Goal: Transaction & Acquisition: Book appointment/travel/reservation

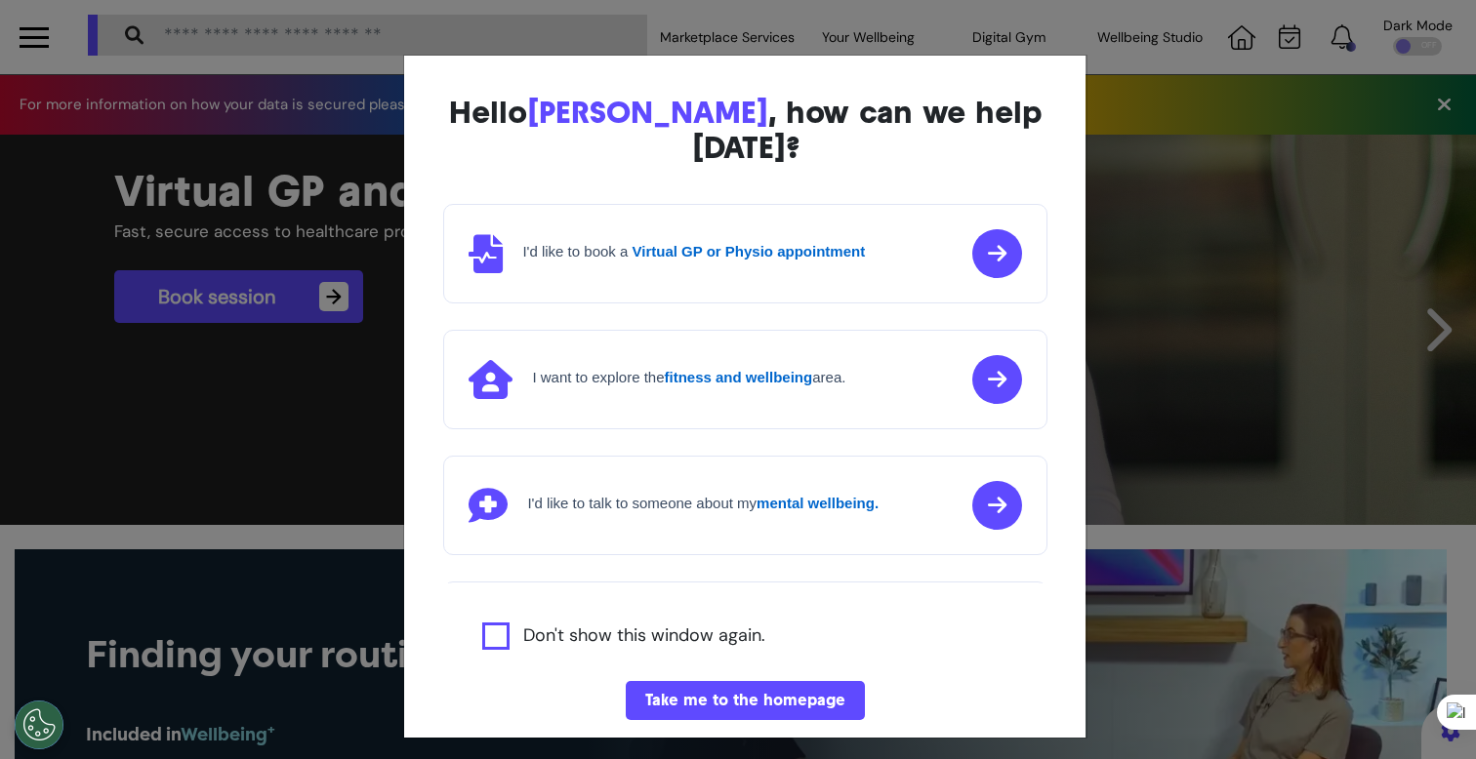
click at [1235, 504] on div "Hello Ahmed , how can we help today? I'd like to book a Virtual GP or Physio ap…" at bounding box center [738, 379] width 1476 height 759
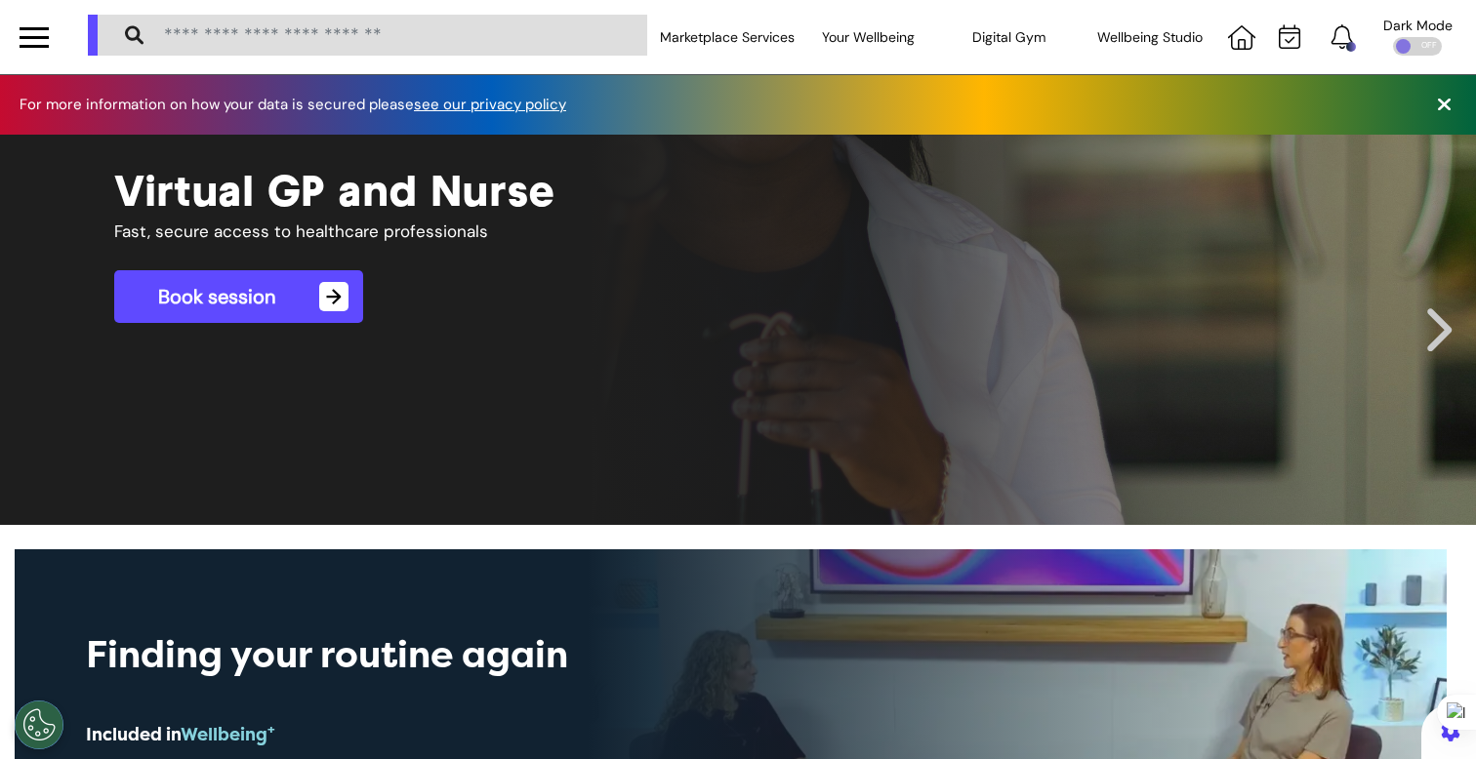
scroll to position [0, 737]
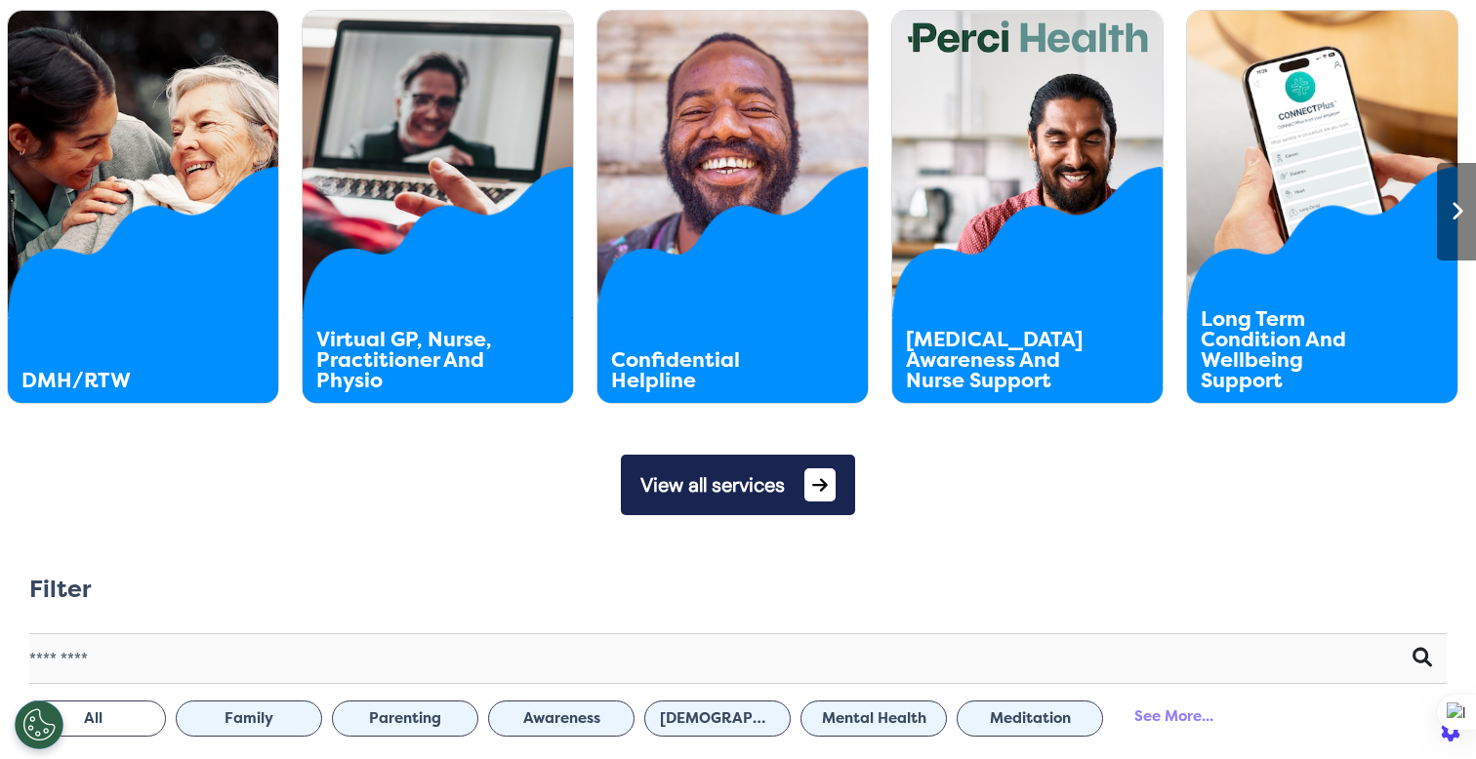
click at [751, 474] on button "View all services" at bounding box center [738, 485] width 234 height 61
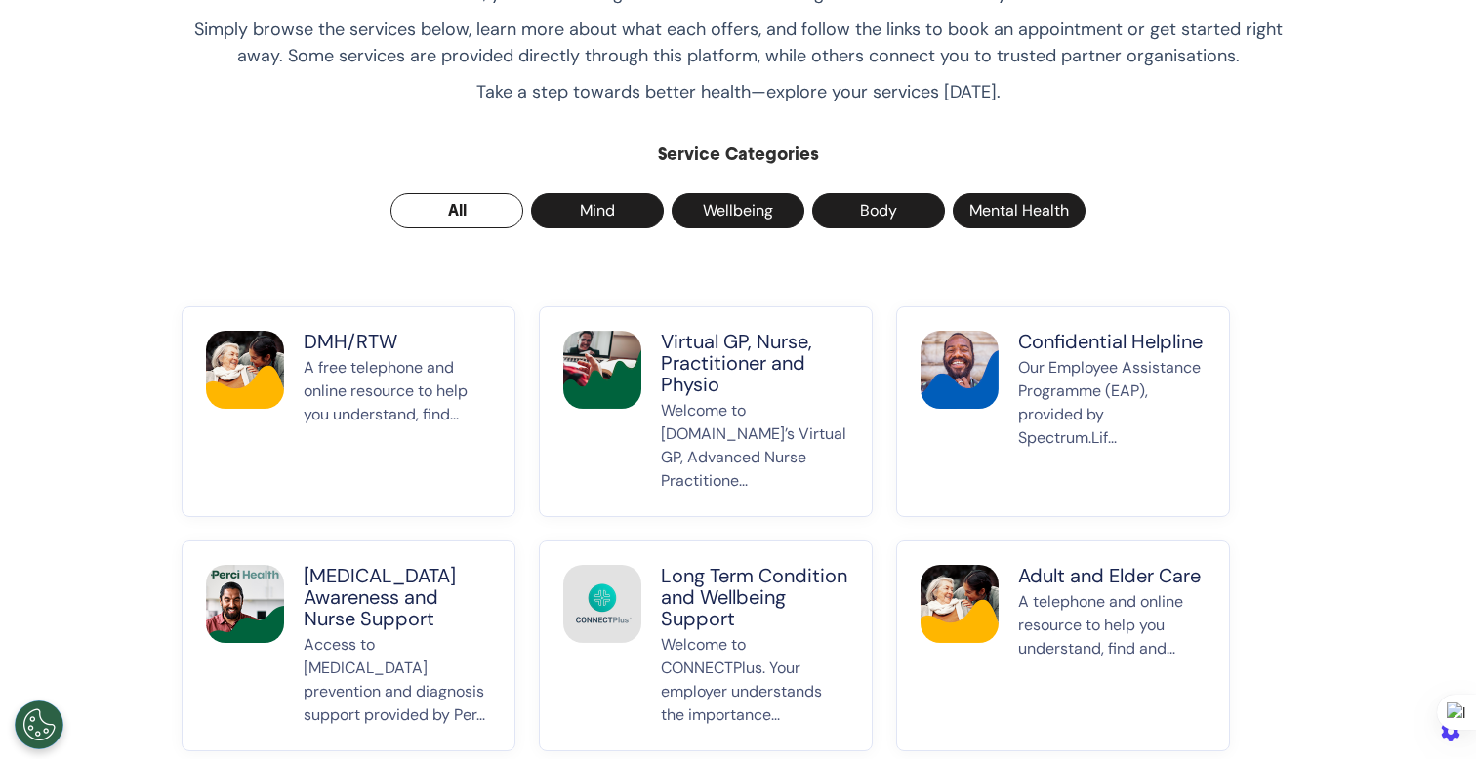
click at [725, 370] on p "Virtual GP, Nurse, Practitioner and Physio" at bounding box center [754, 363] width 187 height 64
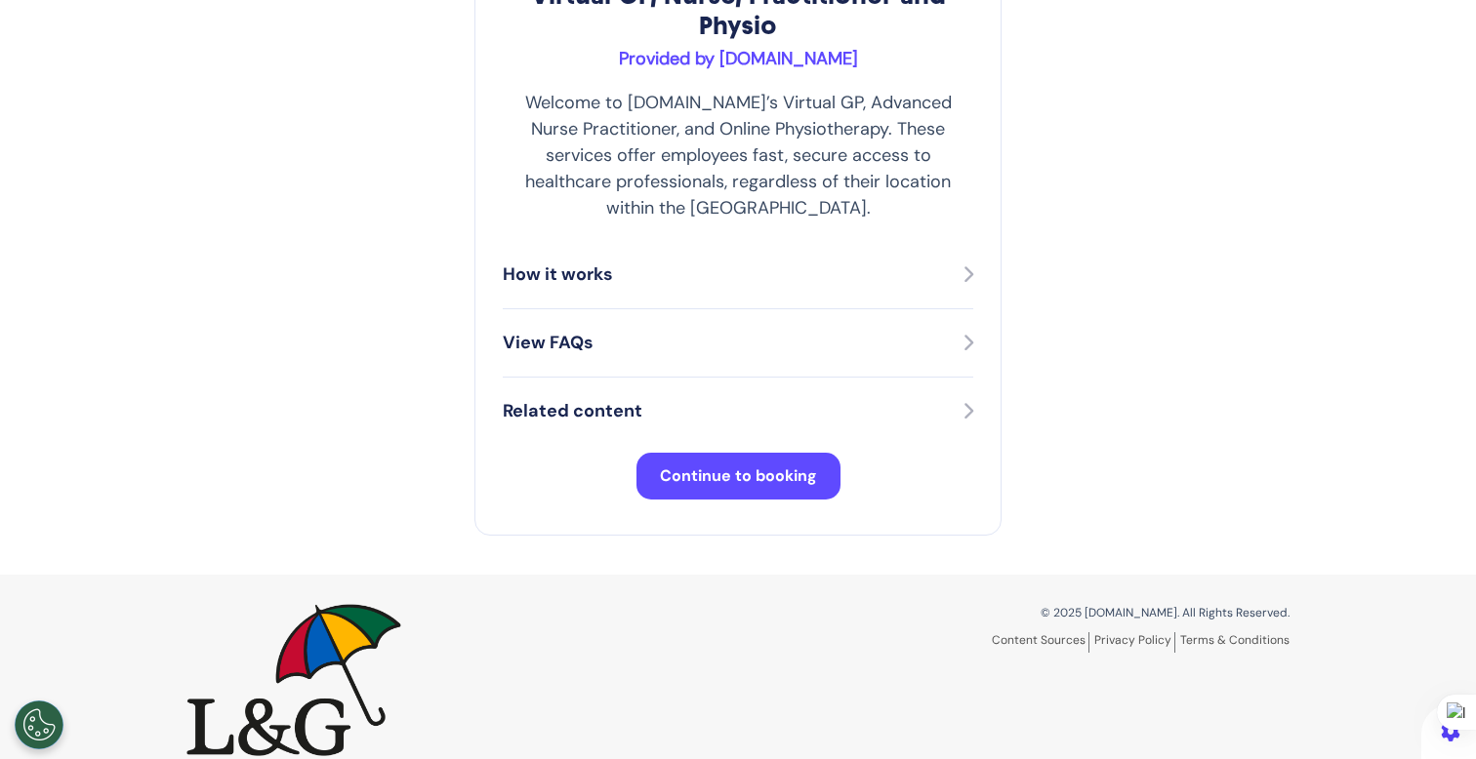
click at [716, 466] on span "Continue to booking" at bounding box center [738, 476] width 157 height 20
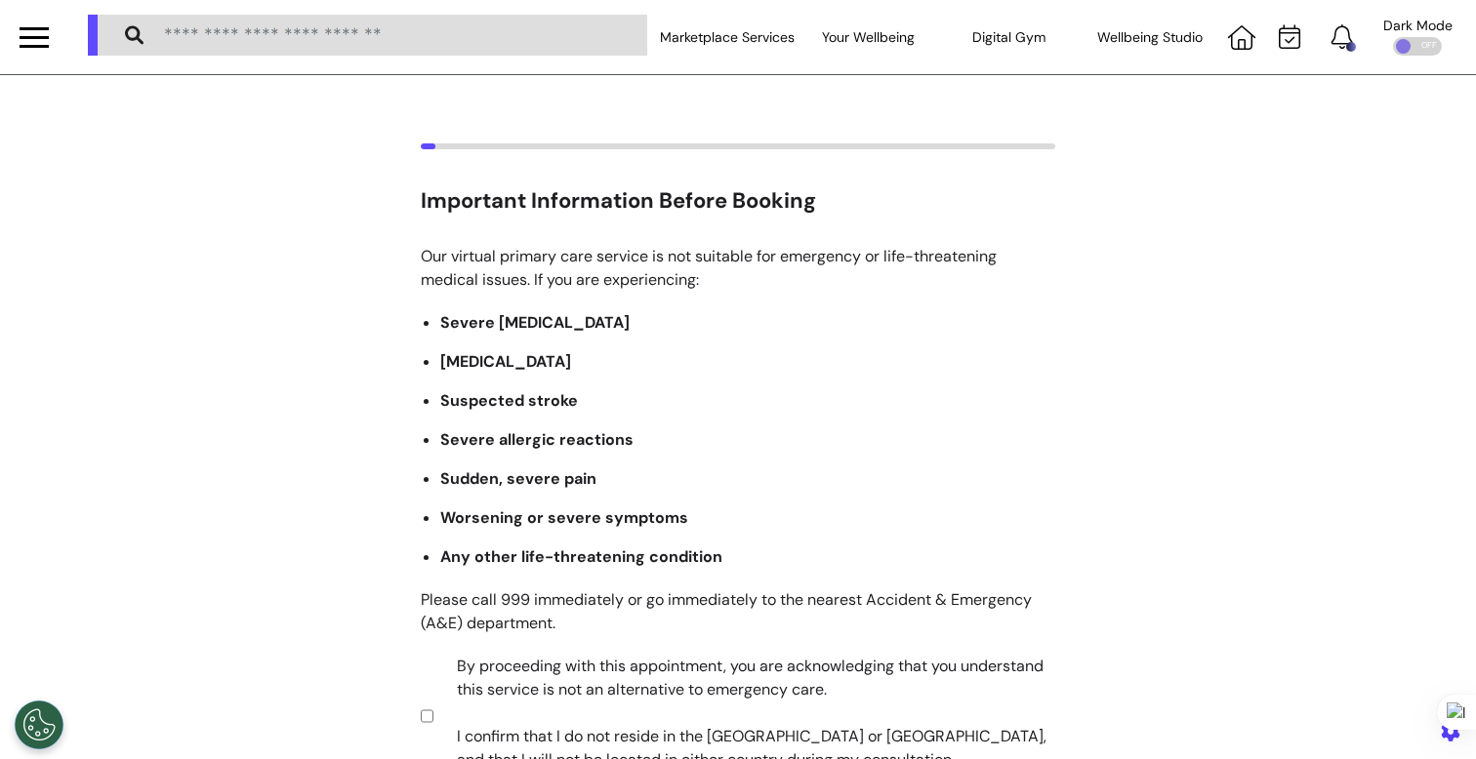
scroll to position [386, 0]
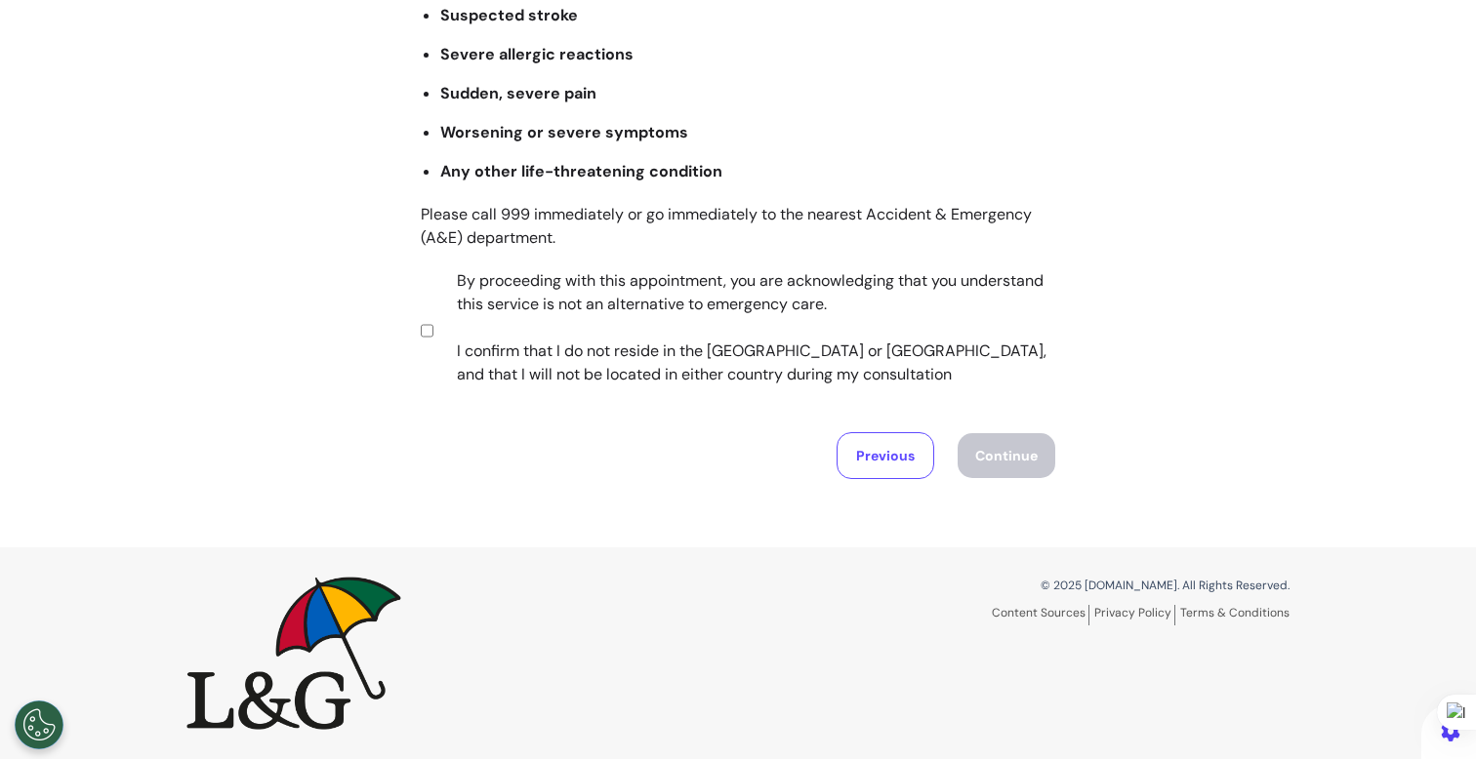
click at [609, 321] on label "By proceeding with this appointment, you are acknowledging that you understand …" at bounding box center [742, 327] width 611 height 117
click at [990, 437] on button "Continue" at bounding box center [1007, 455] width 98 height 45
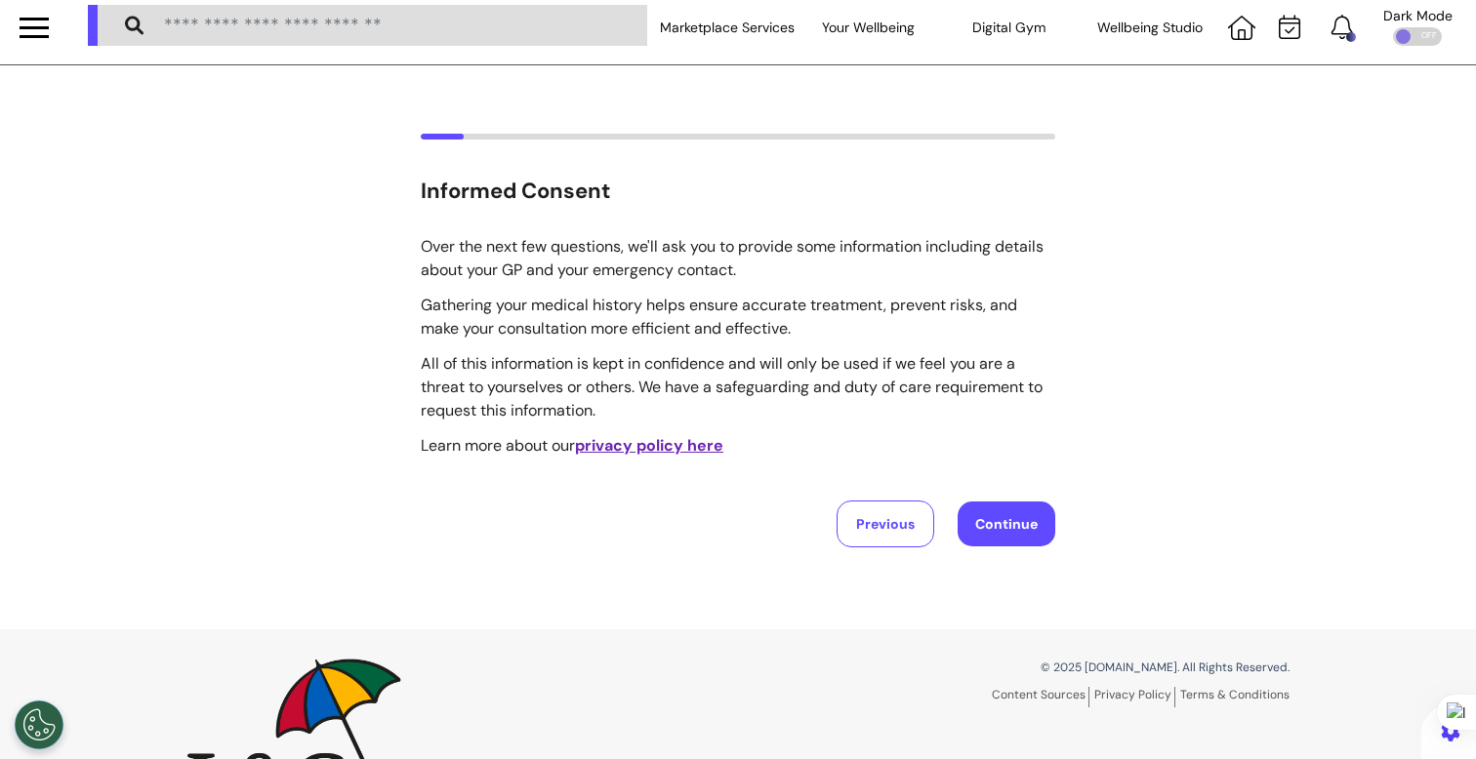
scroll to position [0, 0]
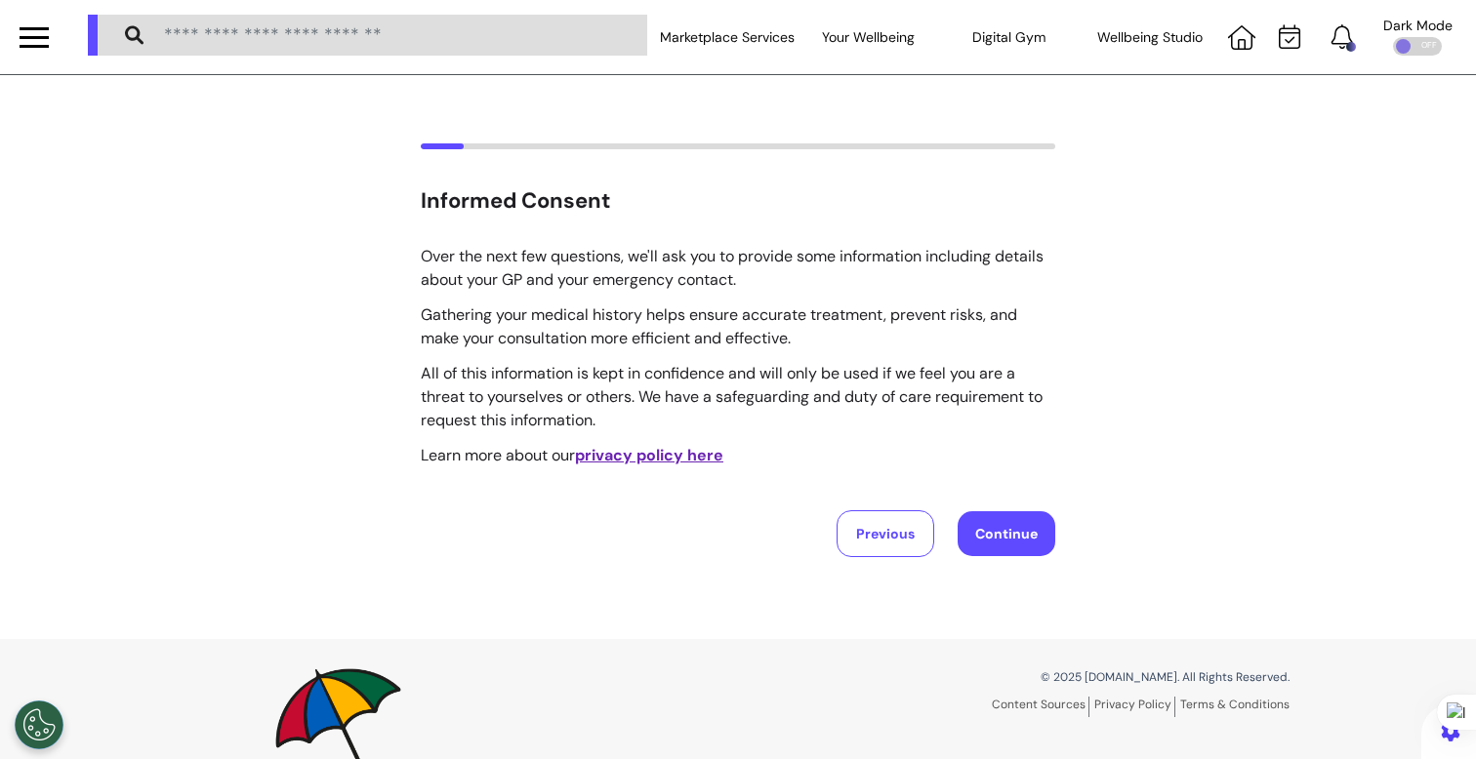
click at [1027, 535] on button "Continue" at bounding box center [1007, 534] width 98 height 45
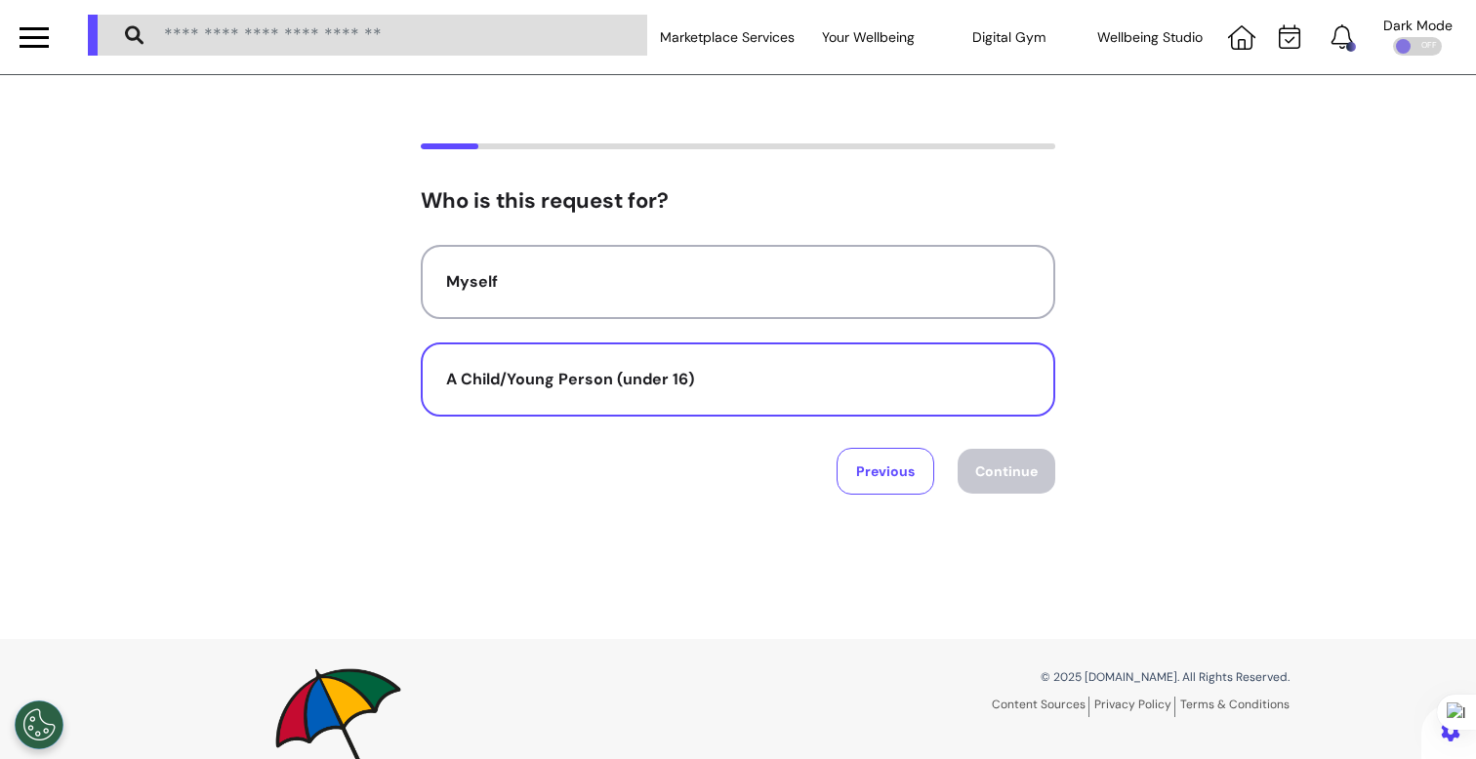
click at [804, 381] on div "A Child/Young Person (under 16)" at bounding box center [738, 379] width 584 height 23
click at [1017, 478] on button "Continue" at bounding box center [1007, 471] width 98 height 45
select select "******"
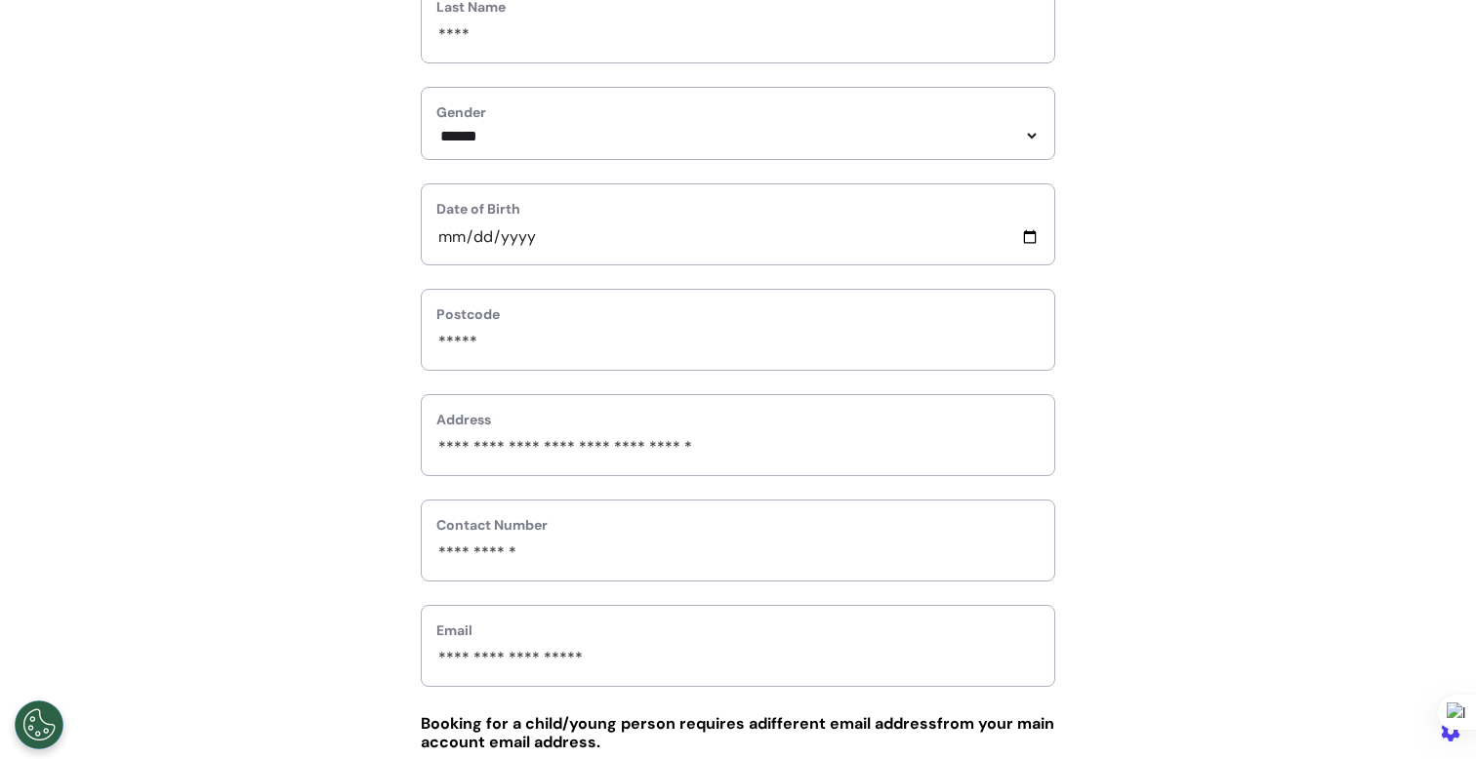
scroll to position [809, 0]
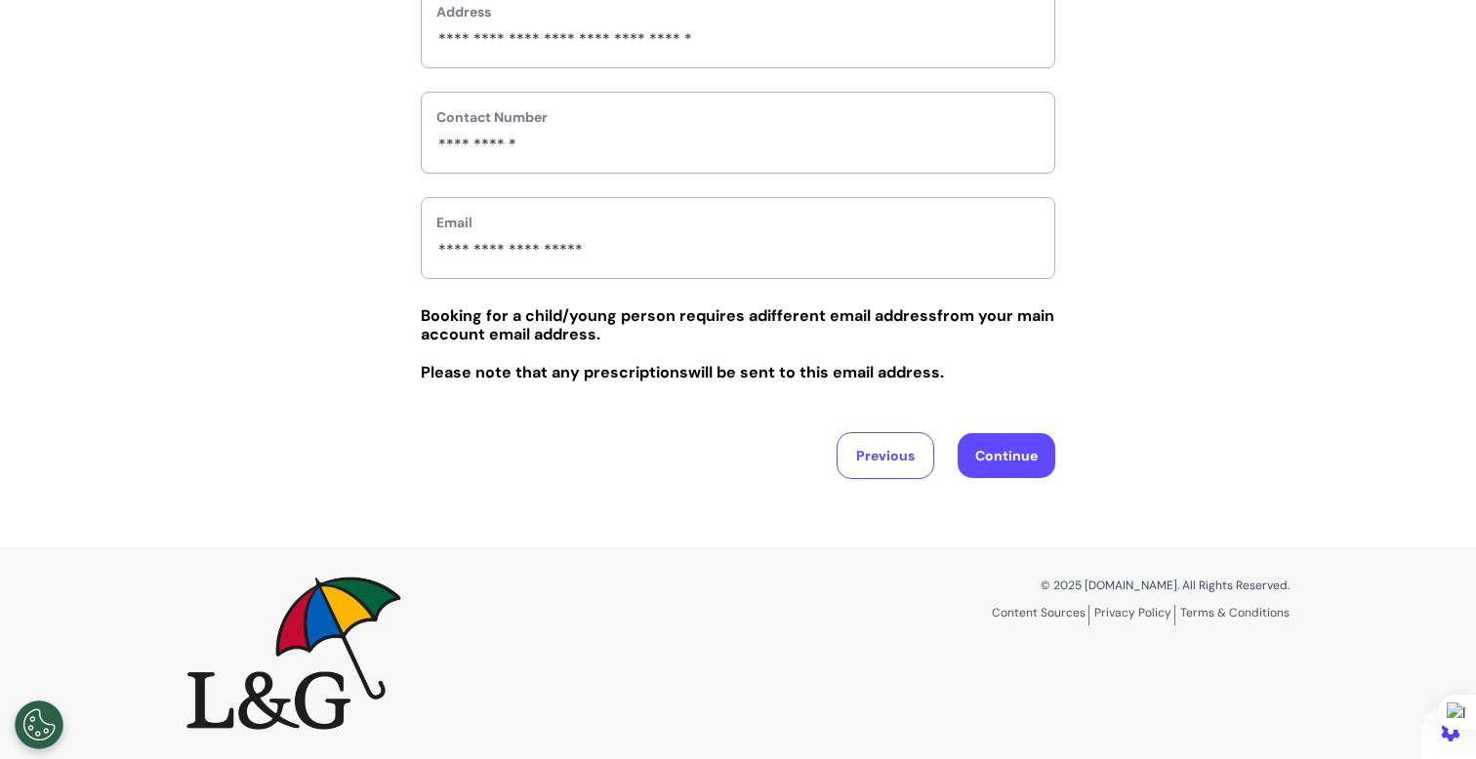
click at [992, 468] on button "Continue" at bounding box center [1007, 455] width 98 height 45
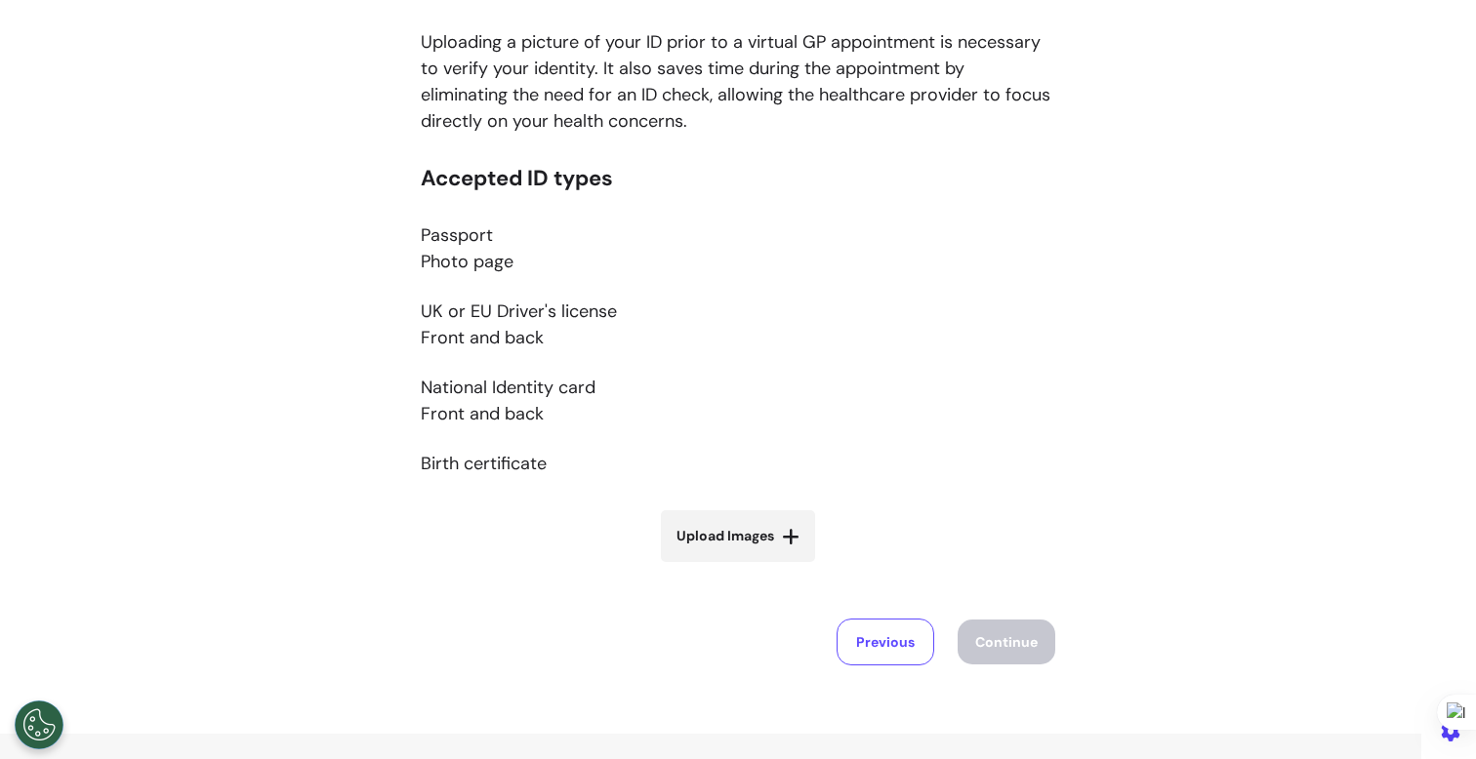
scroll to position [428, 0]
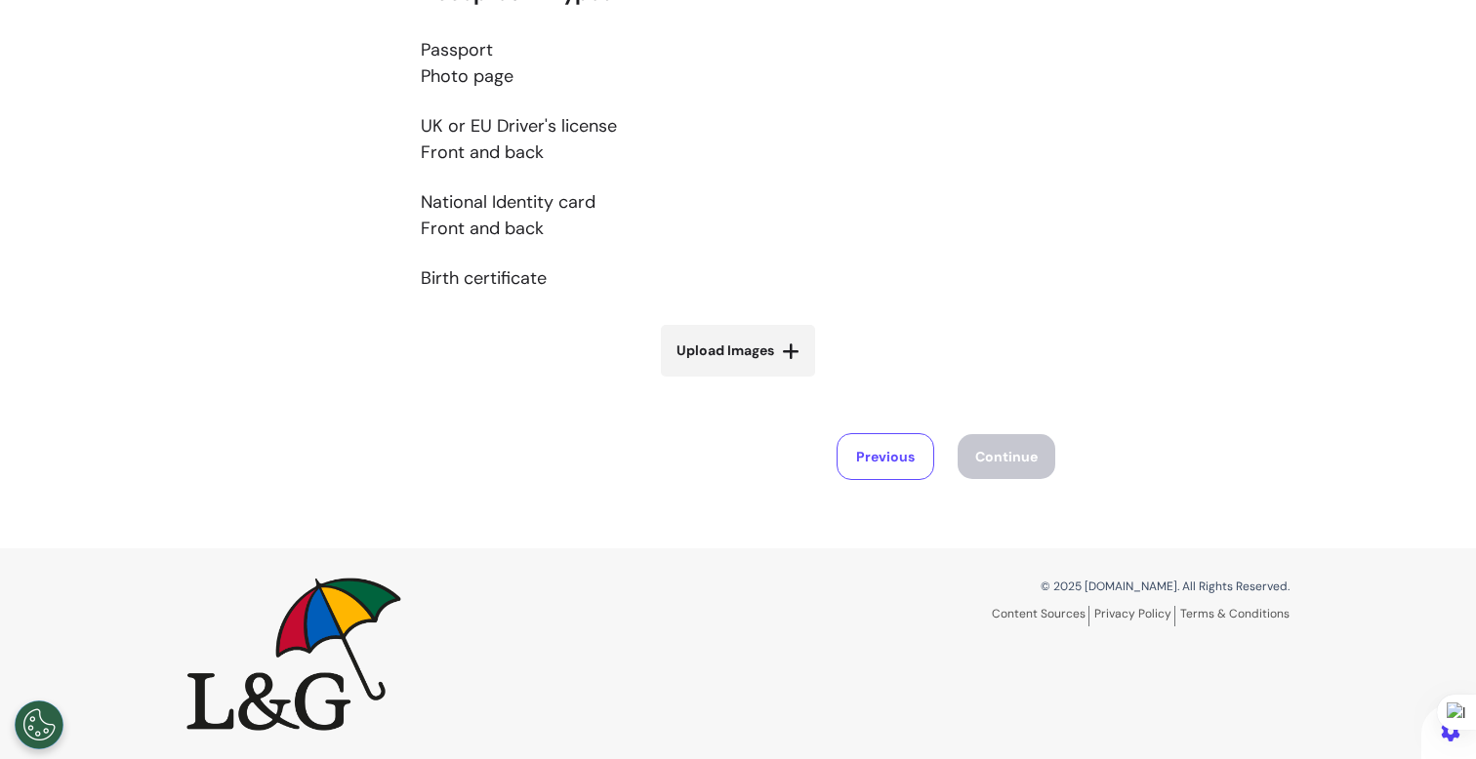
click at [746, 359] on span "Upload Images" at bounding box center [725, 351] width 98 height 20
click at [746, 382] on input "Upload Images" at bounding box center [738, 392] width 232 height 20
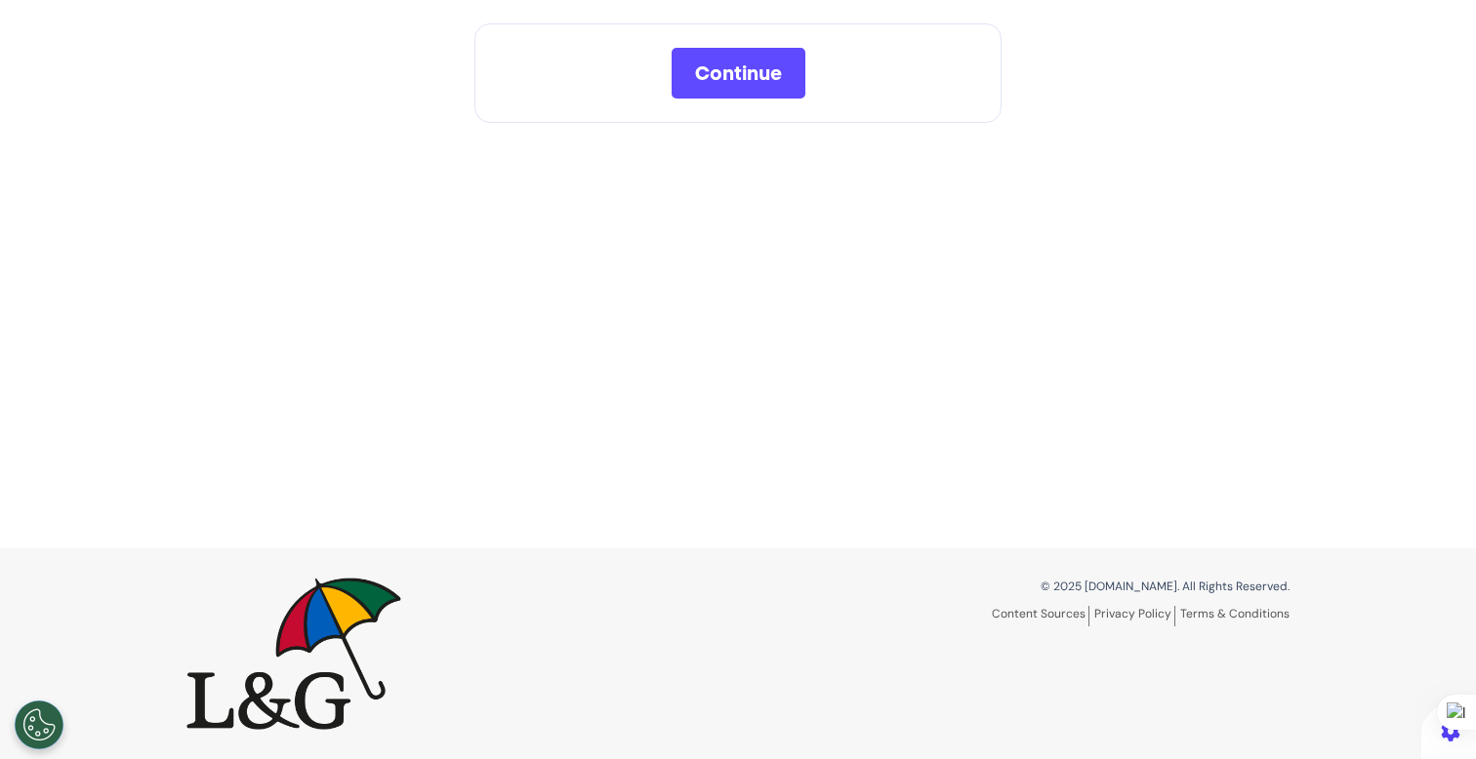
scroll to position [10, 0]
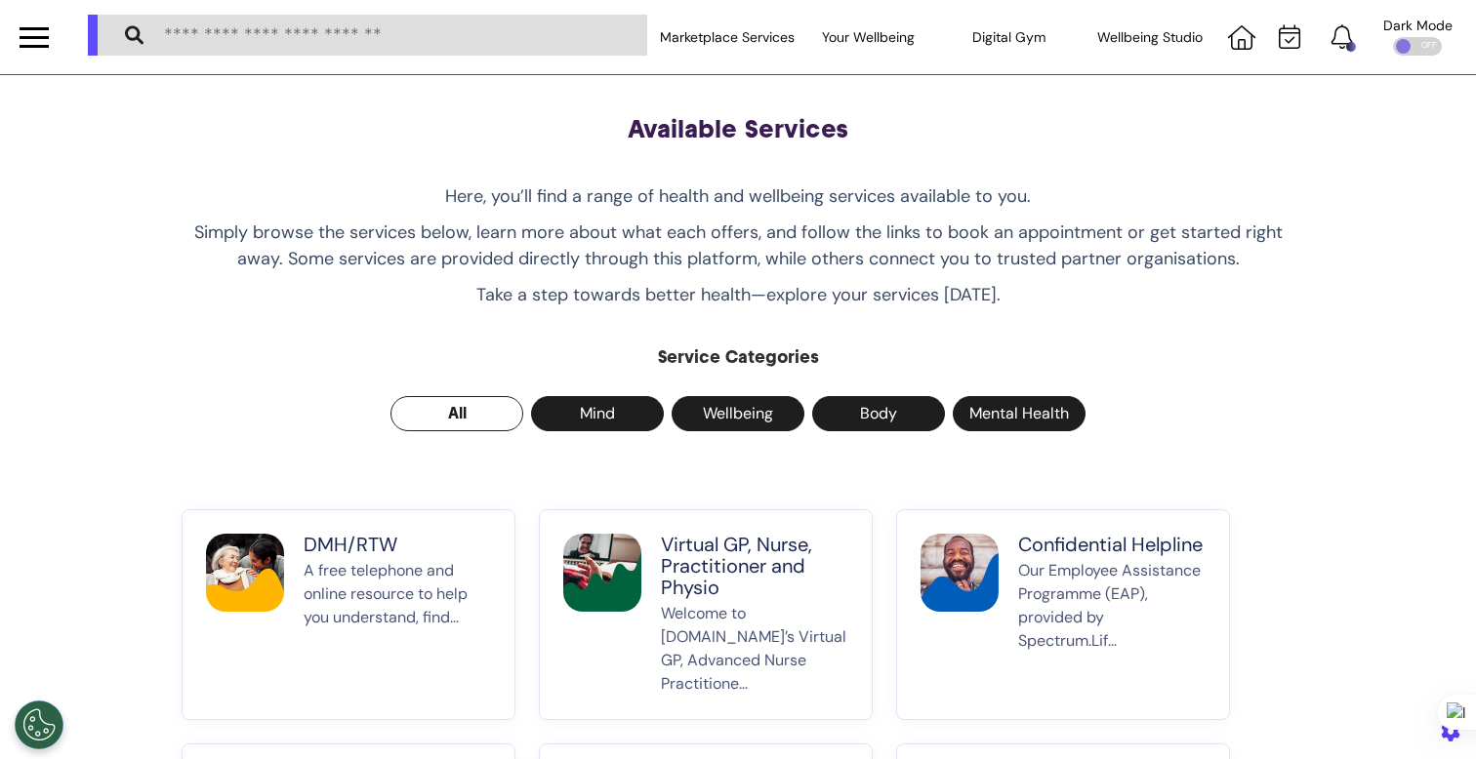
click at [341, 550] on p "DMH/RTW" at bounding box center [397, 544] width 187 height 21
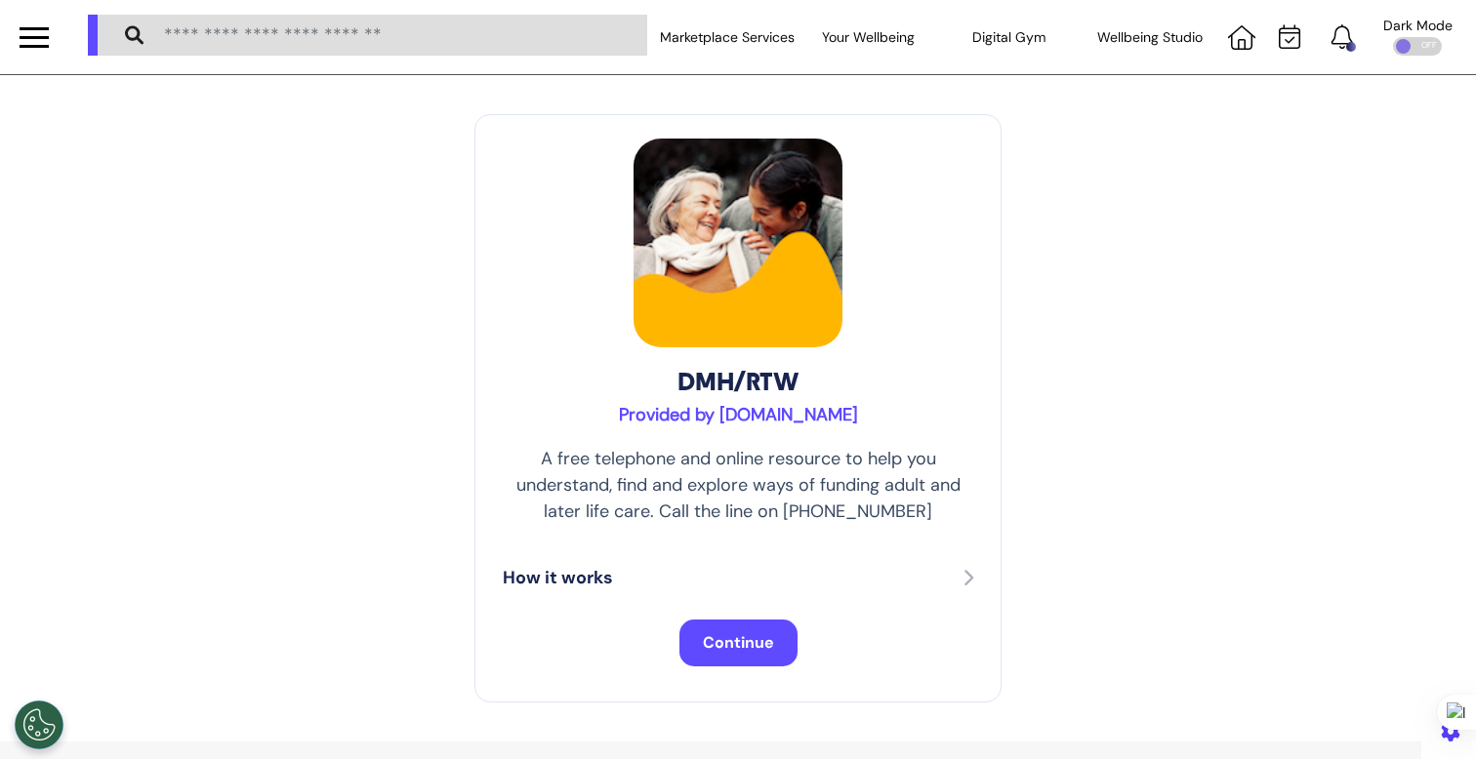
click at [719, 642] on span "Continue" at bounding box center [738, 643] width 71 height 20
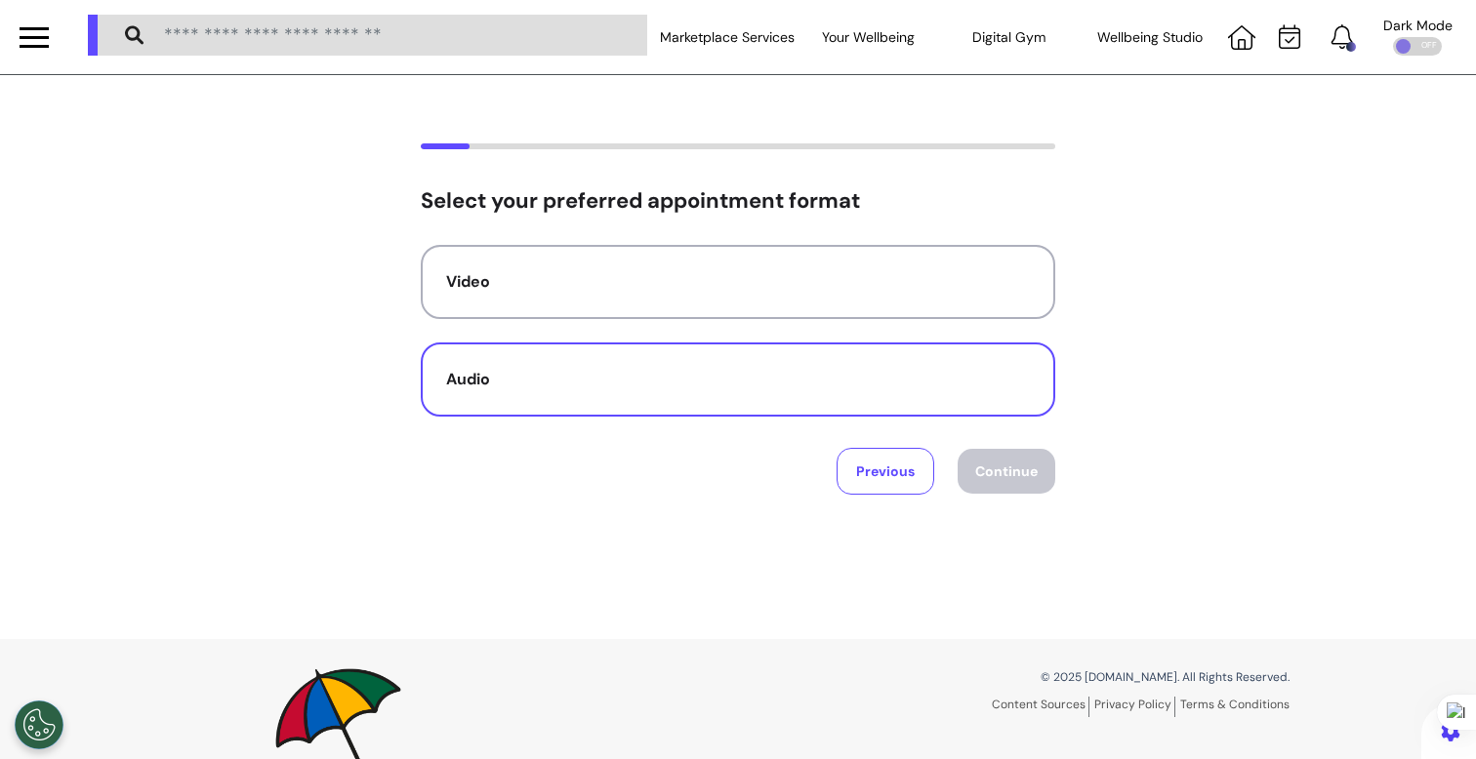
click at [678, 380] on div "Audio" at bounding box center [738, 379] width 584 height 23
click at [991, 471] on button "Continue" at bounding box center [1007, 471] width 98 height 45
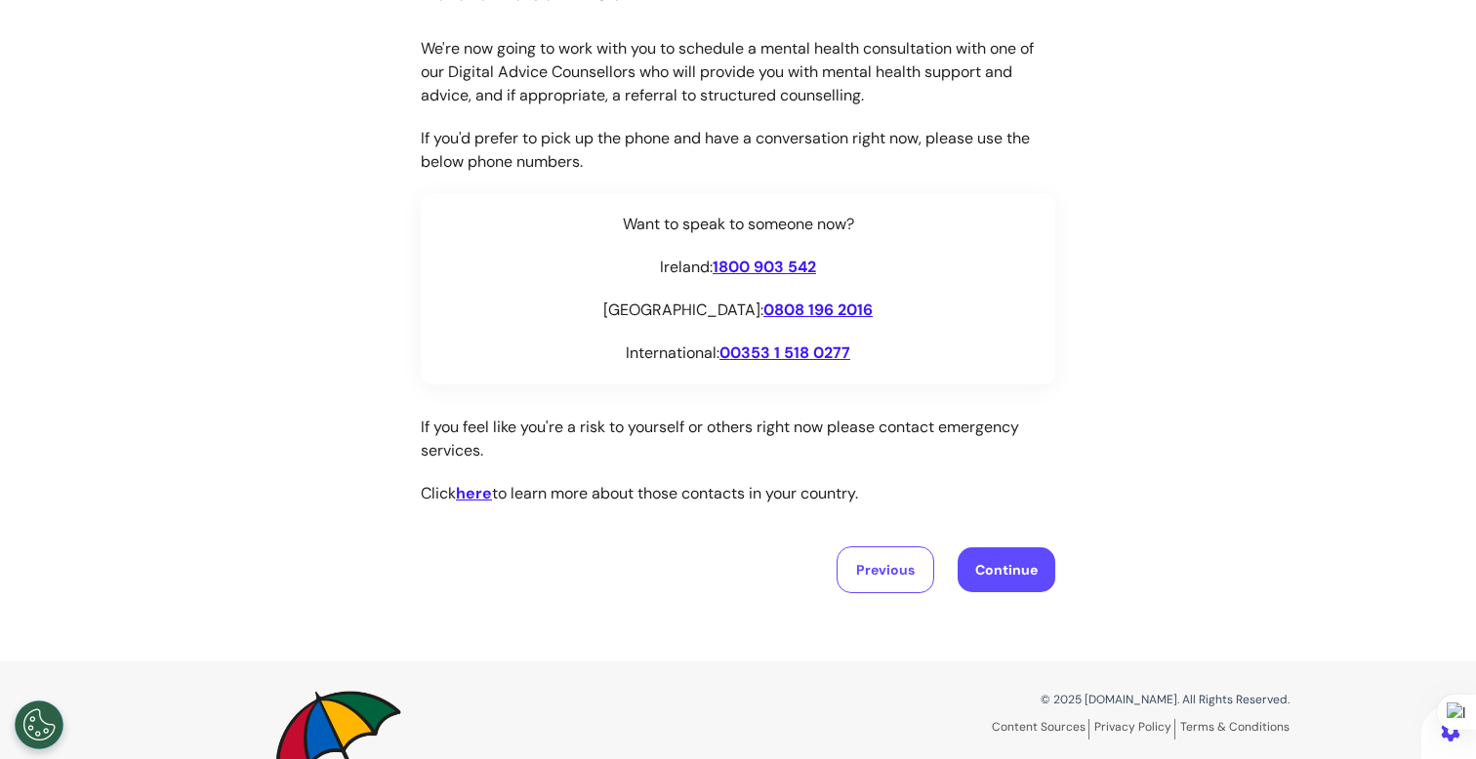
scroll to position [322, 0]
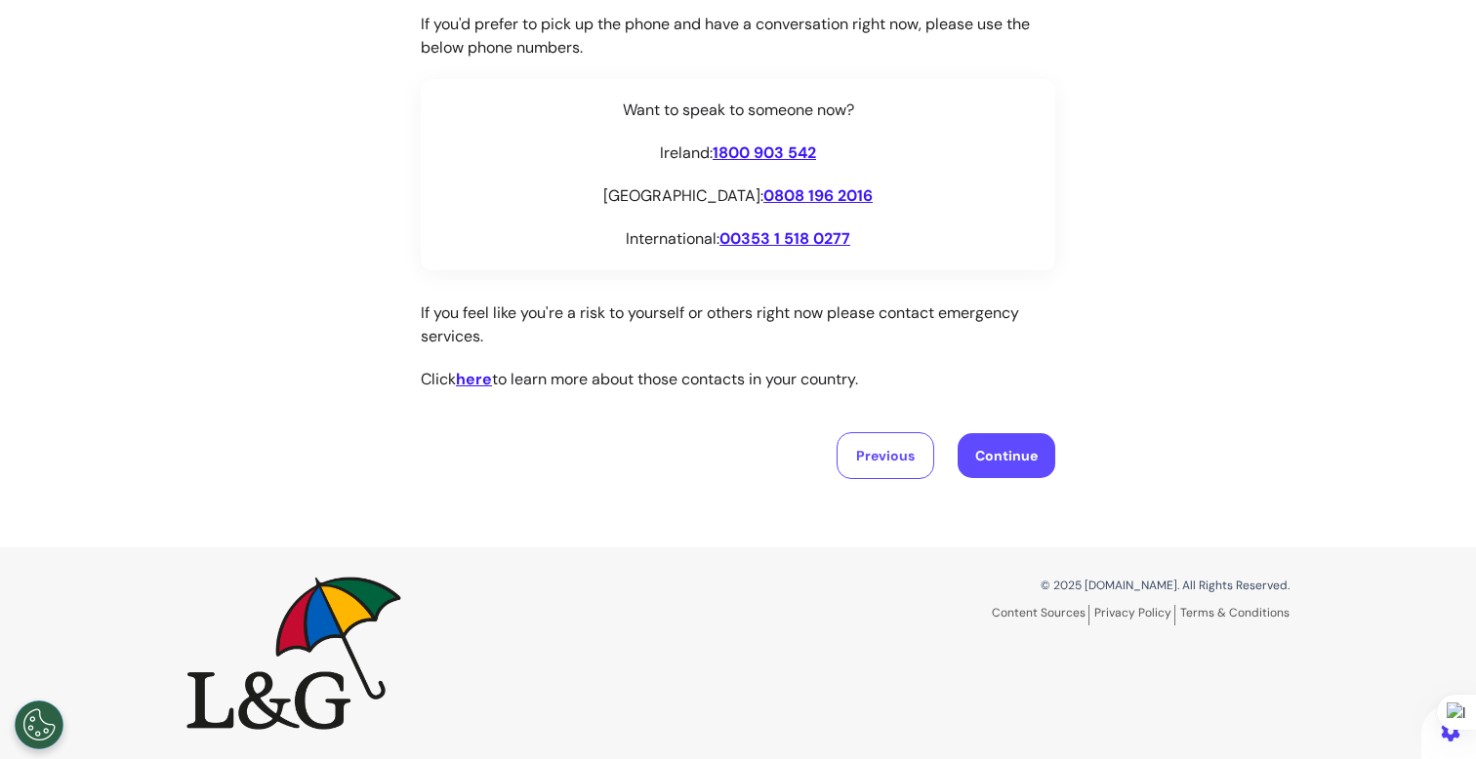
click at [958, 461] on button "Continue" at bounding box center [1007, 455] width 98 height 45
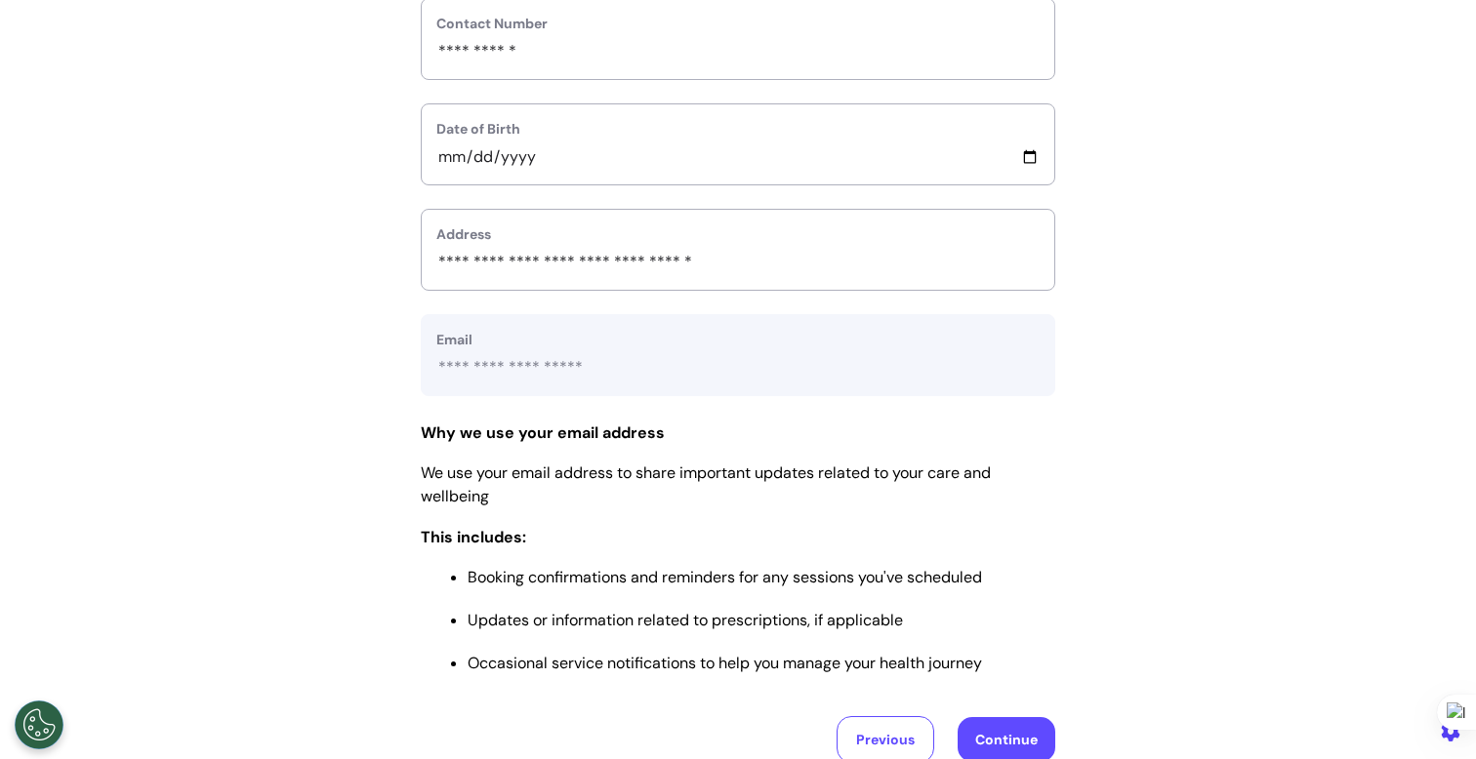
scroll to position [888, 0]
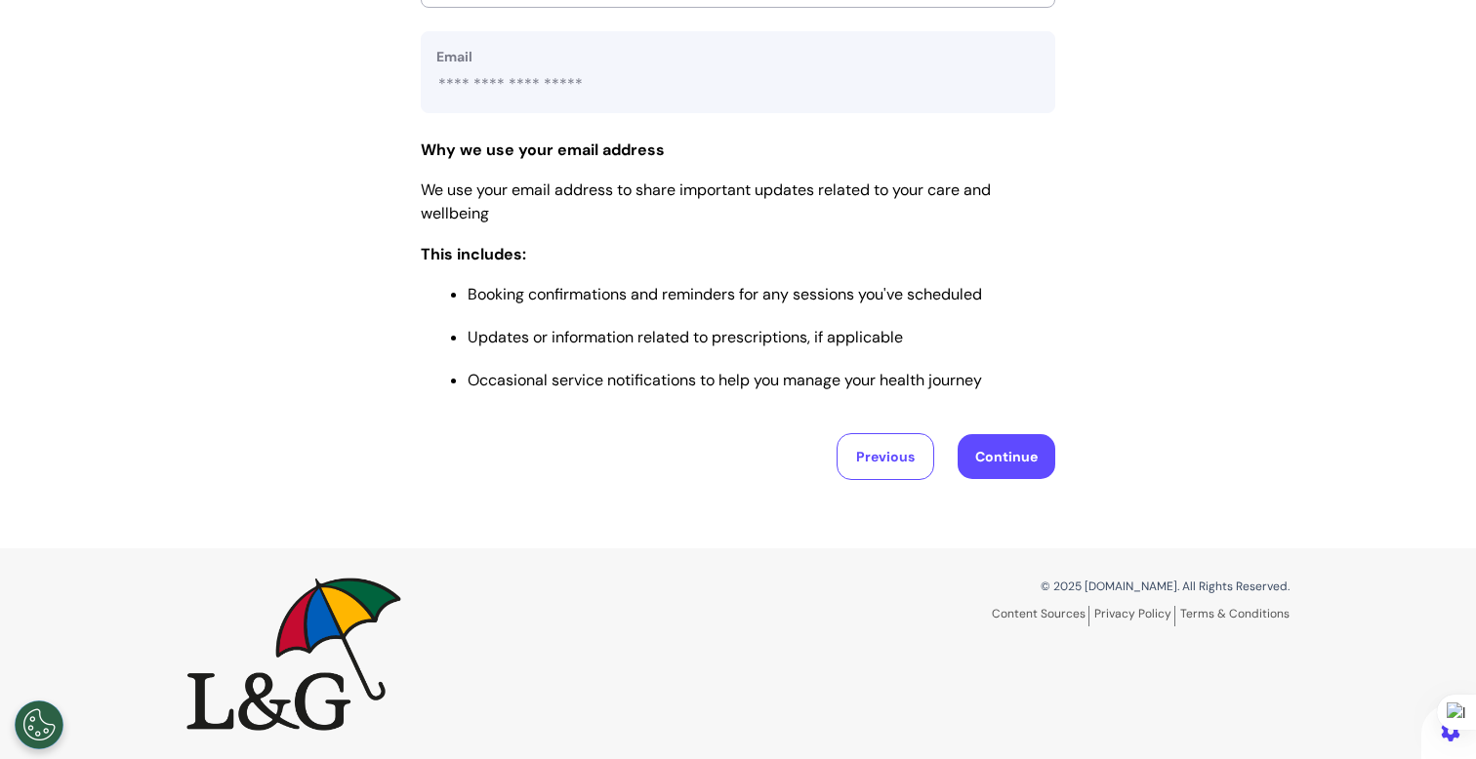
click at [991, 455] on button "Continue" at bounding box center [1007, 456] width 98 height 45
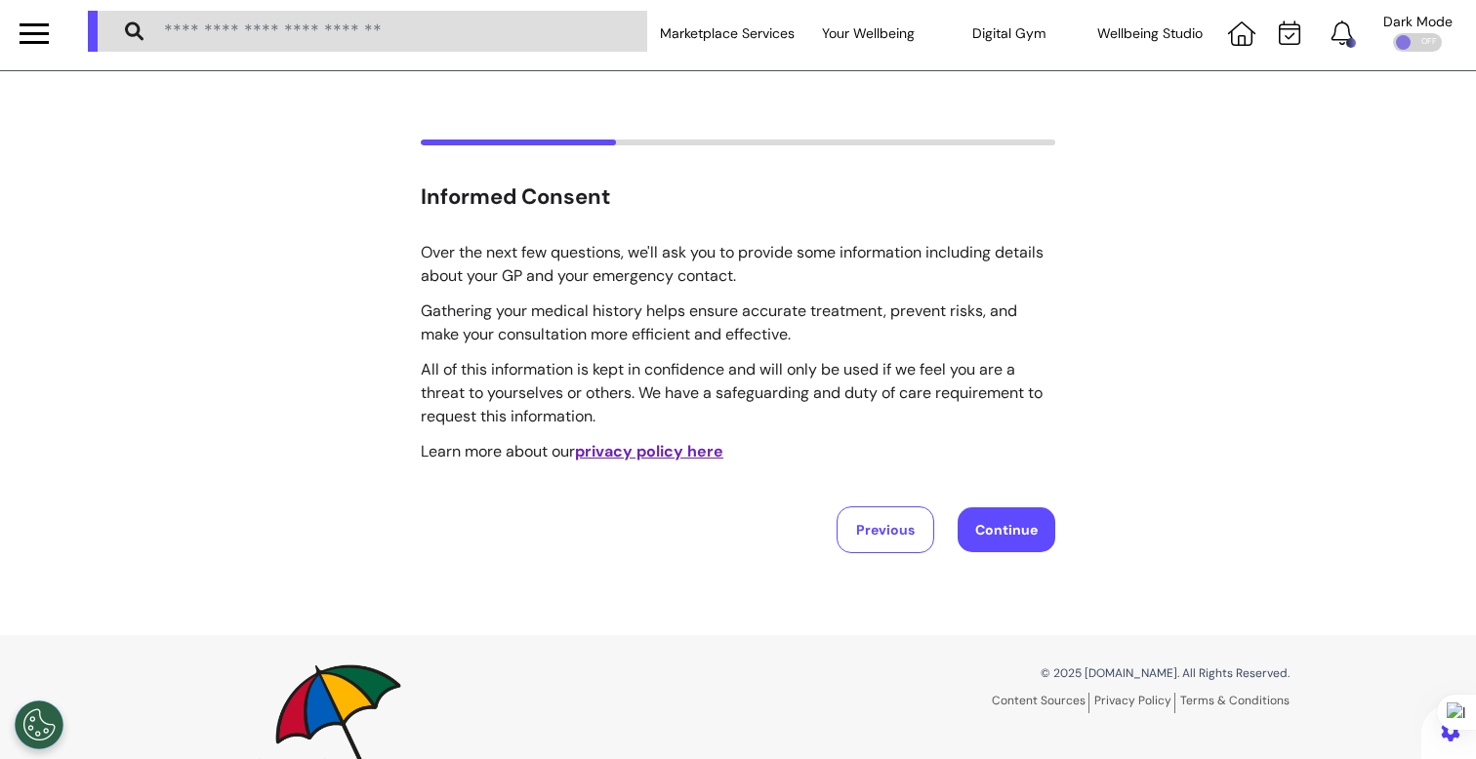
scroll to position [0, 0]
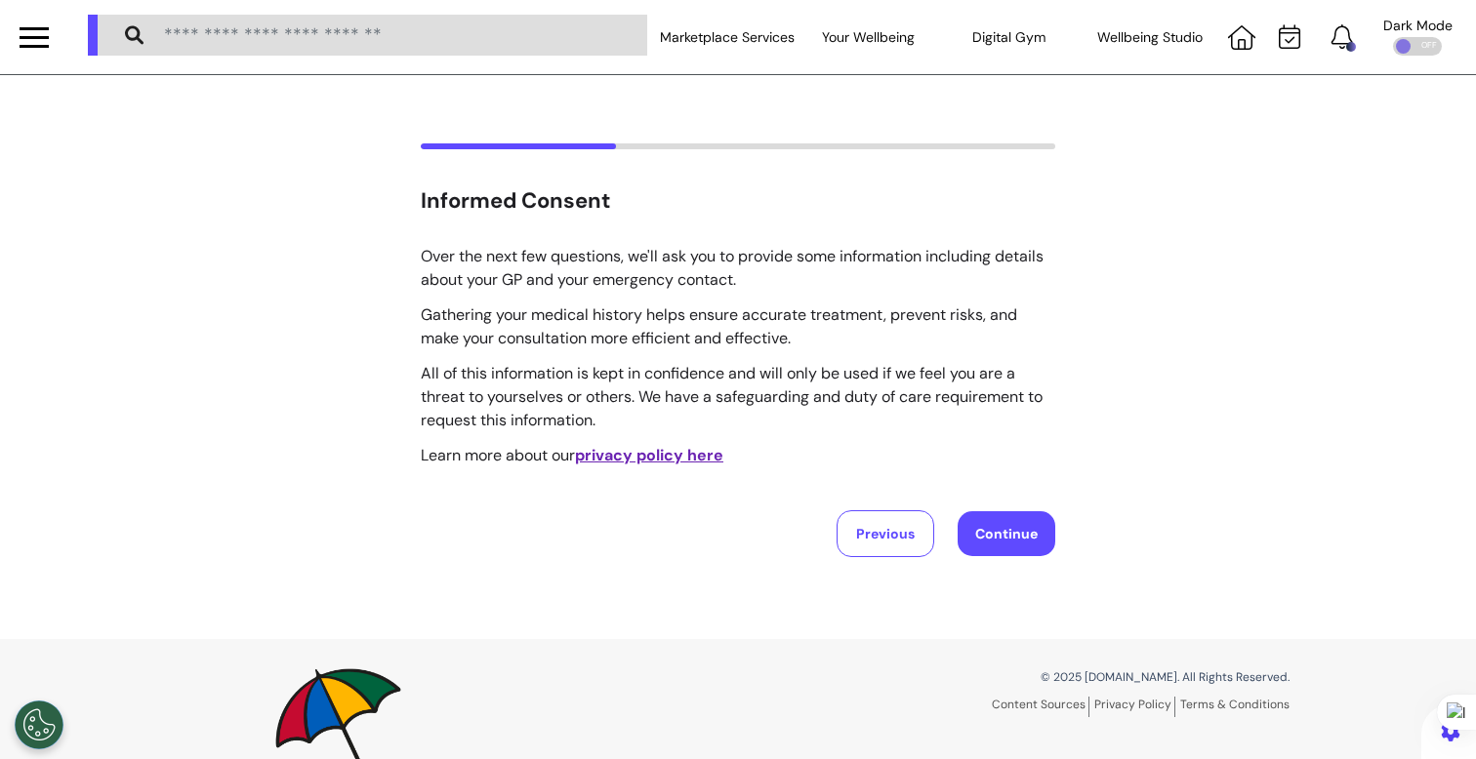
click at [1008, 530] on button "Continue" at bounding box center [1007, 534] width 98 height 45
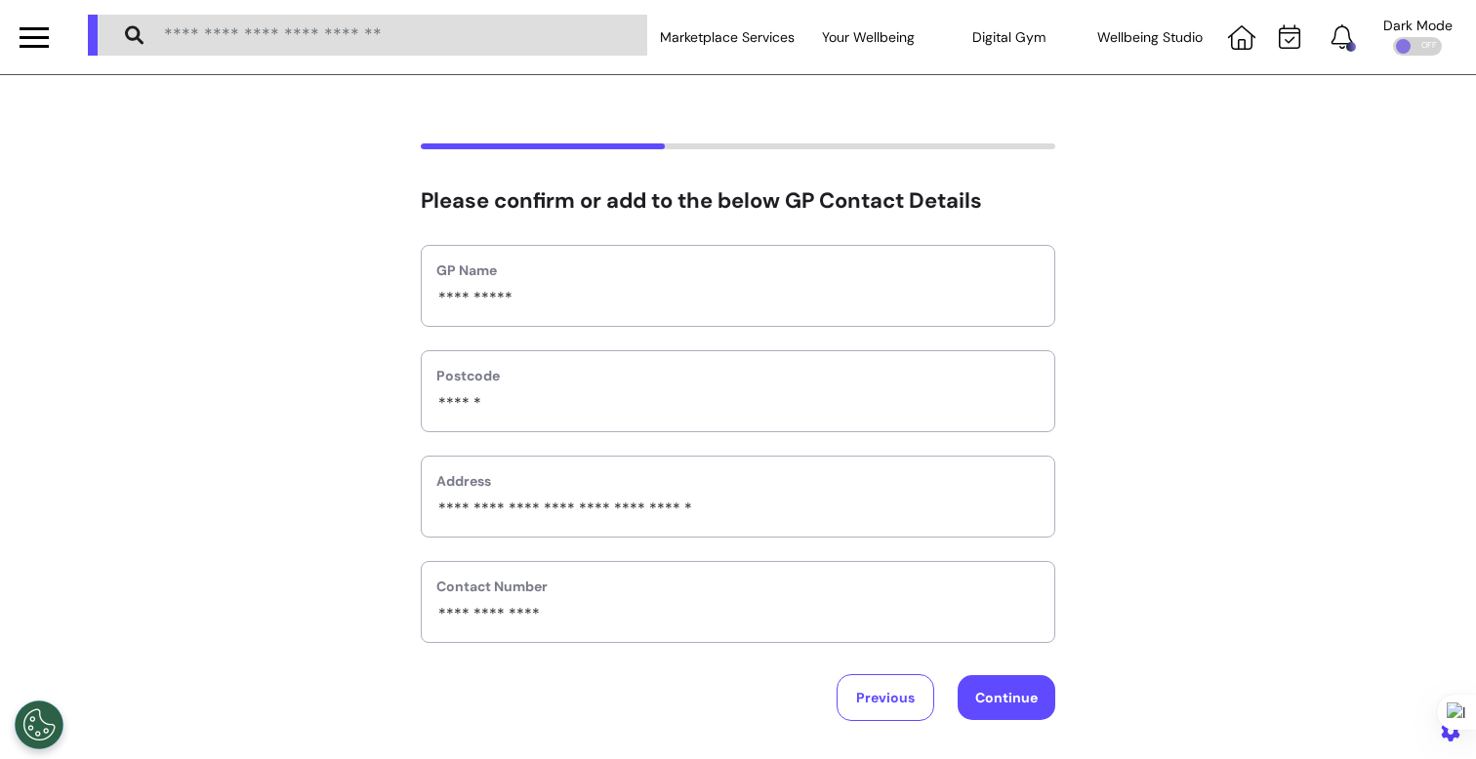
scroll to position [242, 0]
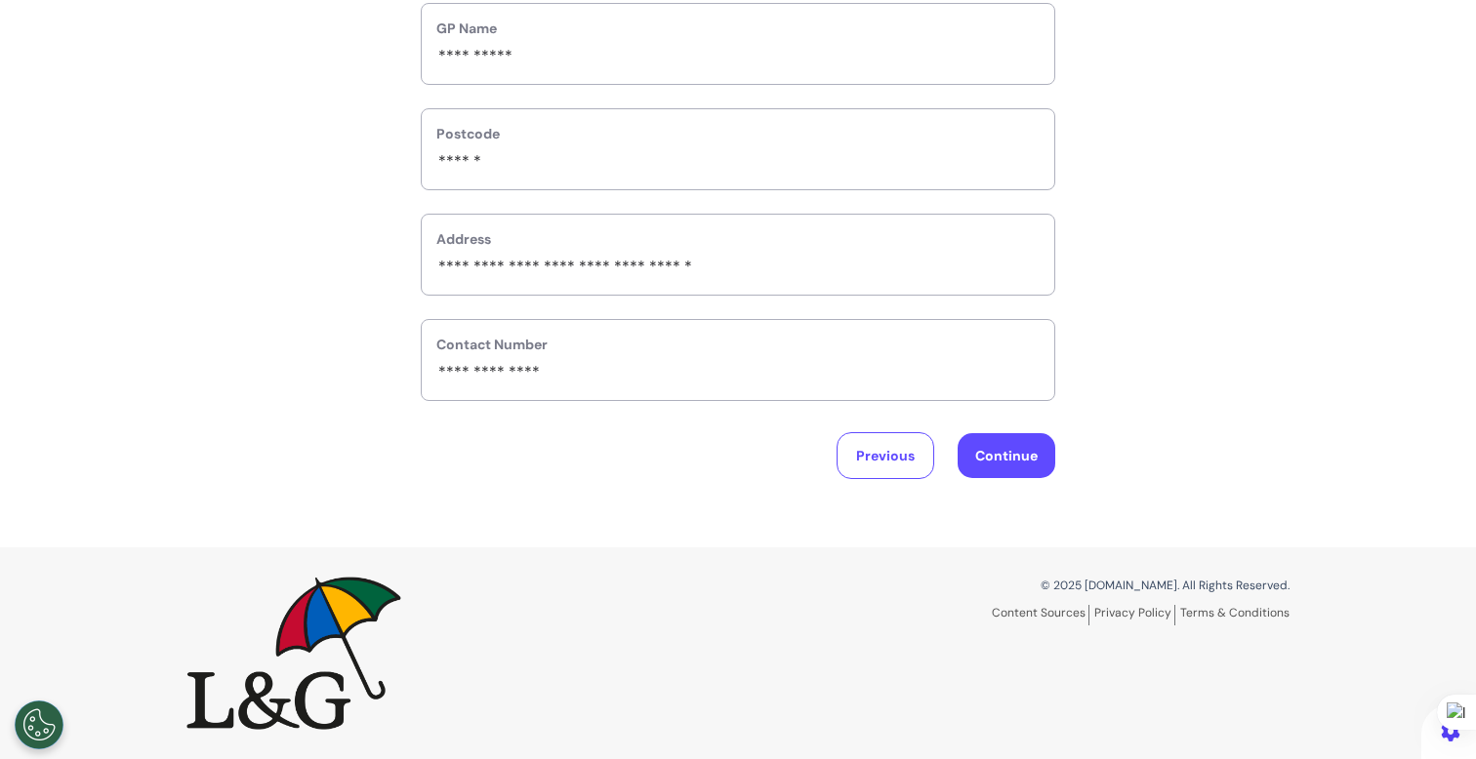
click at [990, 446] on button "Continue" at bounding box center [1007, 455] width 98 height 45
select select "**********"
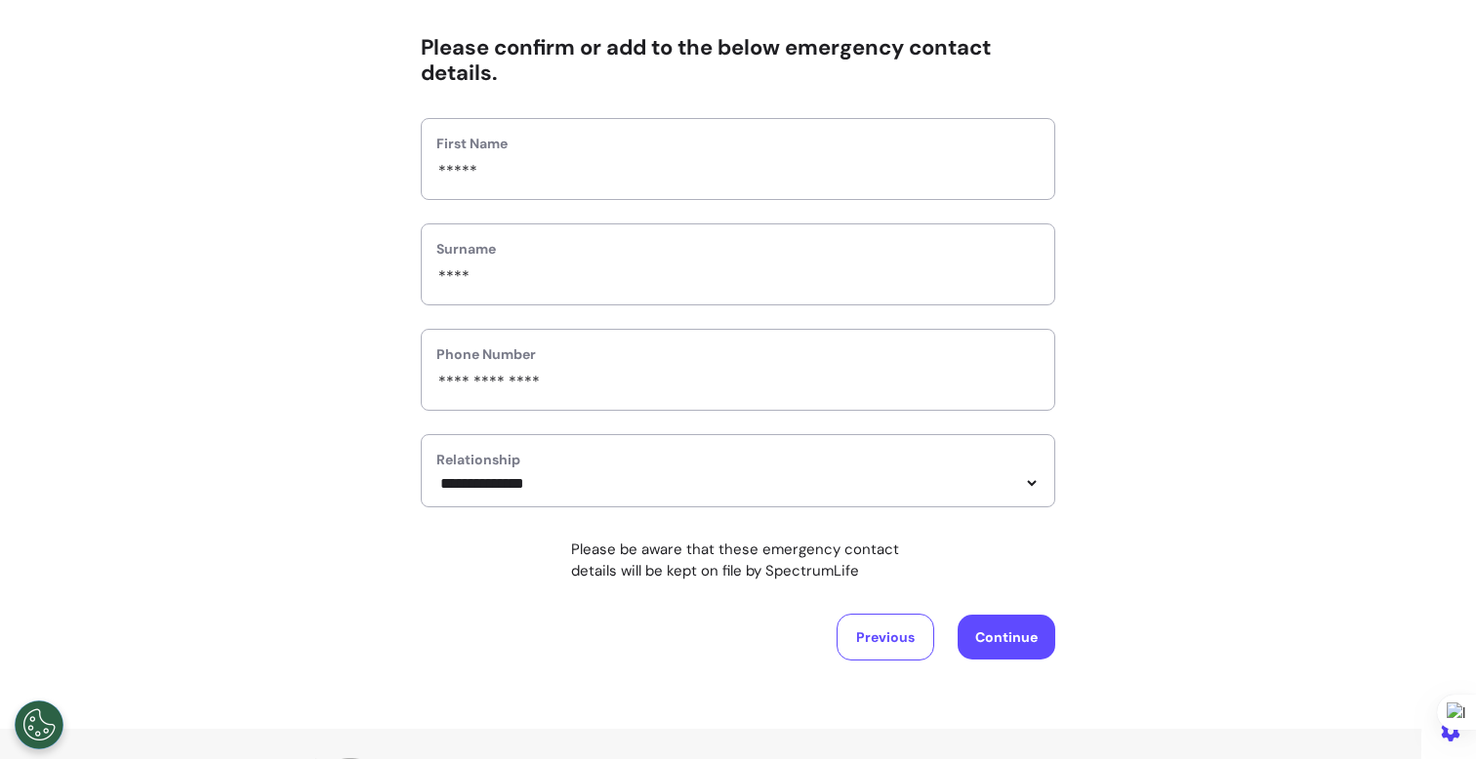
scroll to position [340, 0]
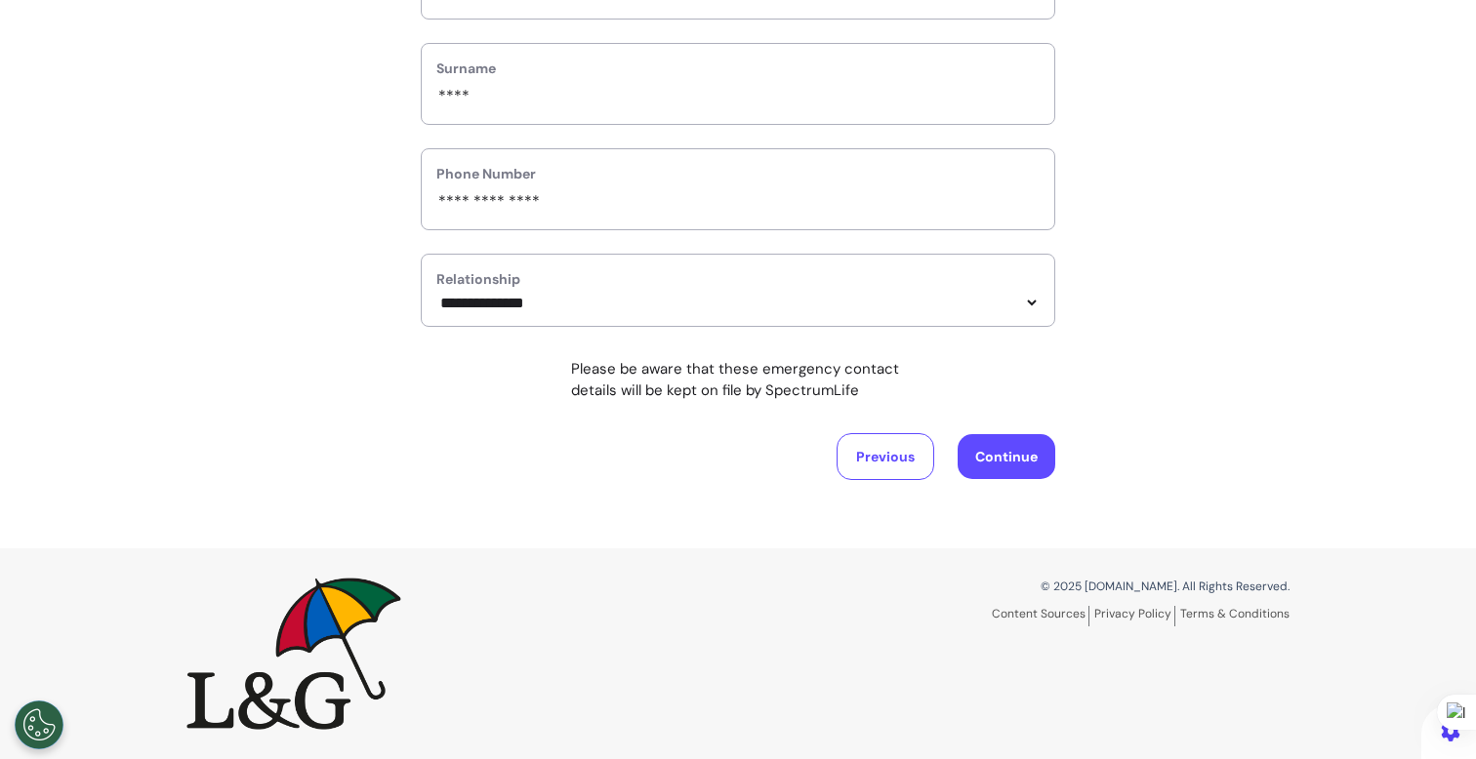
click at [1023, 471] on button "Continue" at bounding box center [1007, 456] width 98 height 45
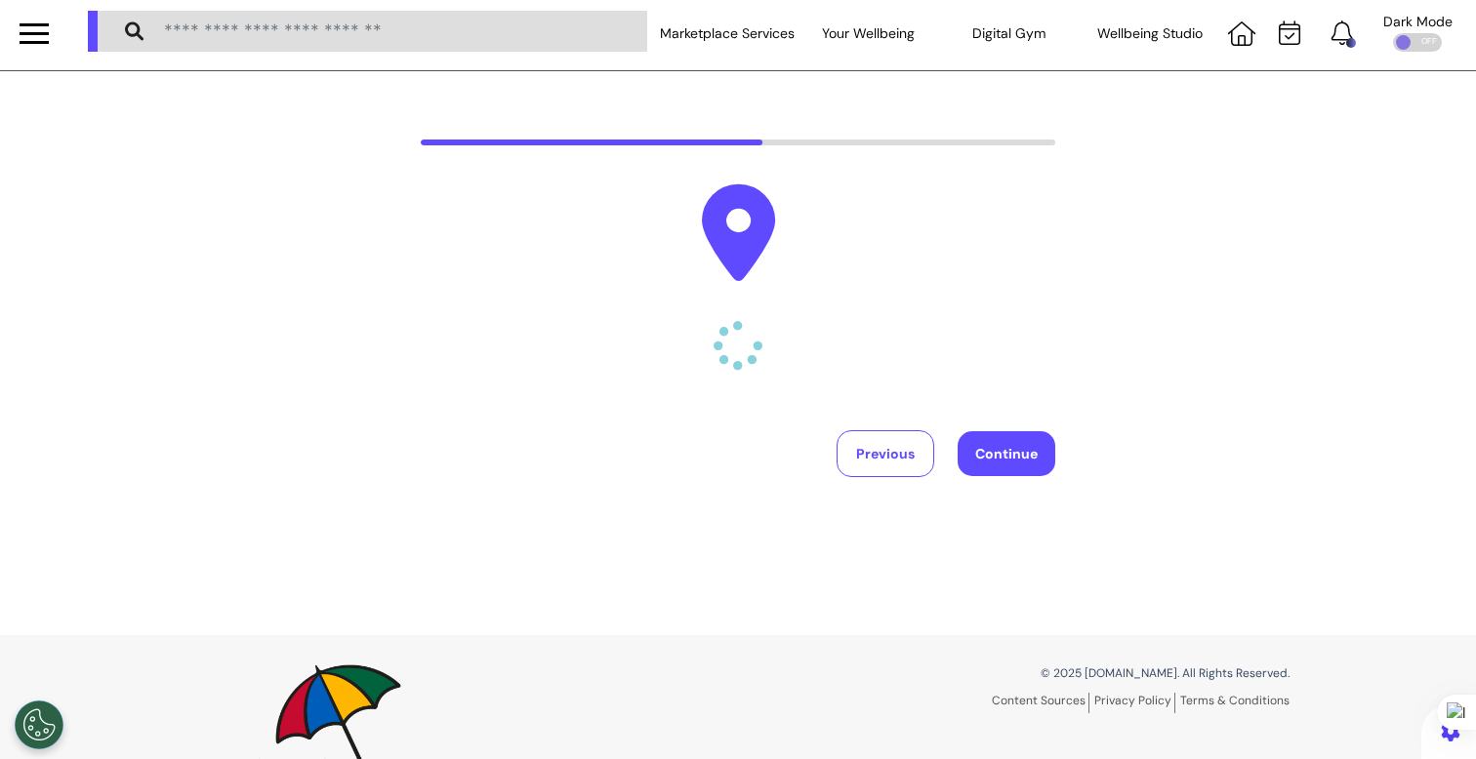
scroll to position [0, 0]
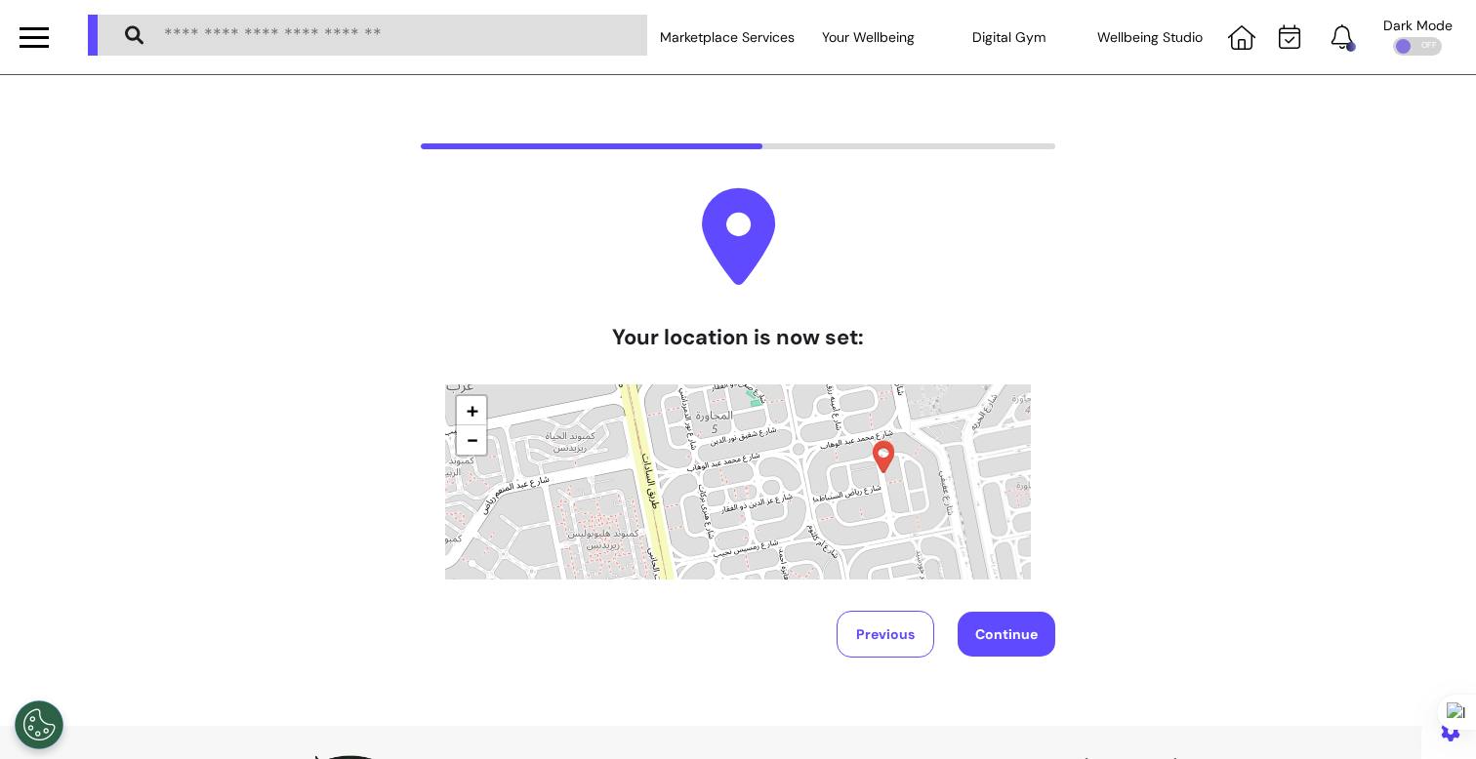
click at [1014, 635] on button "Continue" at bounding box center [1007, 634] width 98 height 45
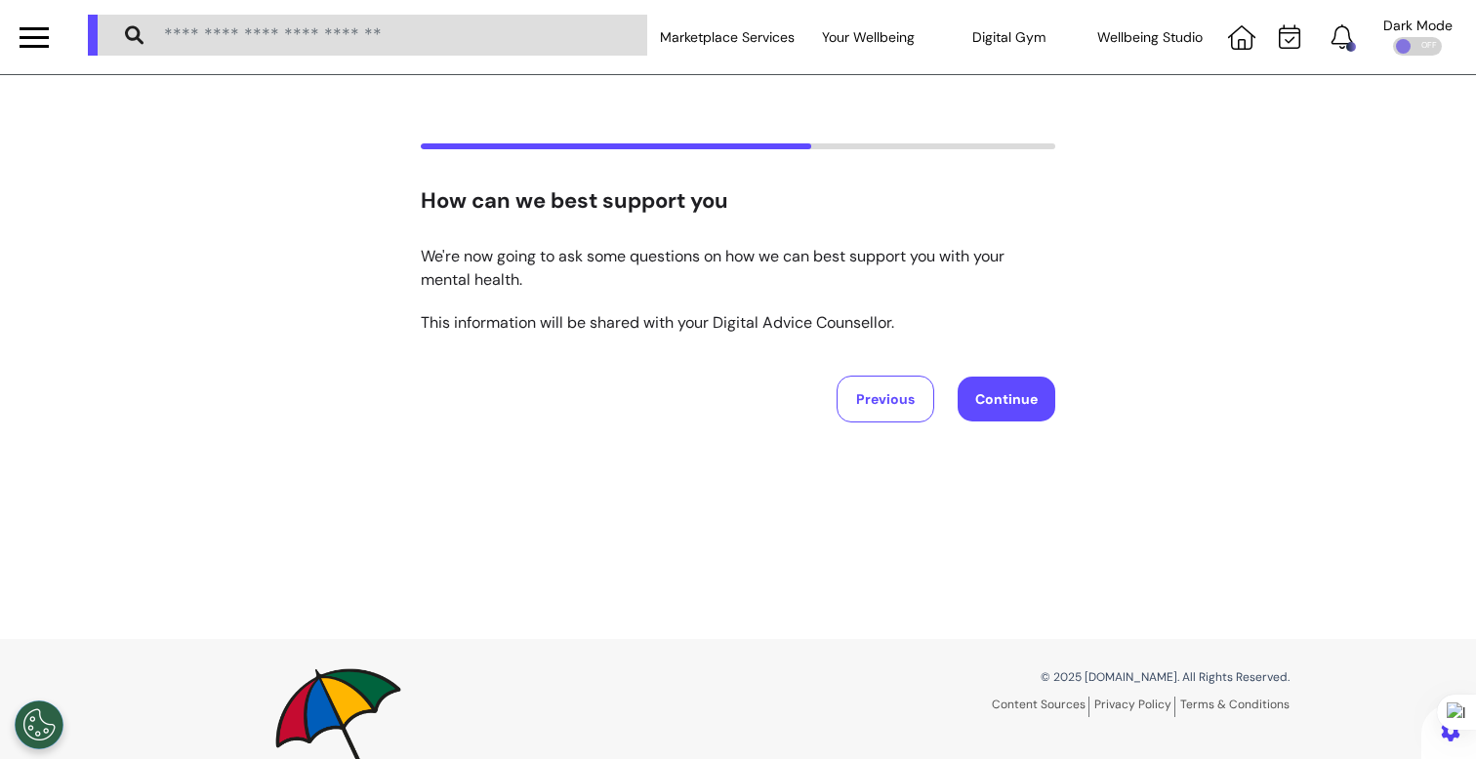
click at [1002, 428] on div "How can we best support you We're now going to ask some questions on how we can…" at bounding box center [738, 357] width 1476 height 564
click at [1005, 412] on button "Continue" at bounding box center [1007, 399] width 98 height 45
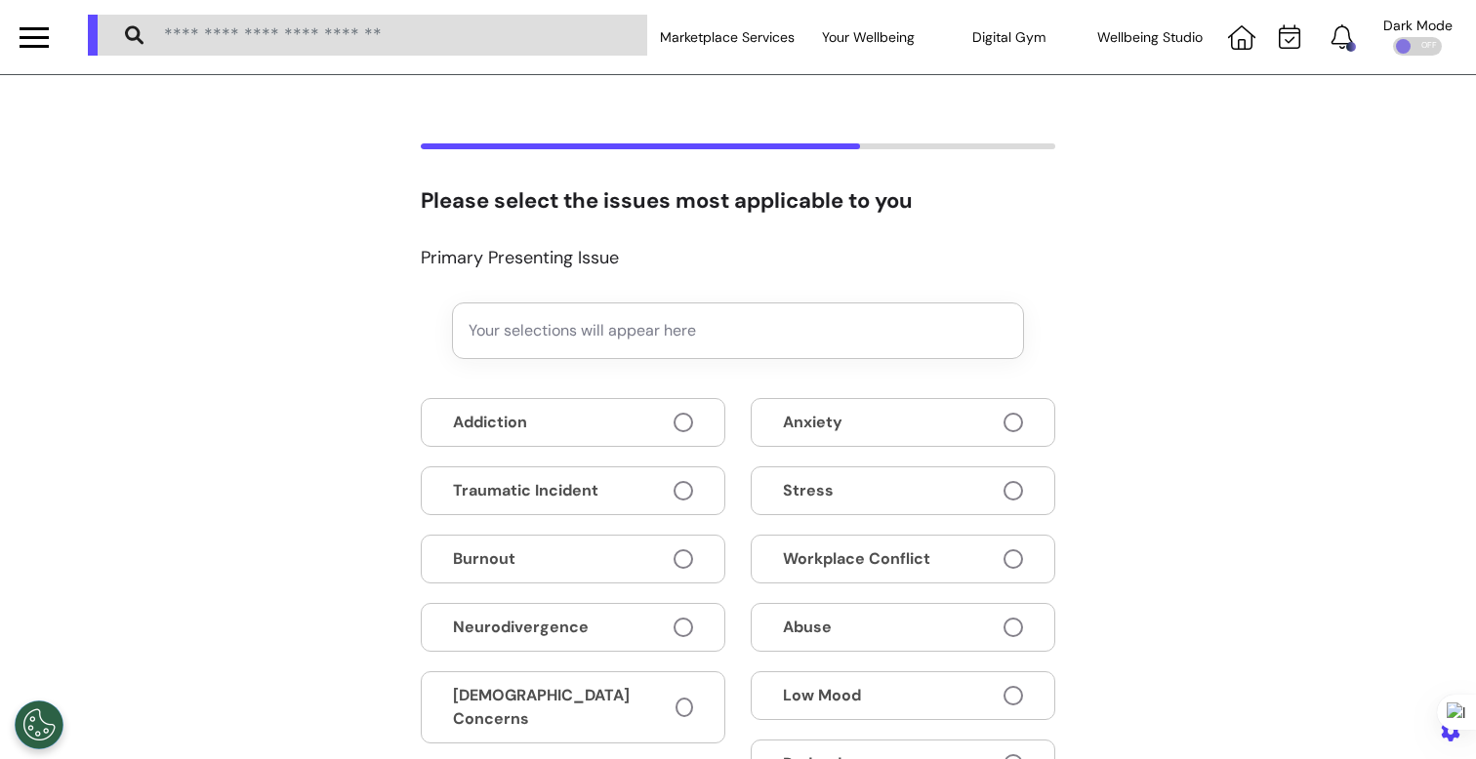
click at [895, 420] on button "Anxiety" at bounding box center [903, 422] width 305 height 49
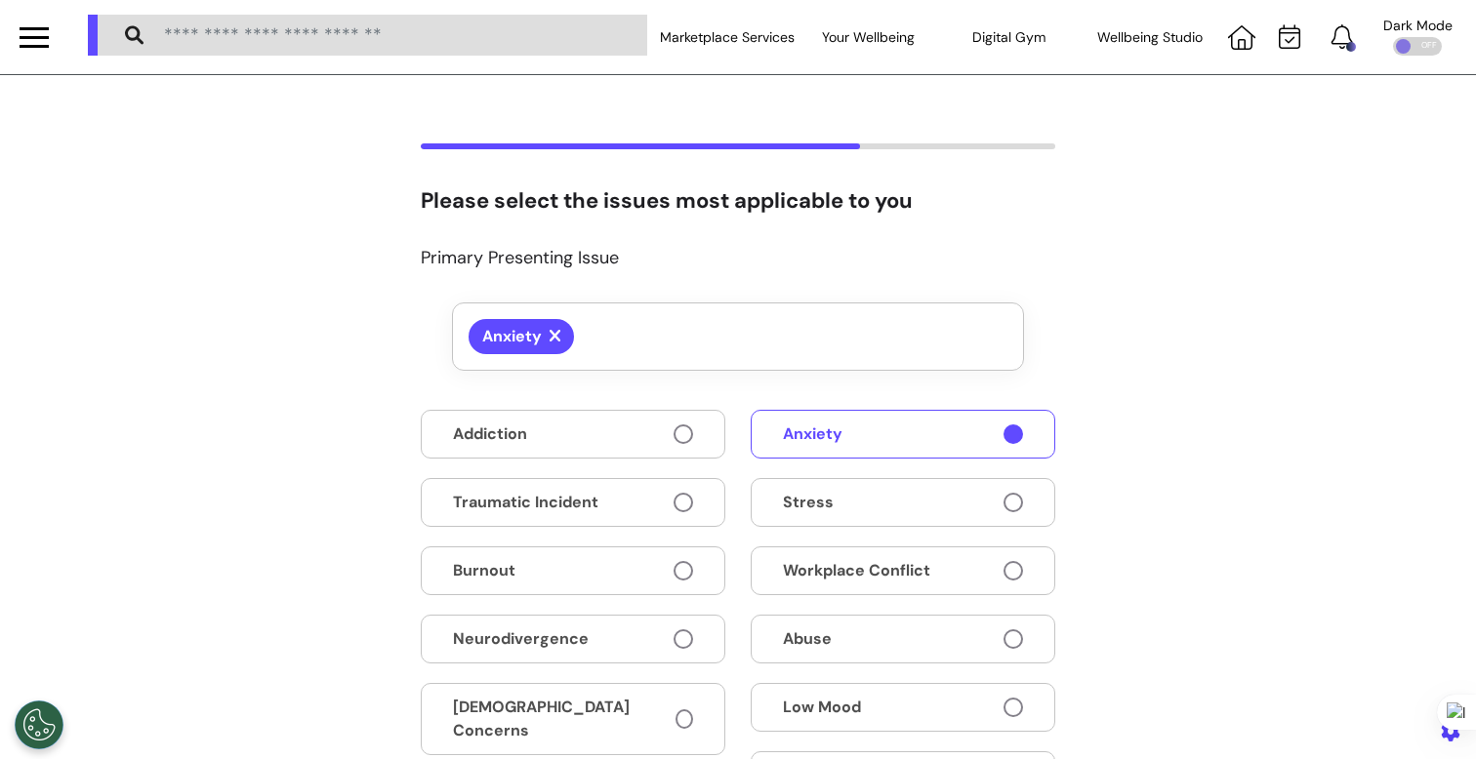
click at [571, 438] on button "Addiction" at bounding box center [573, 434] width 305 height 49
click at [568, 487] on button "Traumatic Incident" at bounding box center [573, 502] width 305 height 49
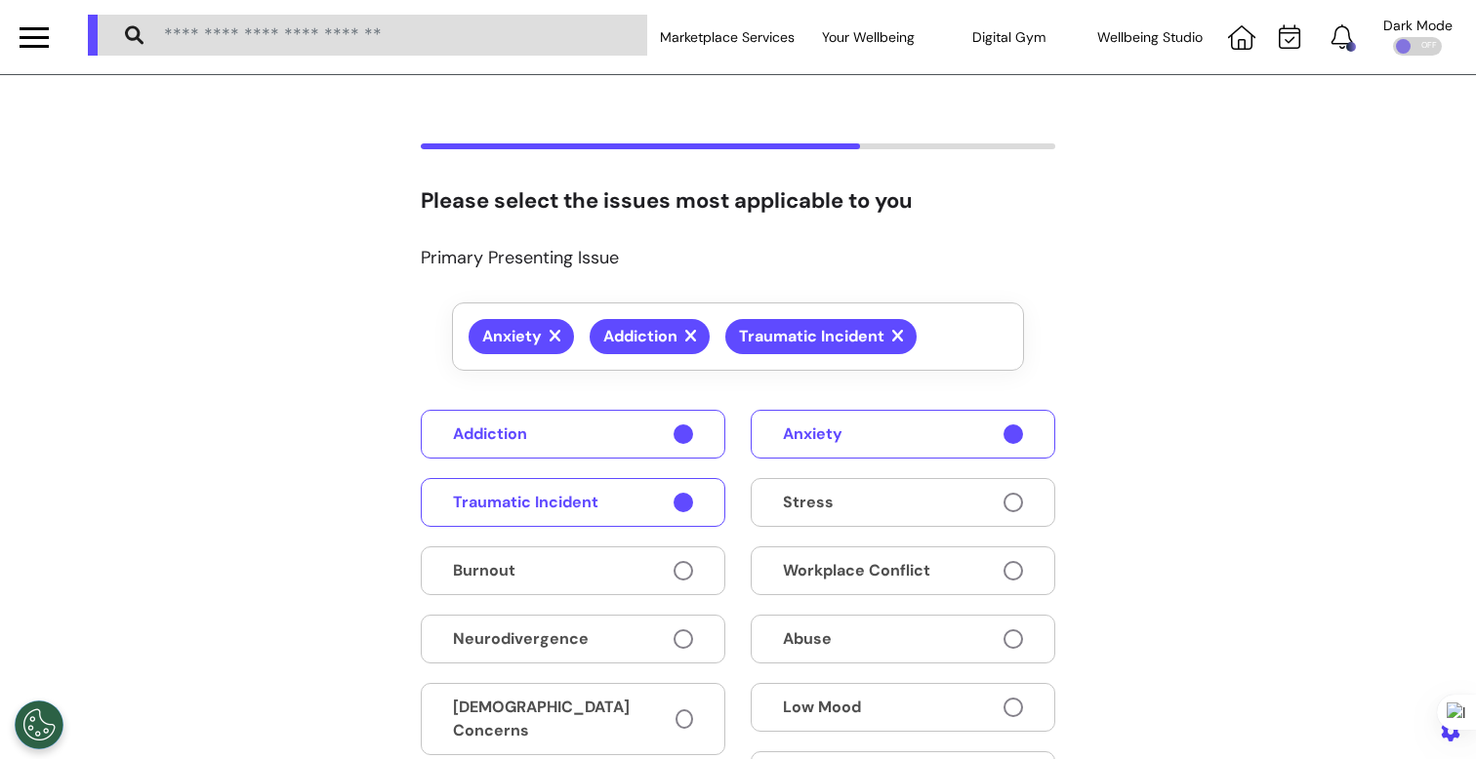
click at [926, 491] on button "Stress" at bounding box center [903, 502] width 305 height 49
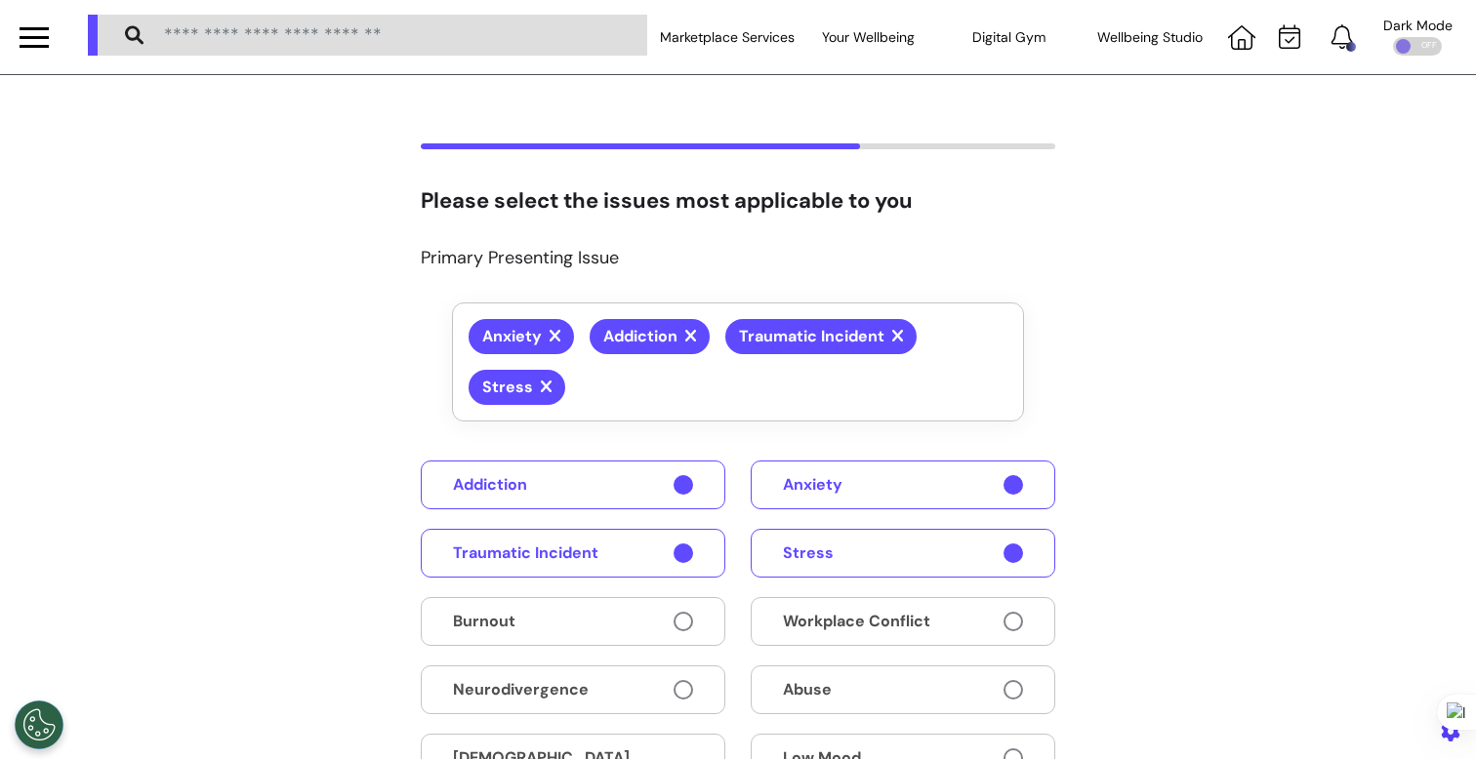
scroll to position [606, 0]
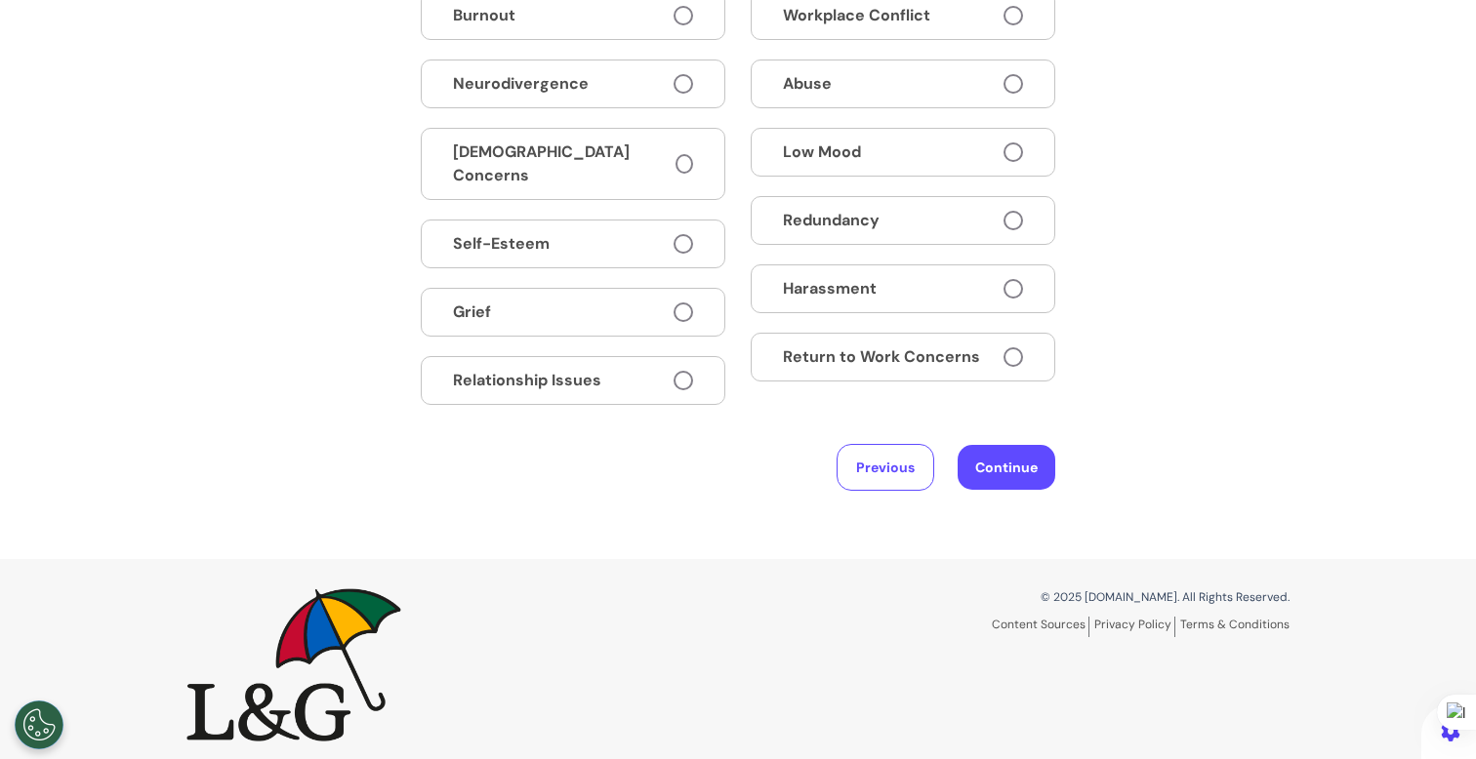
click at [997, 452] on button "Continue" at bounding box center [1007, 467] width 98 height 45
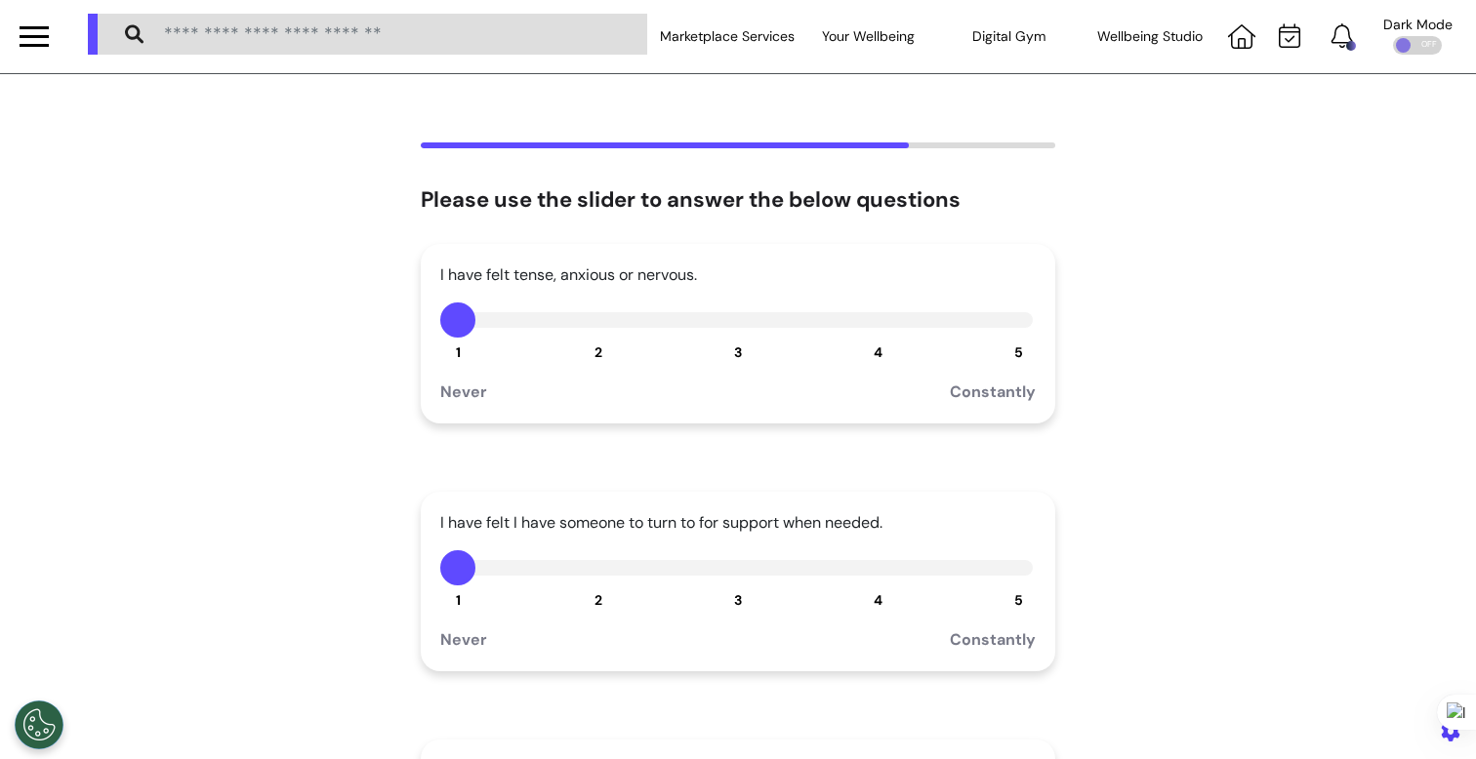
scroll to position [0, 0]
click at [722, 570] on button "3" at bounding box center [737, 569] width 35 height 35
click at [731, 323] on button "3" at bounding box center [737, 321] width 35 height 35
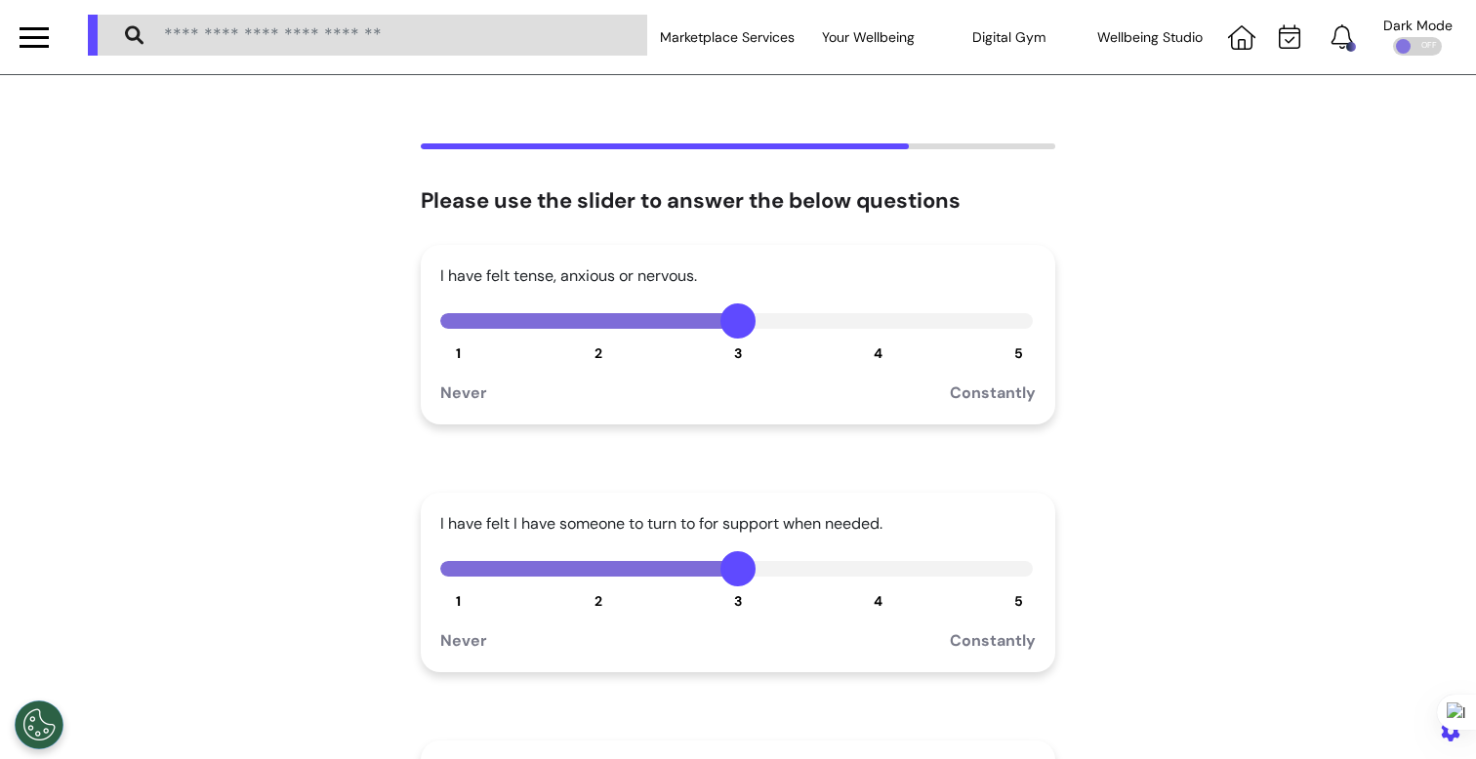
scroll to position [268, 0]
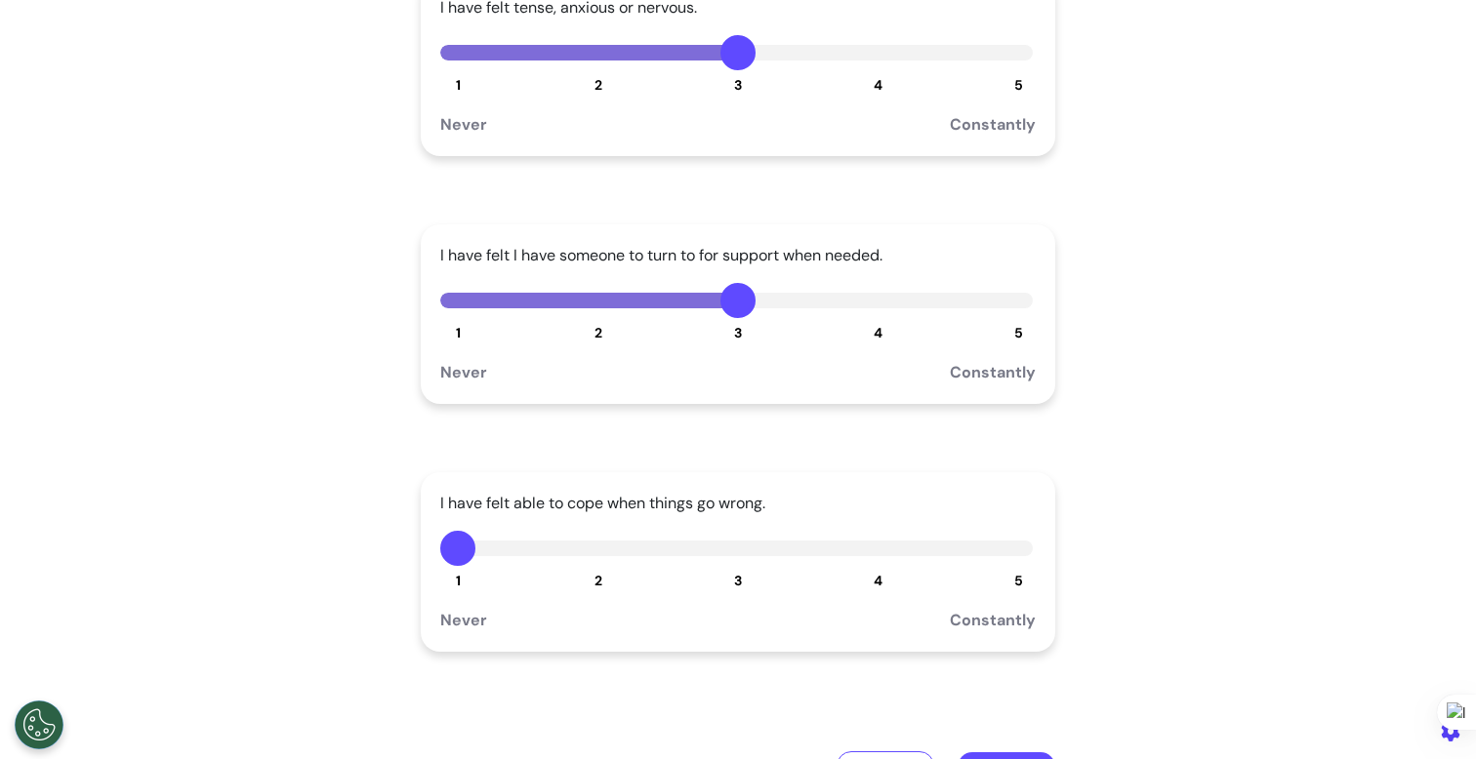
click at [590, 553] on button "2" at bounding box center [598, 548] width 35 height 35
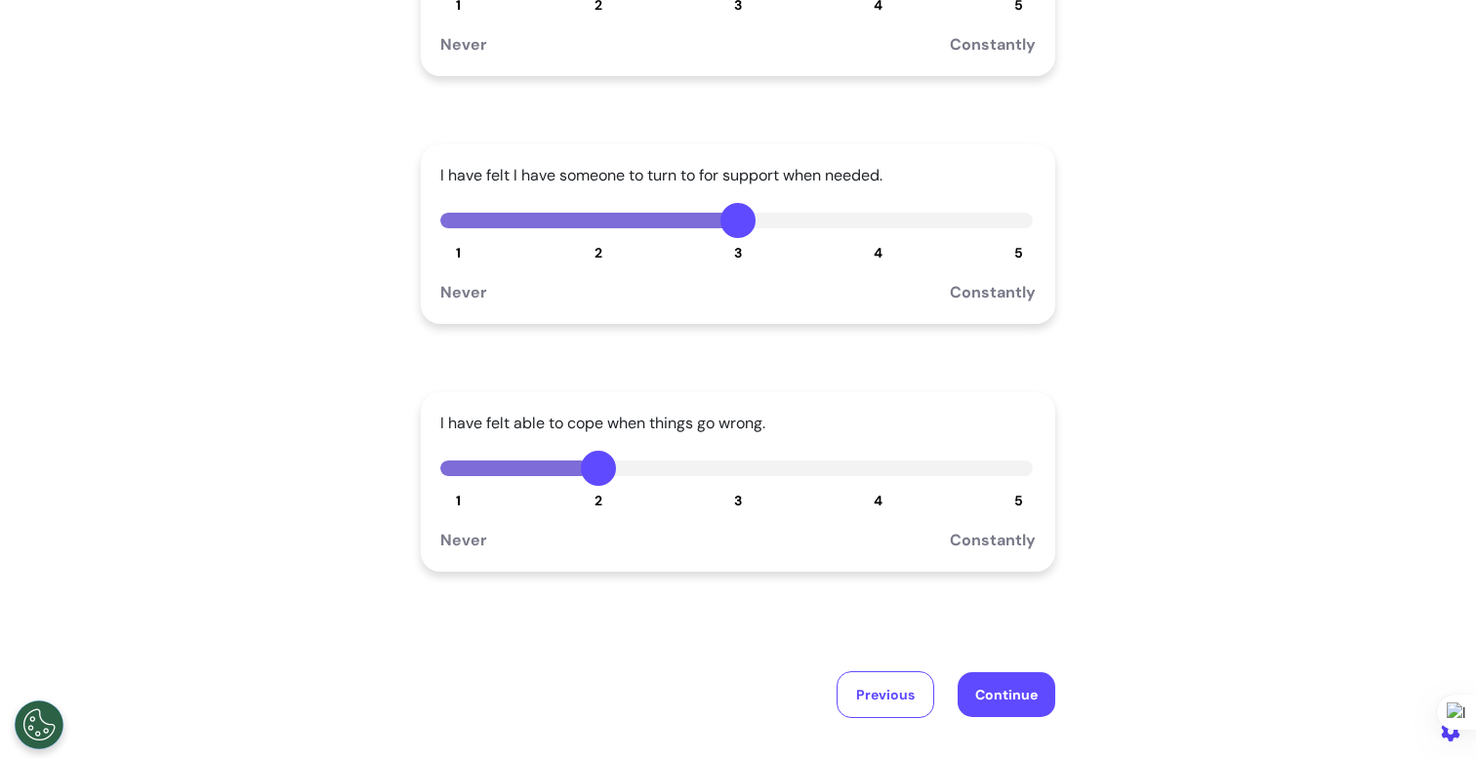
scroll to position [588, 0]
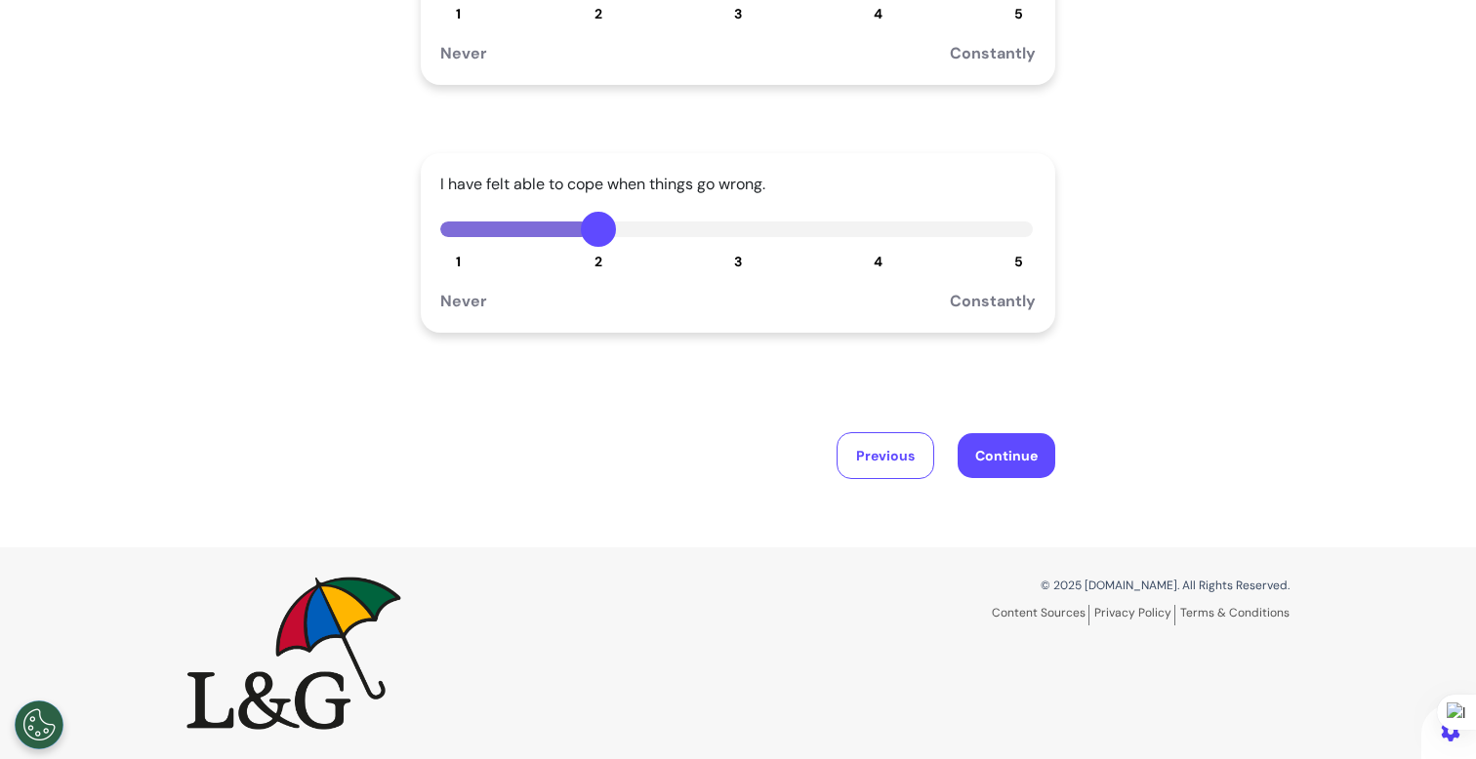
click at [1002, 446] on button "Continue" at bounding box center [1007, 455] width 98 height 45
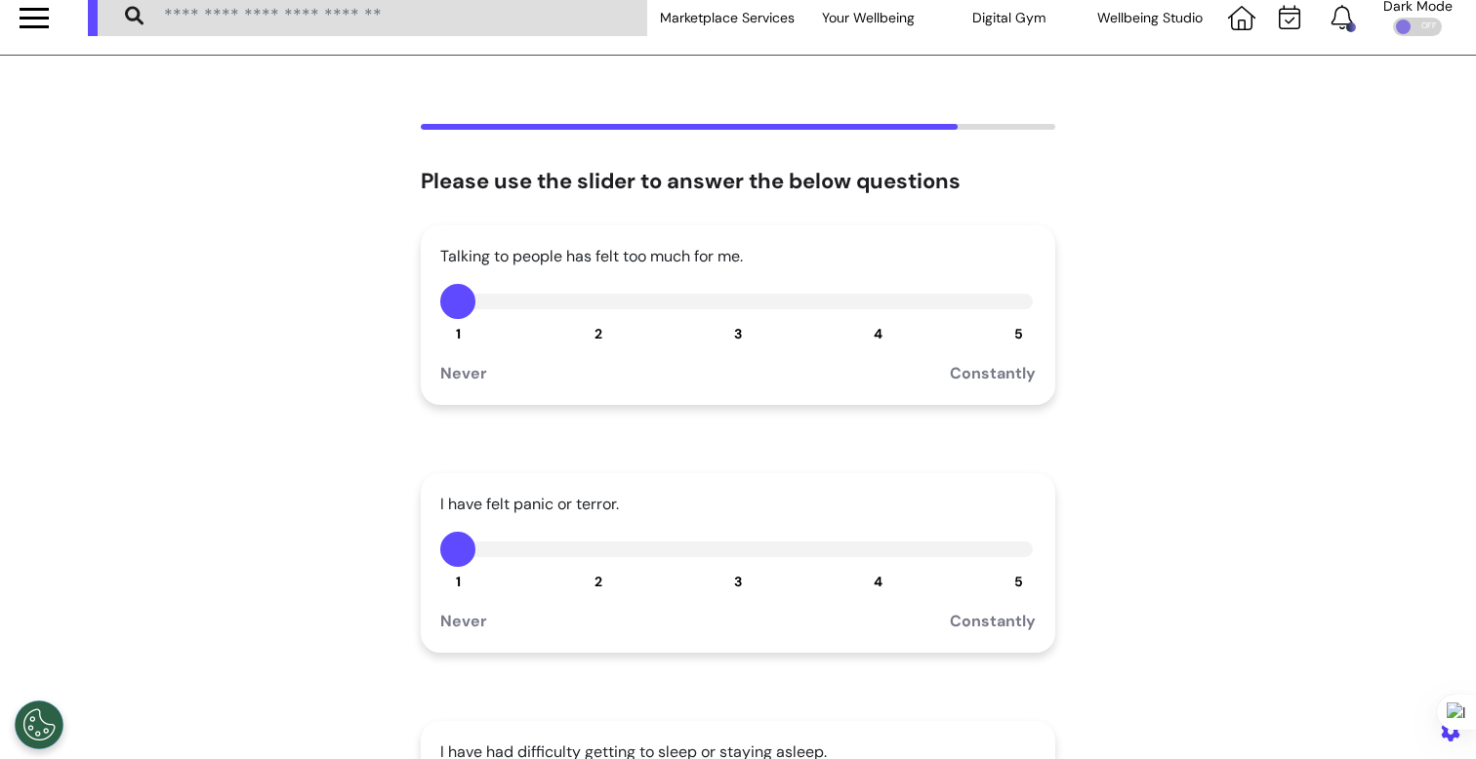
scroll to position [0, 0]
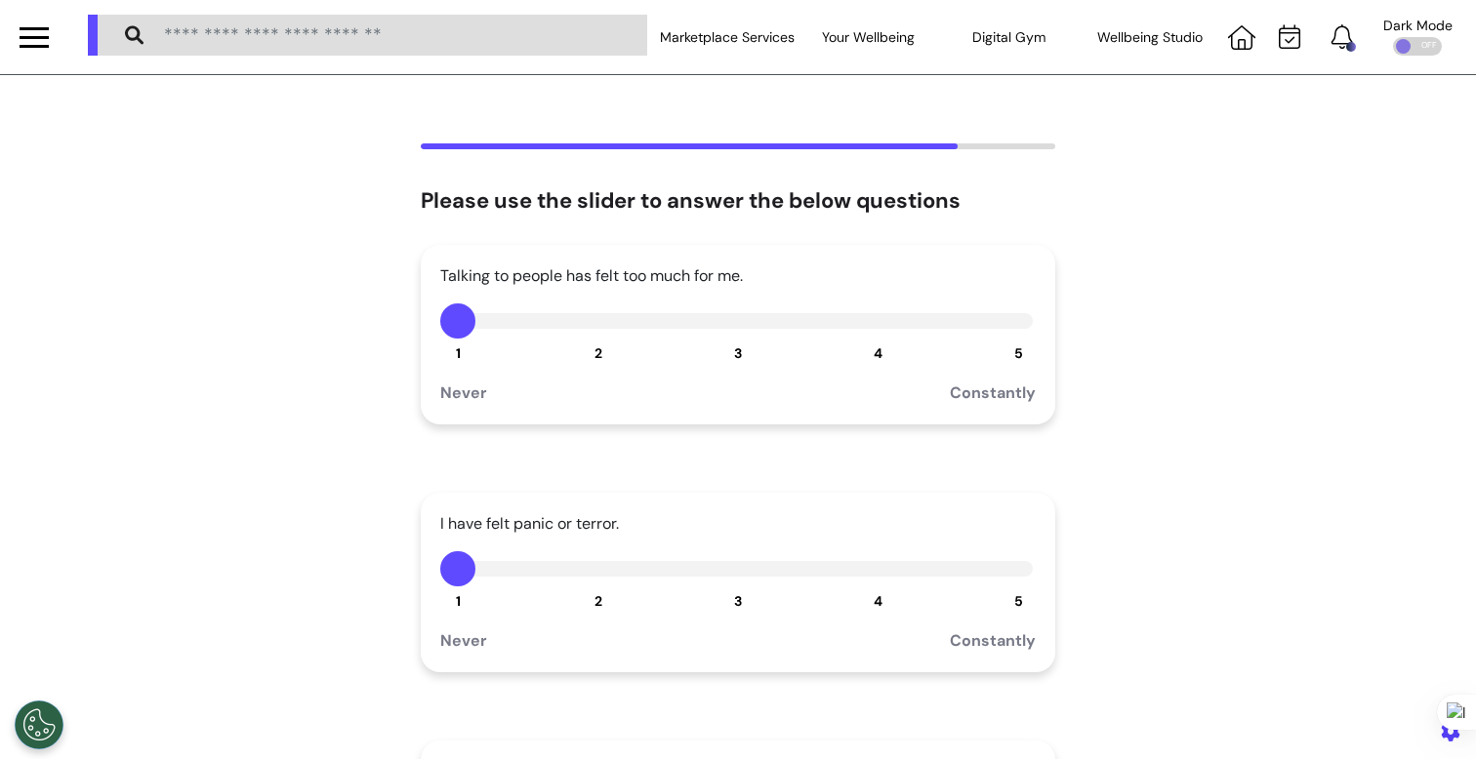
click at [899, 324] on div at bounding box center [736, 321] width 593 height 16
click at [880, 327] on button "4" at bounding box center [878, 321] width 35 height 35
click at [597, 572] on button "2" at bounding box center [598, 569] width 35 height 35
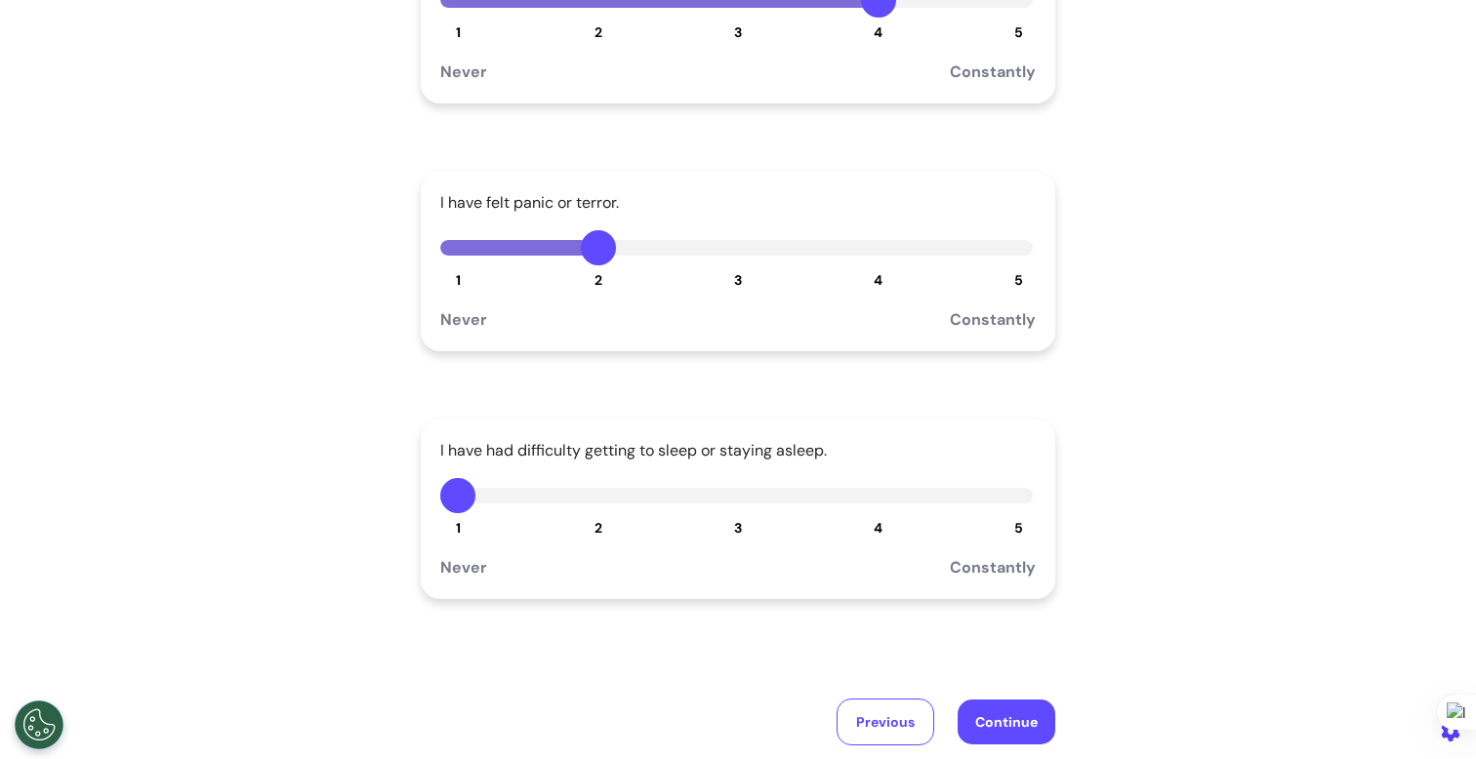
scroll to position [361, 0]
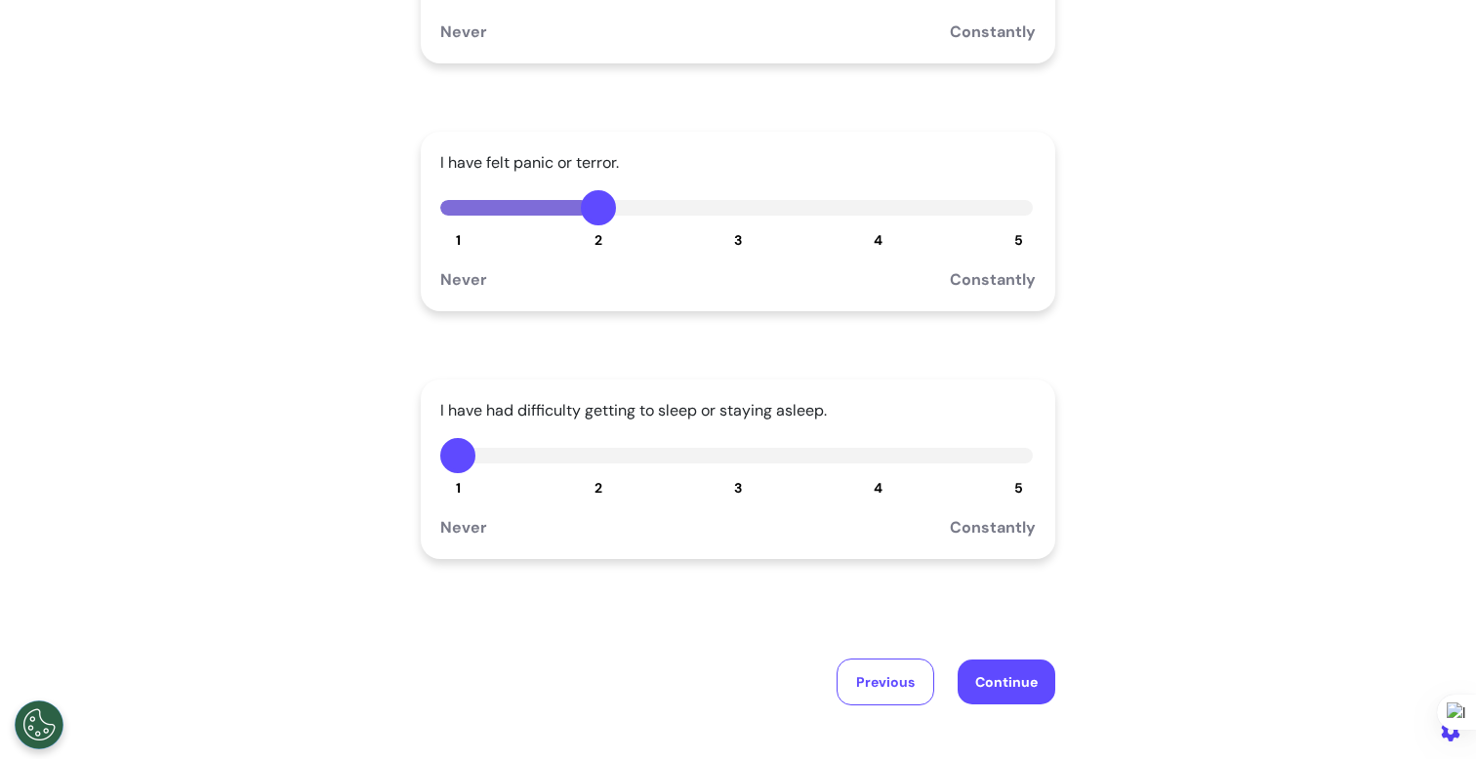
click at [728, 450] on button "3" at bounding box center [737, 455] width 35 height 35
click at [1034, 680] on button "Continue" at bounding box center [1007, 682] width 98 height 45
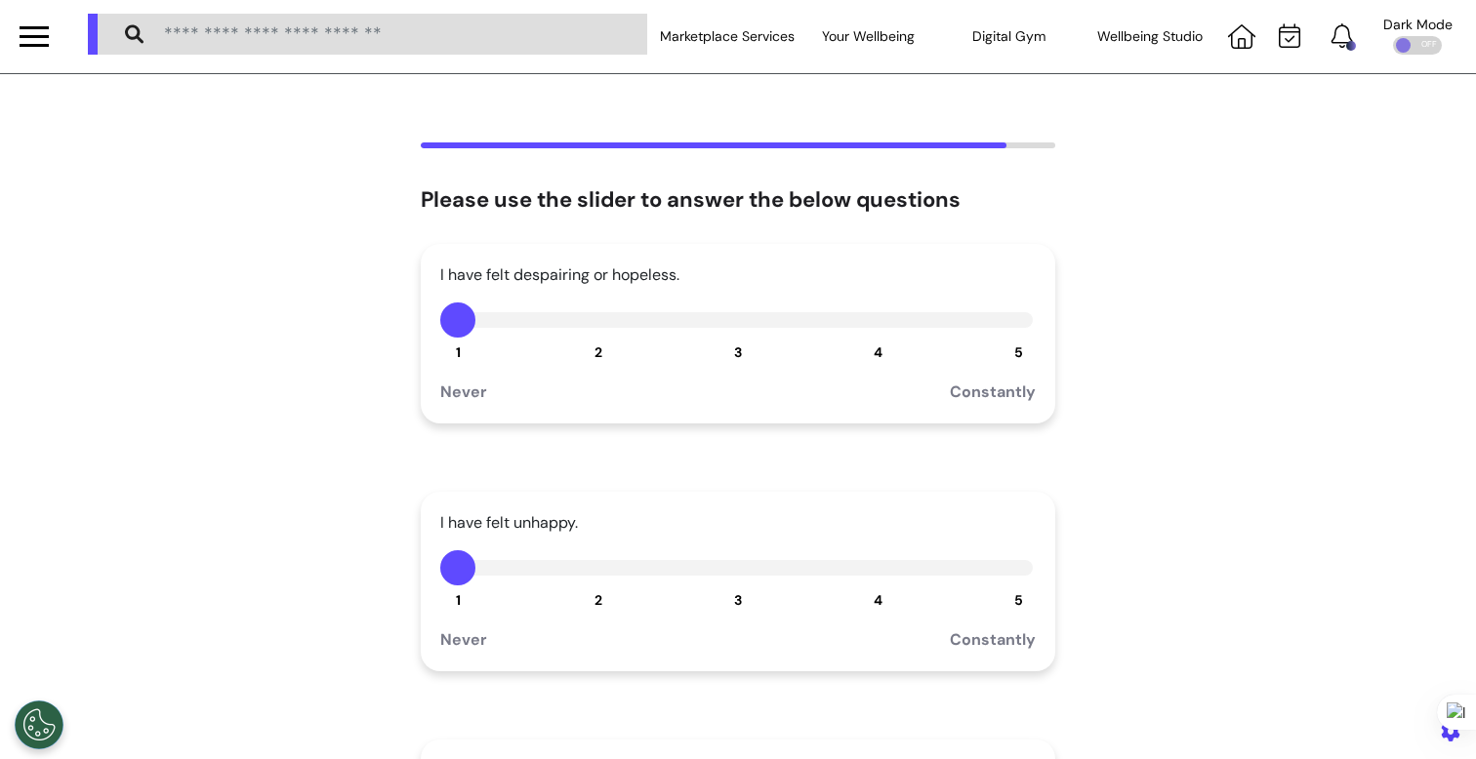
scroll to position [0, 0]
click at [723, 585] on button "3" at bounding box center [737, 569] width 35 height 35
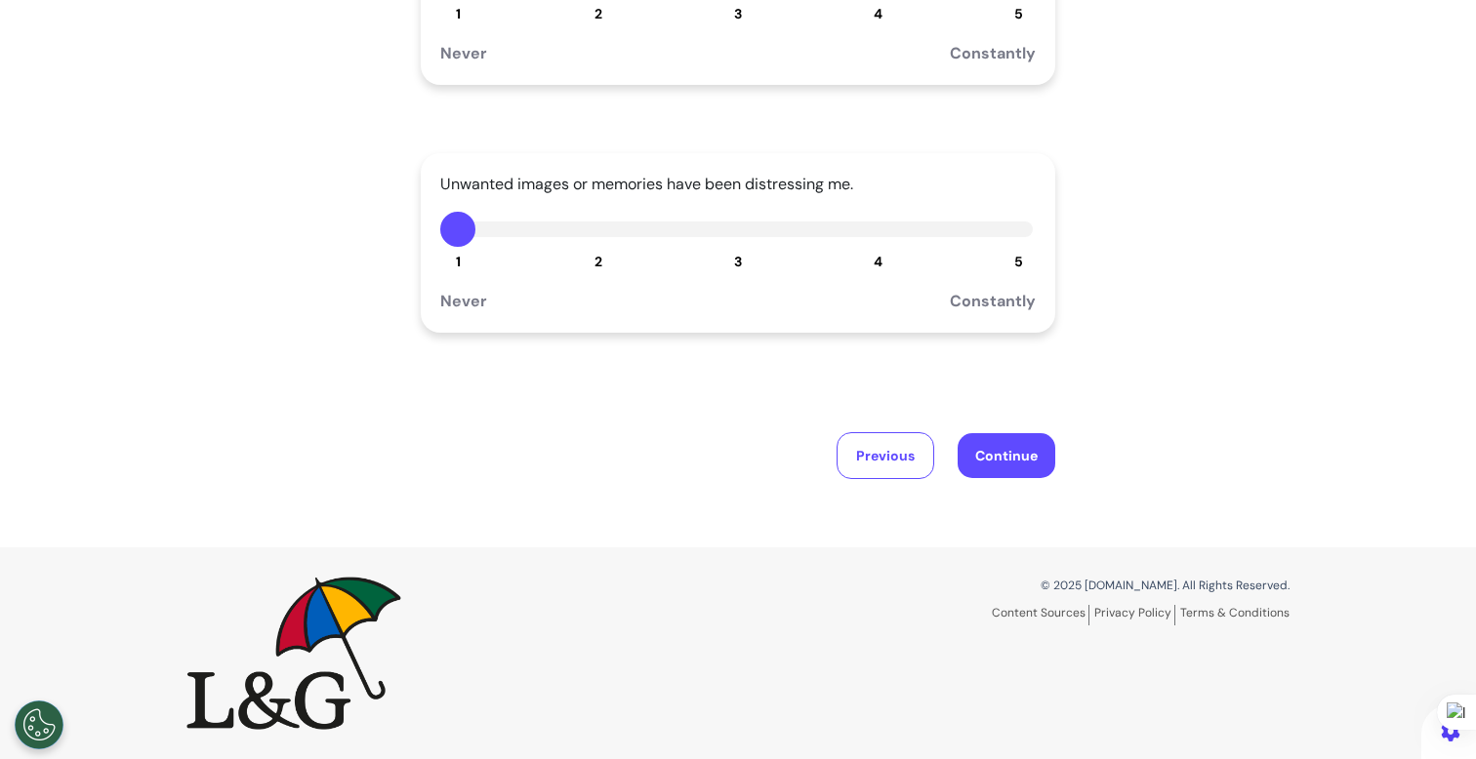
click at [870, 241] on button "4" at bounding box center [878, 229] width 35 height 35
click at [1008, 462] on button "Continue" at bounding box center [1007, 455] width 98 height 45
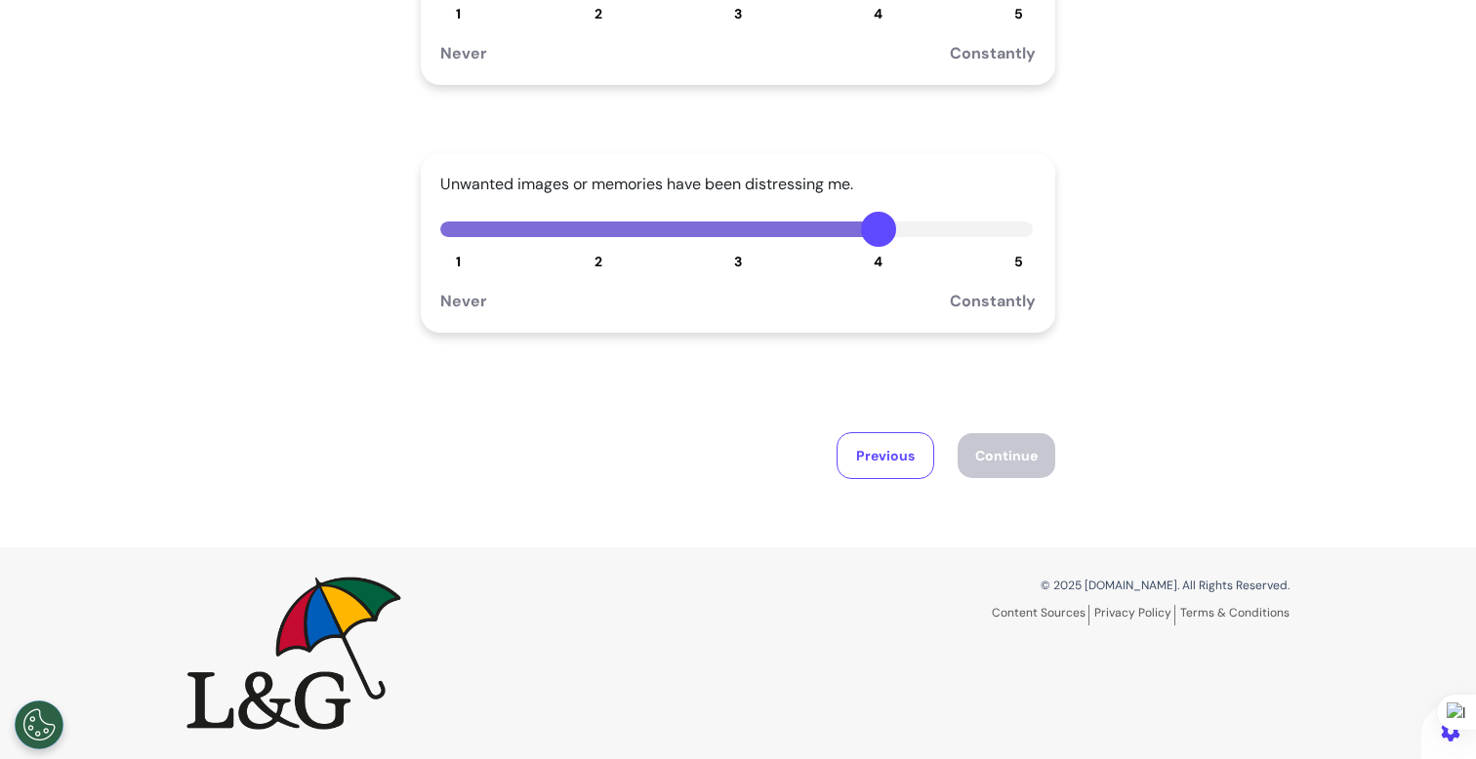
scroll to position [91, 0]
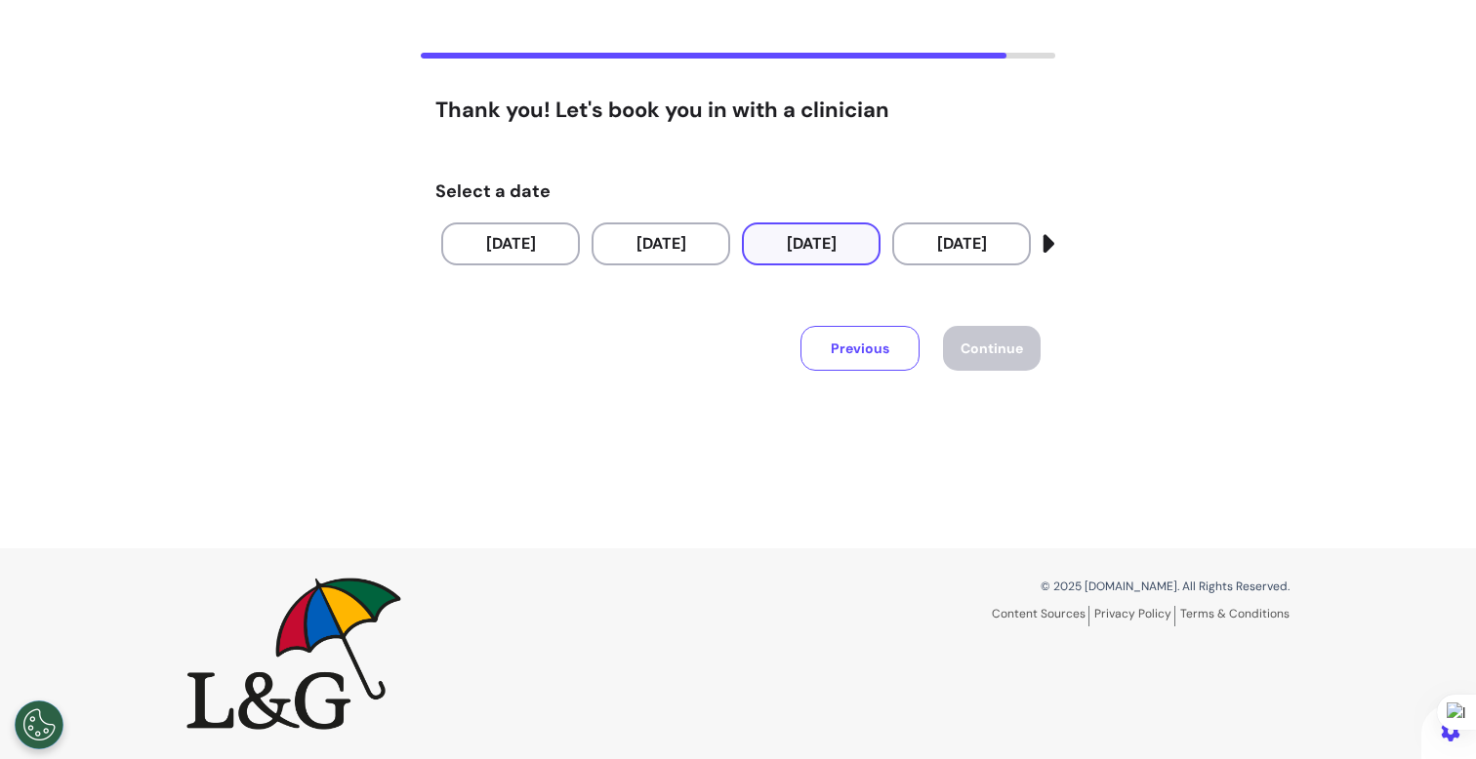
click at [814, 238] on button "02 Oct 2025" at bounding box center [811, 244] width 139 height 43
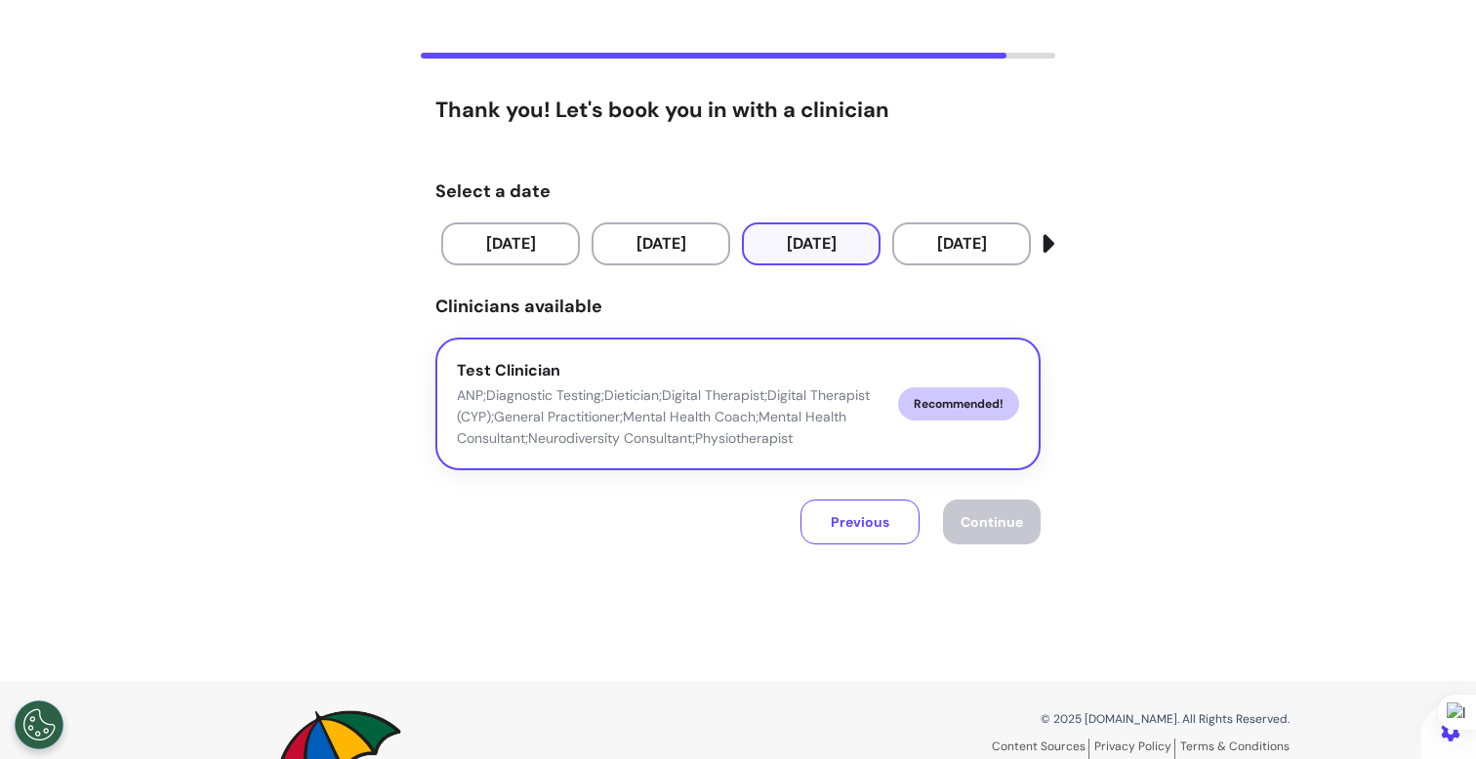
click at [941, 404] on span "Recommended!" at bounding box center [958, 404] width 121 height 33
click at [1003, 517] on span "Continue" at bounding box center [992, 522] width 62 height 18
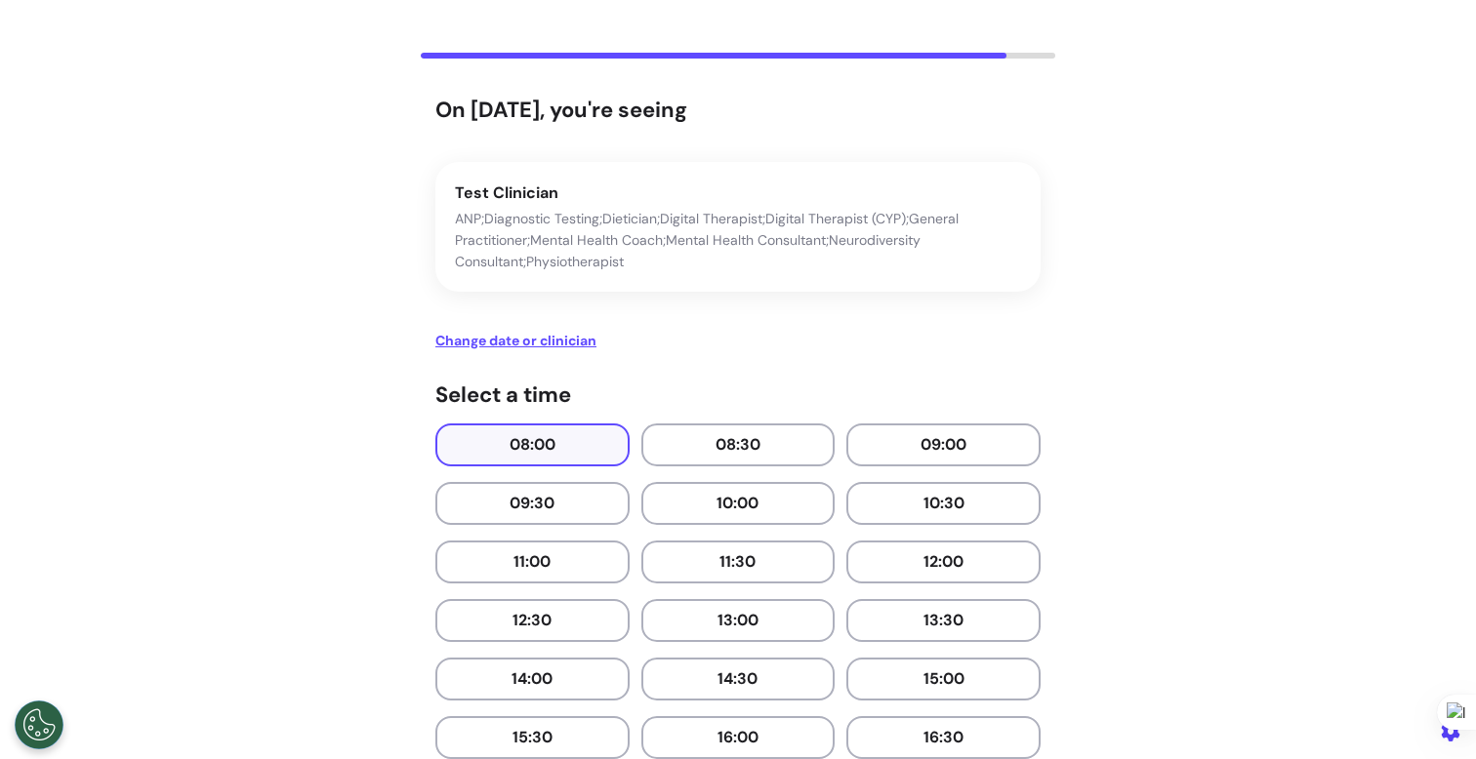
click at [542, 435] on button "08:00" at bounding box center [532, 445] width 194 height 43
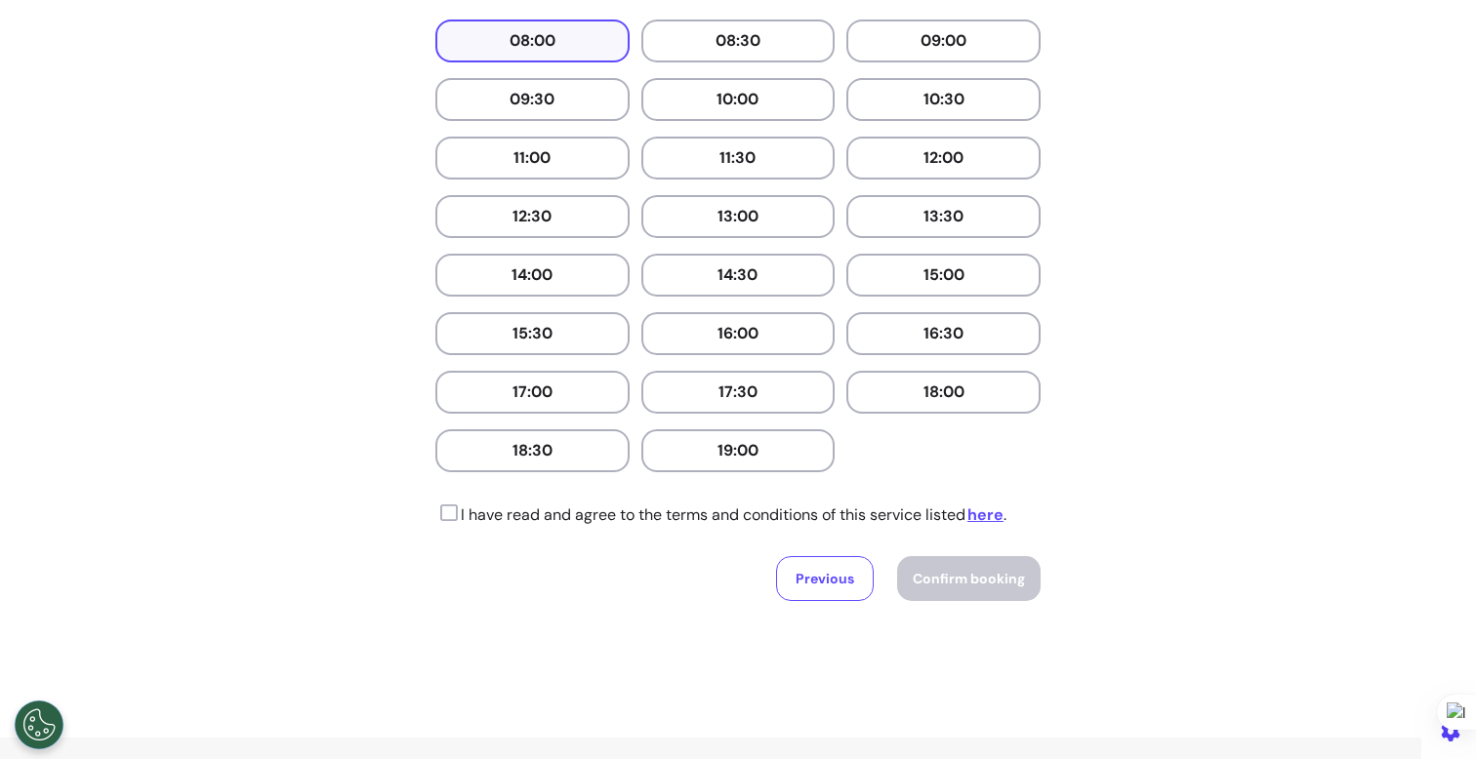
scroll to position [685, 0]
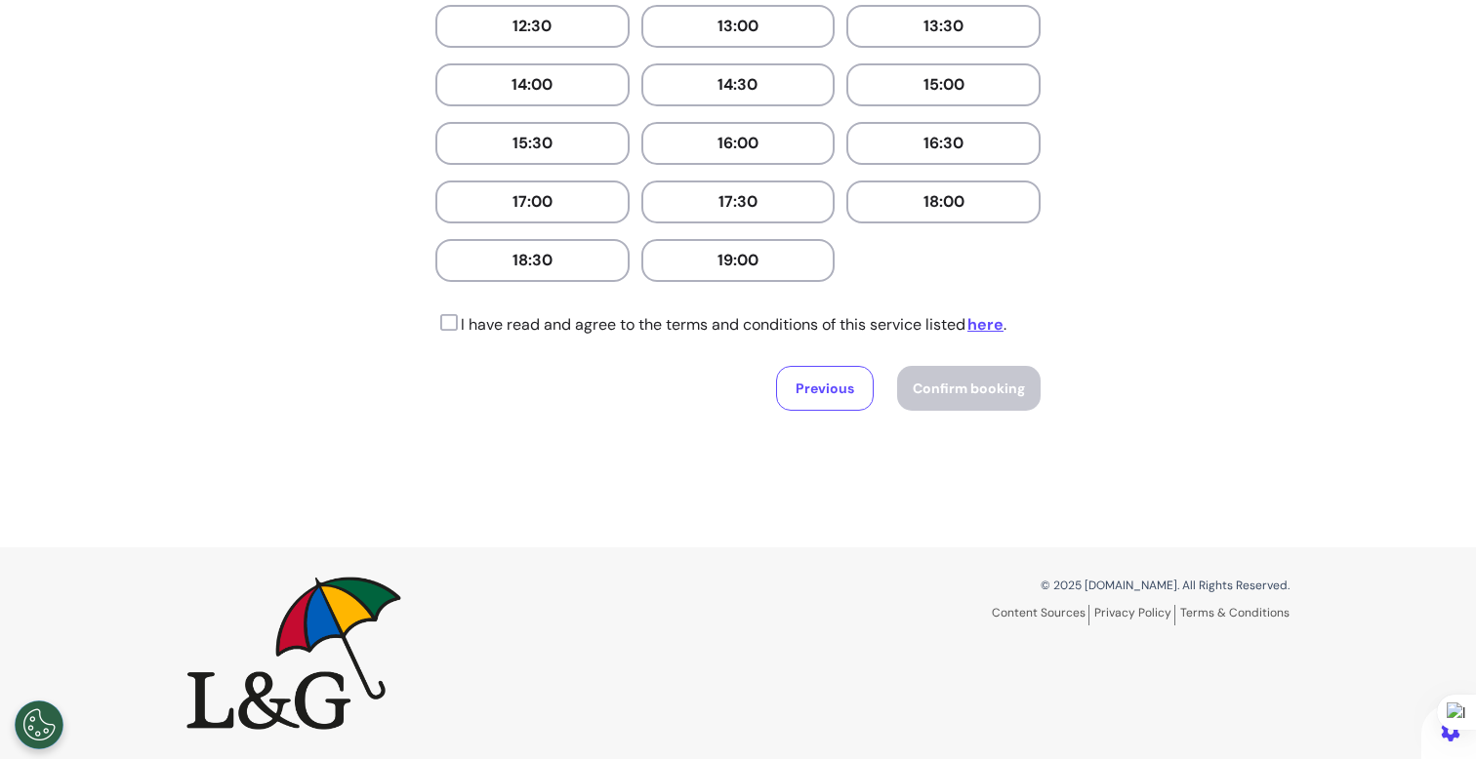
click at [447, 325] on icon at bounding box center [446, 323] width 22 height 20
click at [984, 394] on span "Confirm booking" at bounding box center [969, 389] width 112 height 18
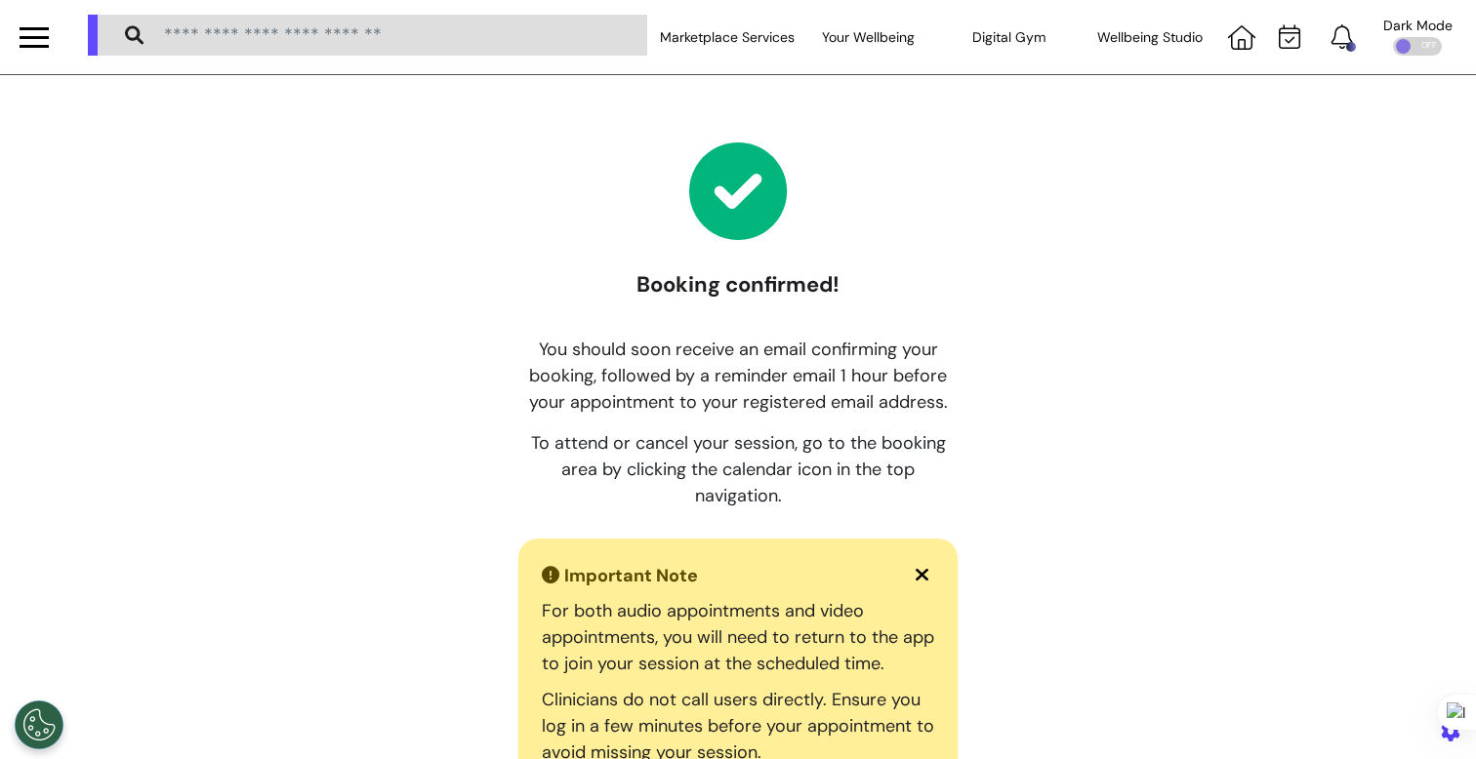
scroll to position [443, 0]
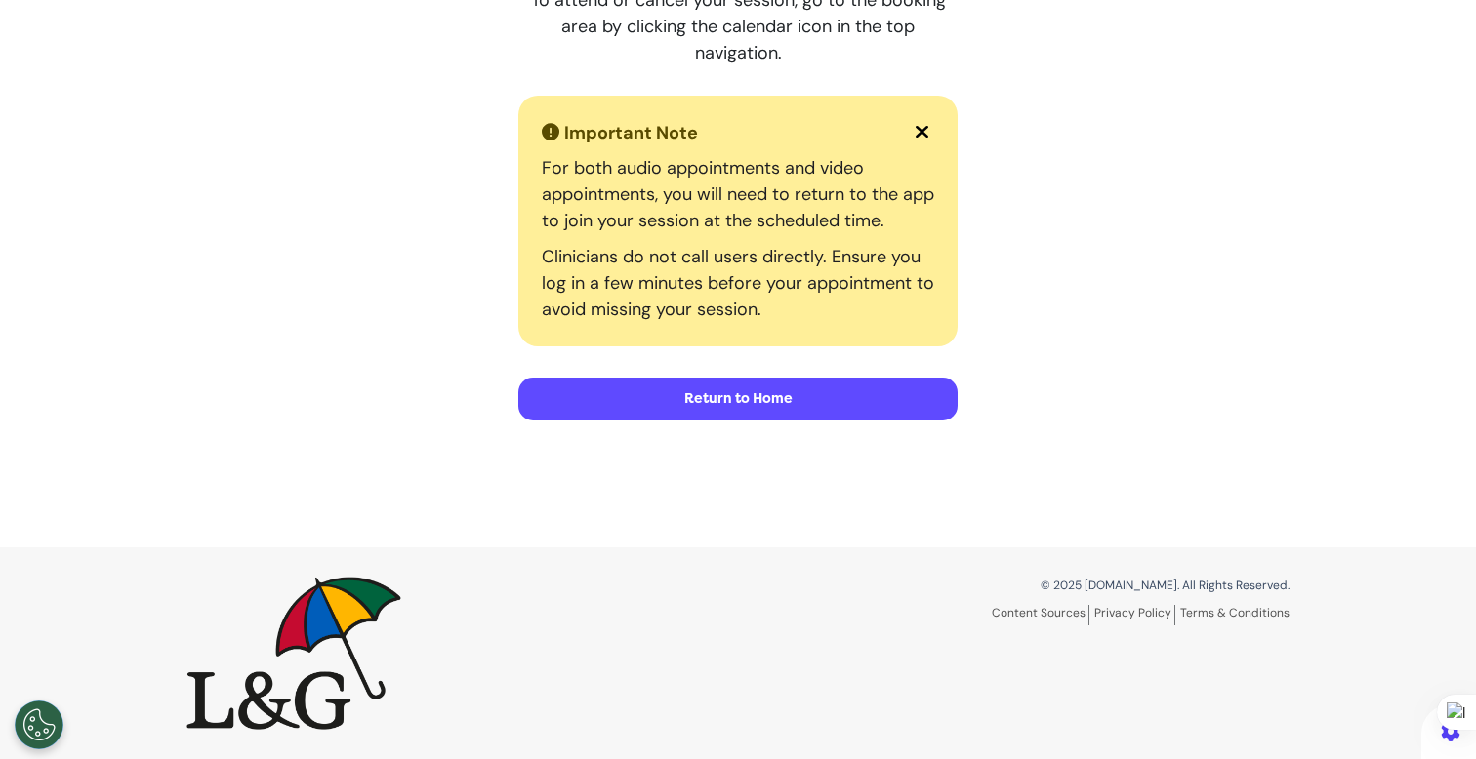
click at [218, 194] on div "Booking confirmed! You should soon receive an email confirming your booking, fo…" at bounding box center [738, 89] width 1132 height 779
click at [843, 393] on button "Return to Home" at bounding box center [737, 399] width 439 height 43
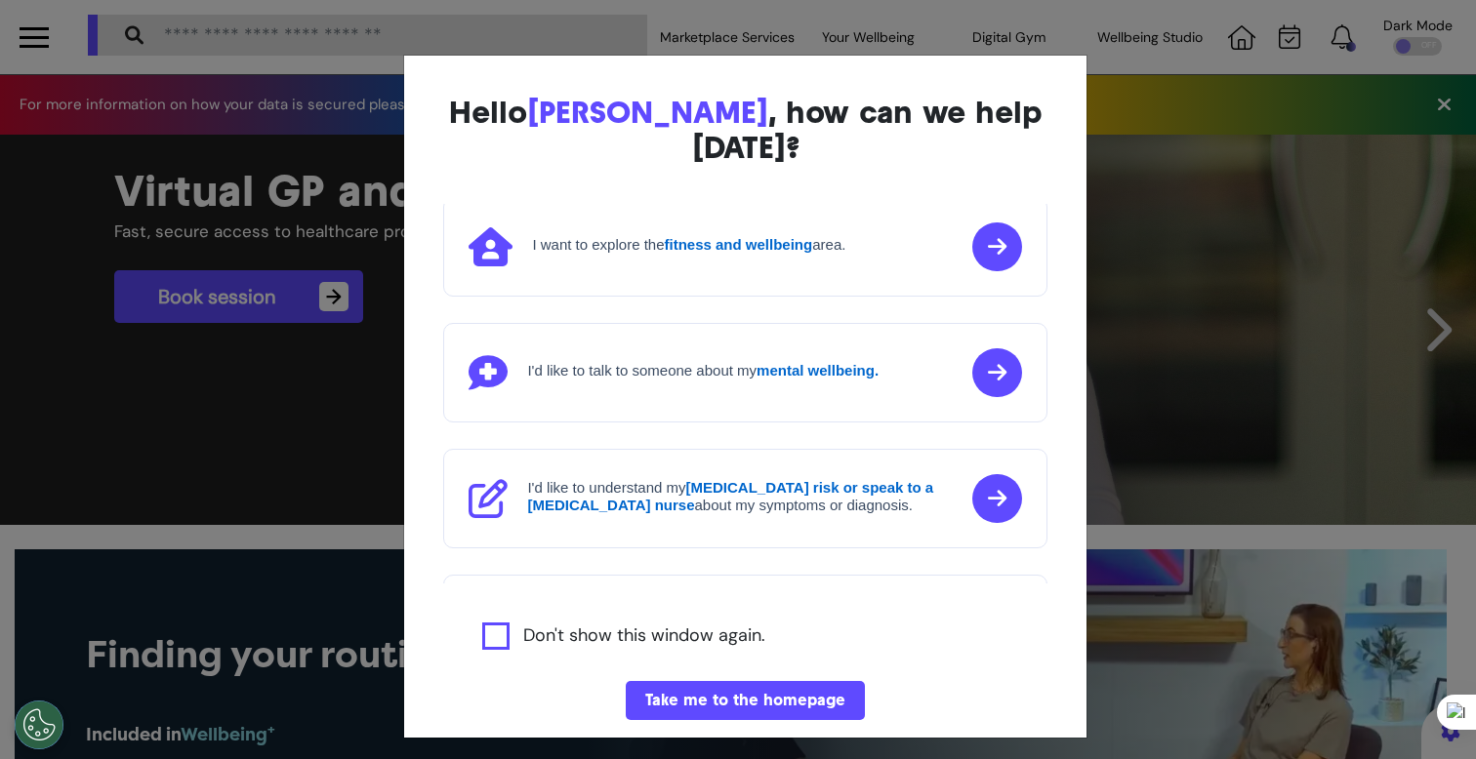
scroll to position [224, 0]
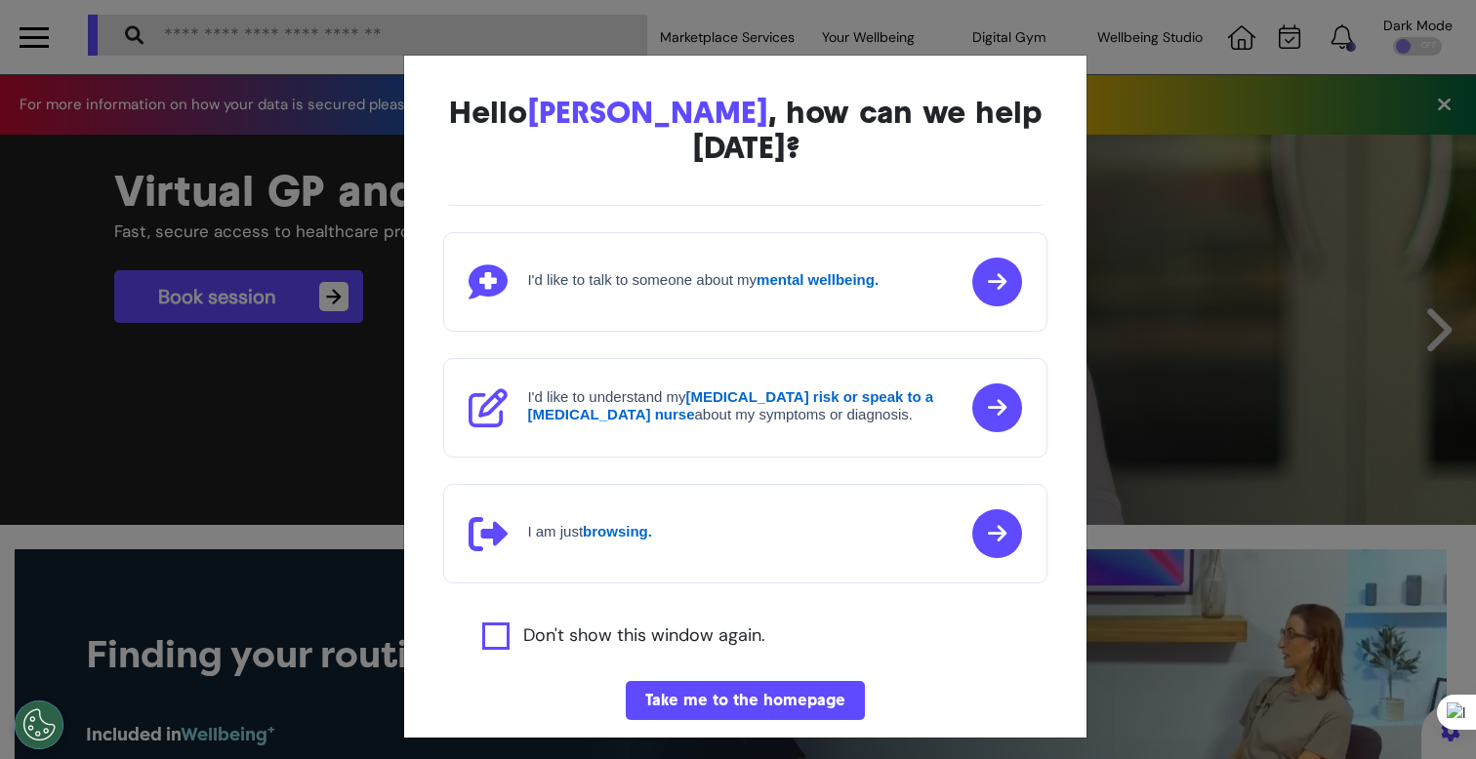
click at [186, 421] on div "Hello Ahmed , how can we help today? I'd like to book a Virtual GP or Physio ap…" at bounding box center [738, 379] width 1476 height 759
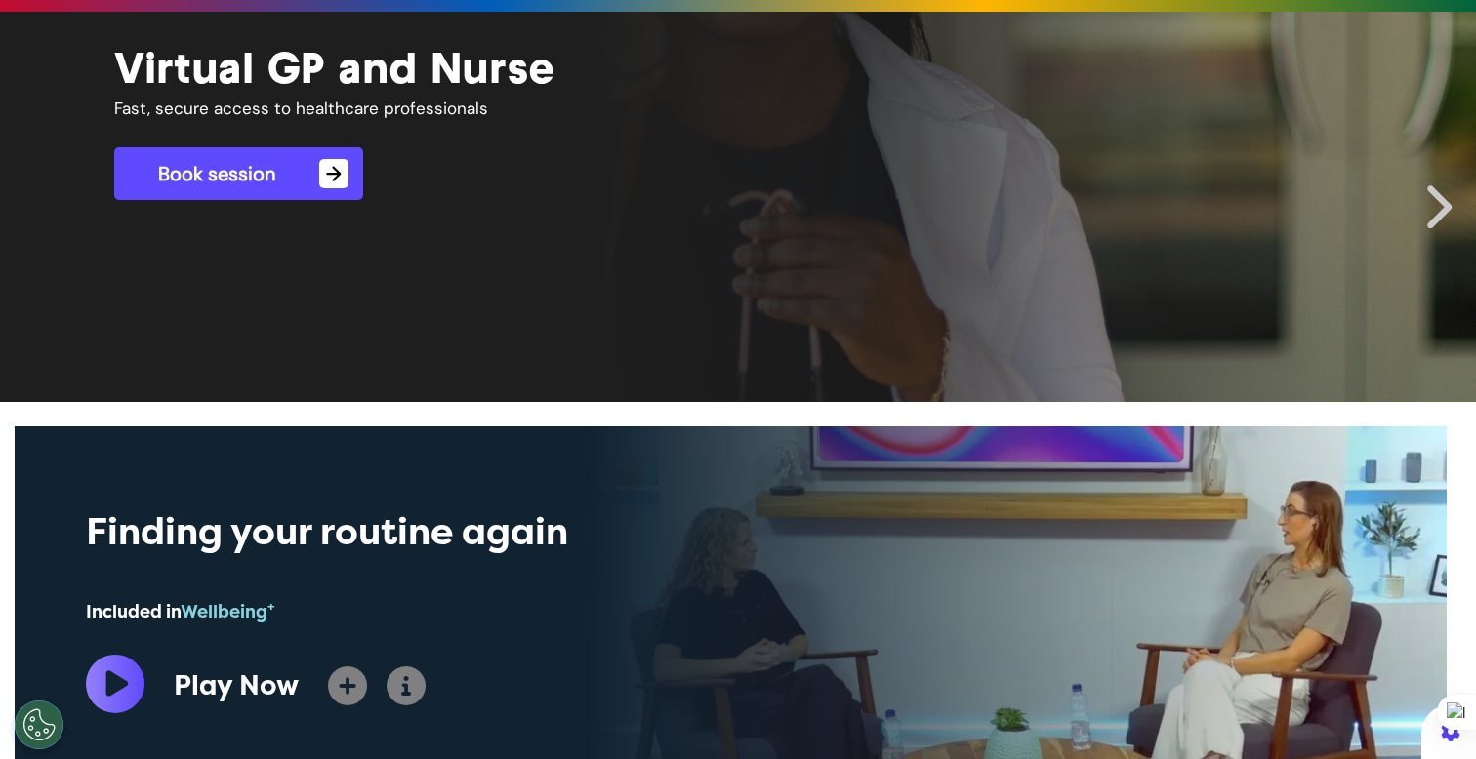
scroll to position [0, 737]
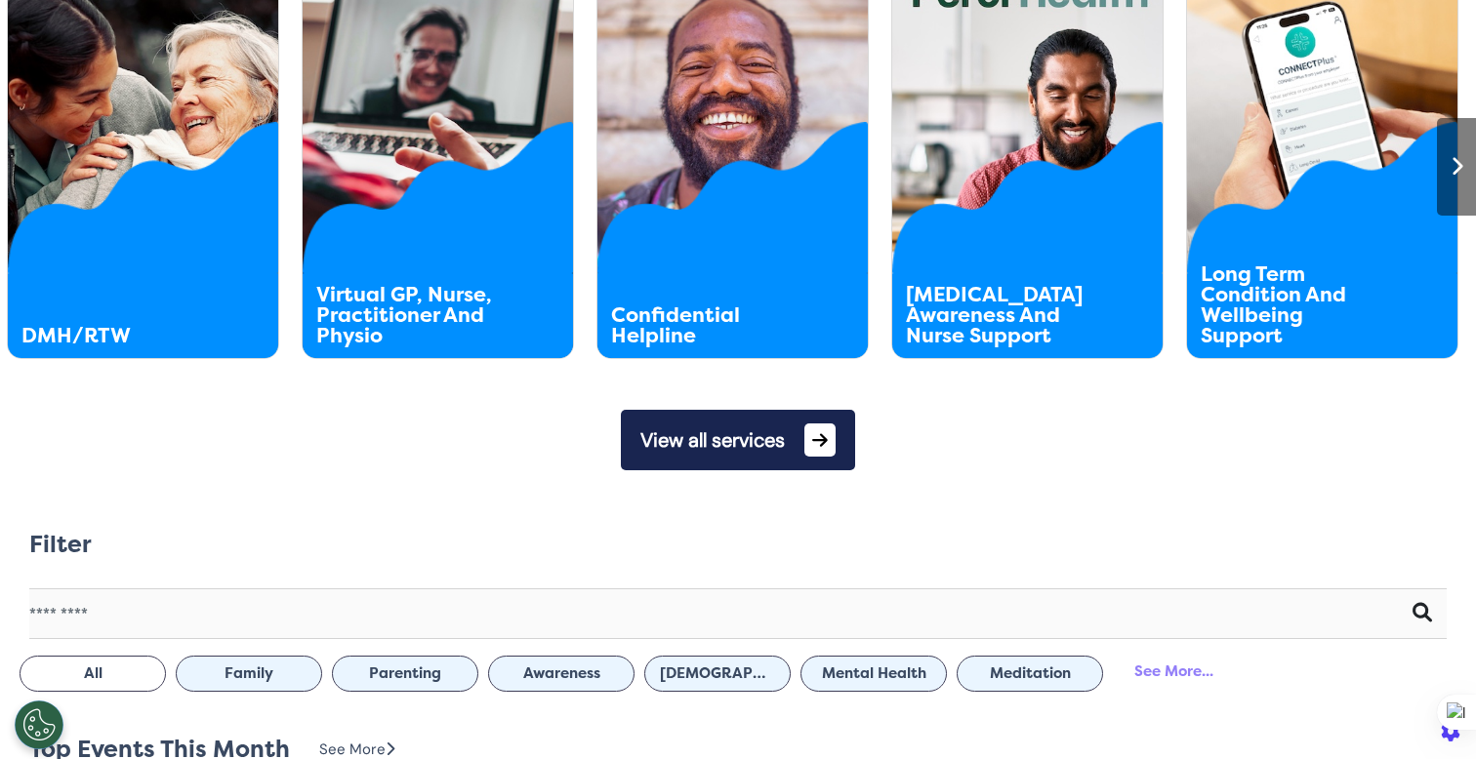
click at [688, 440] on button "View all services" at bounding box center [738, 440] width 234 height 61
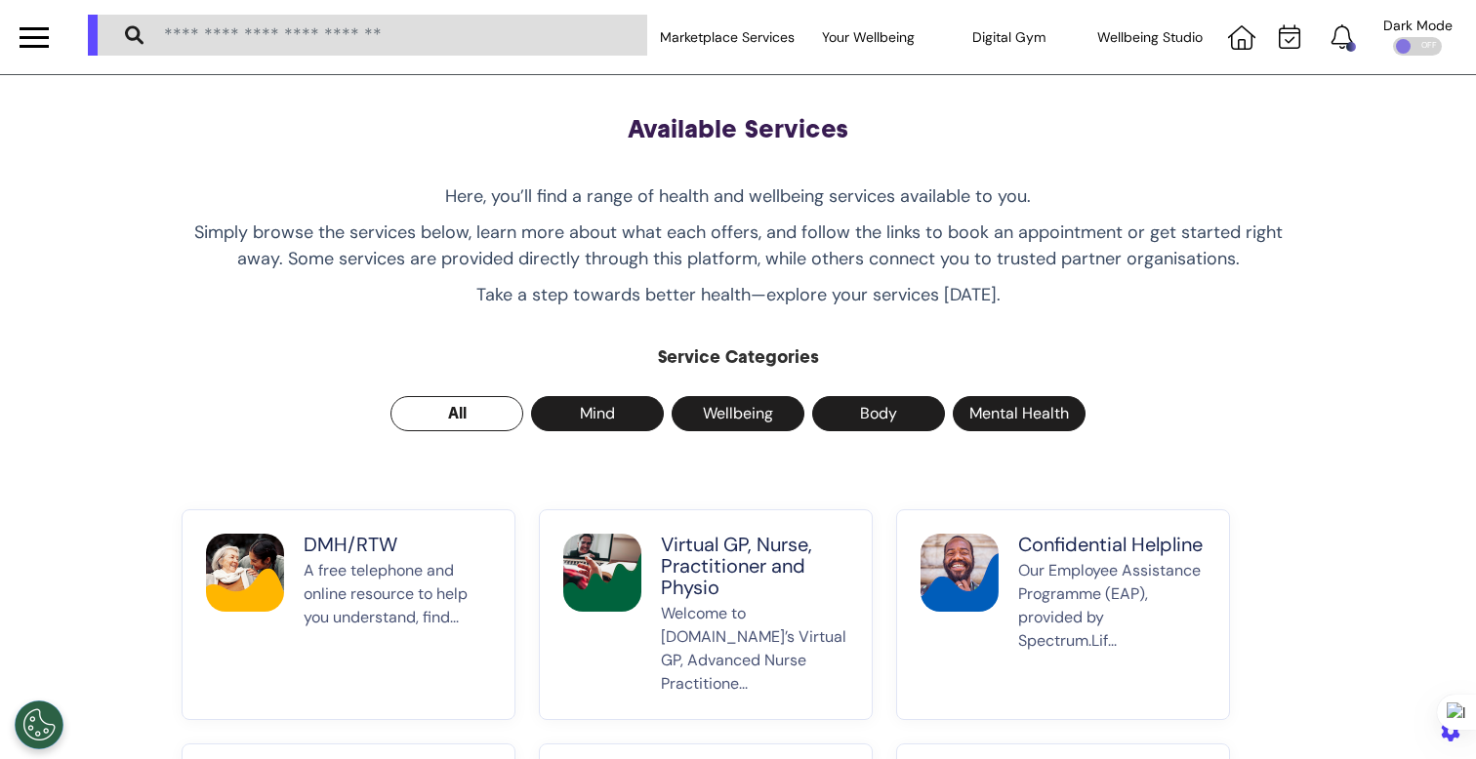
click at [50, 43] on div at bounding box center [34, 37] width 68 height 74
click at [37, 32] on div at bounding box center [34, 37] width 29 height 32
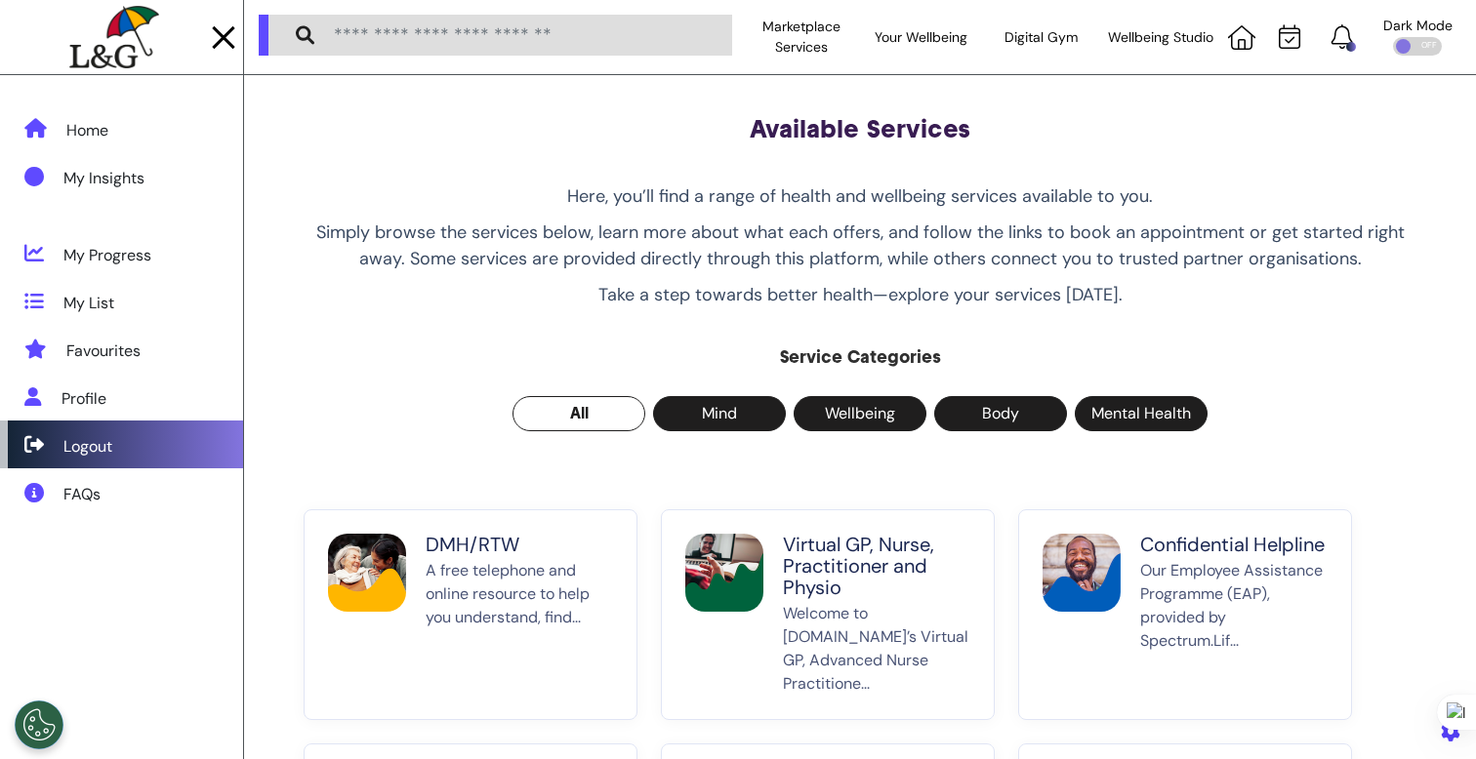
click at [164, 453] on div "Logout" at bounding box center [121, 445] width 243 height 48
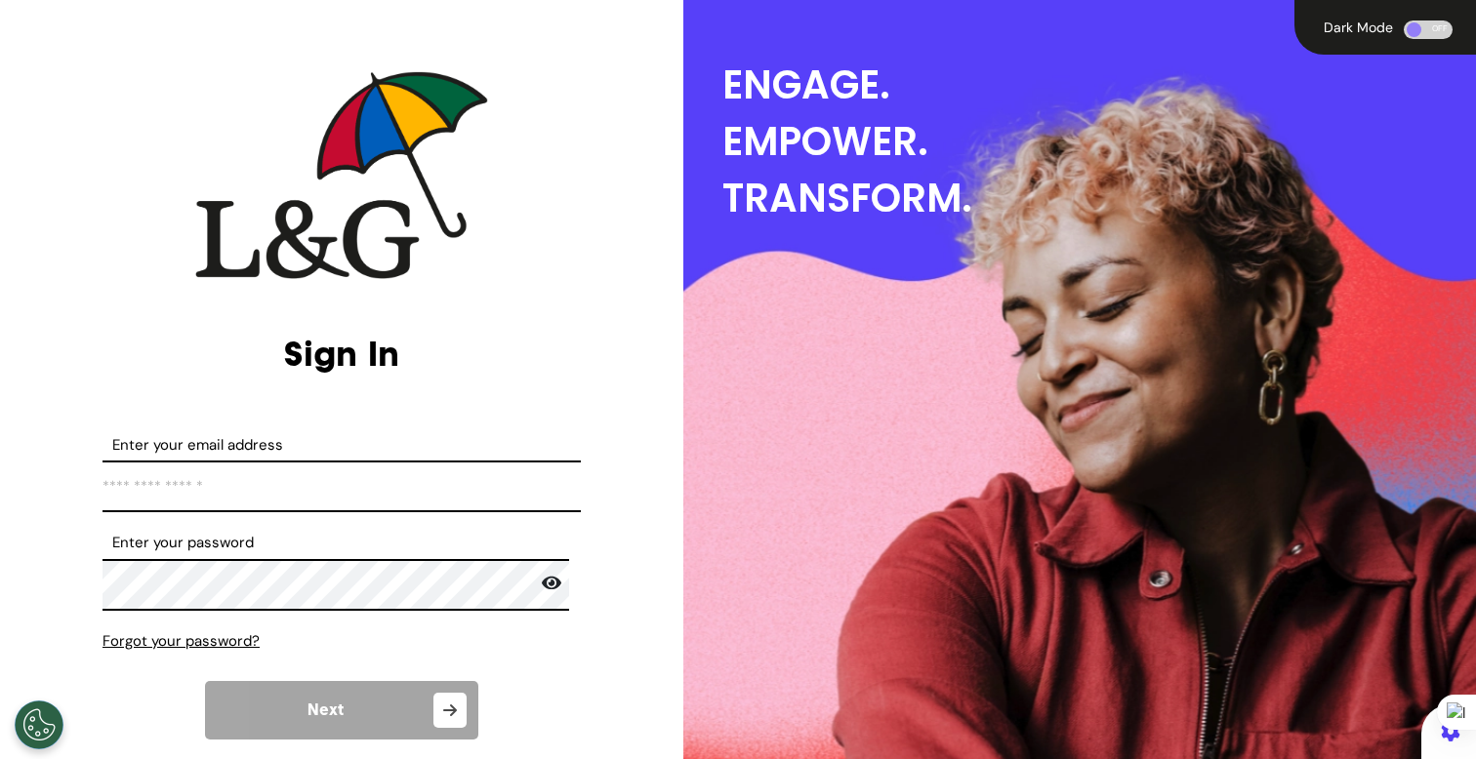
click at [287, 467] on input "Enter your email address" at bounding box center [341, 487] width 478 height 52
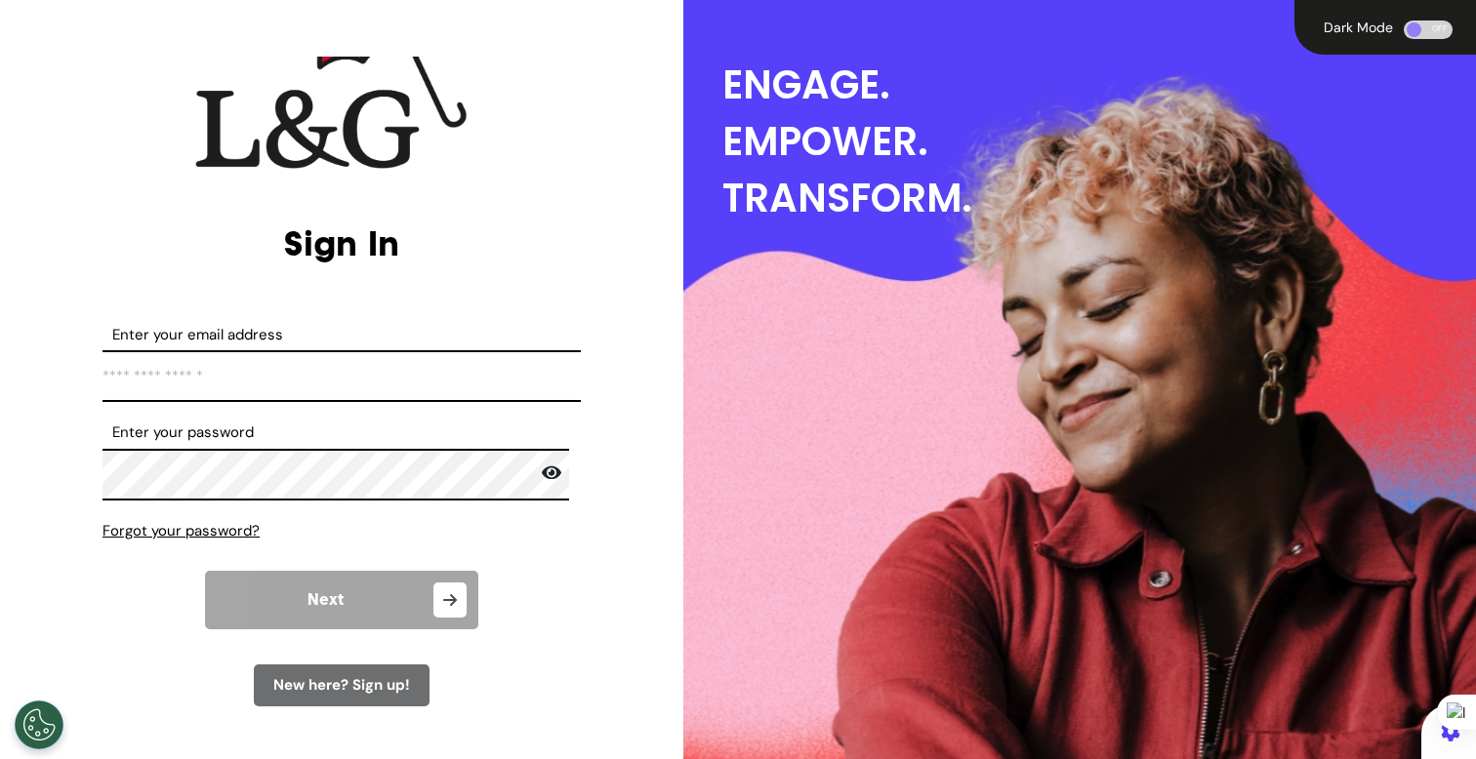
scroll to position [182, 0]
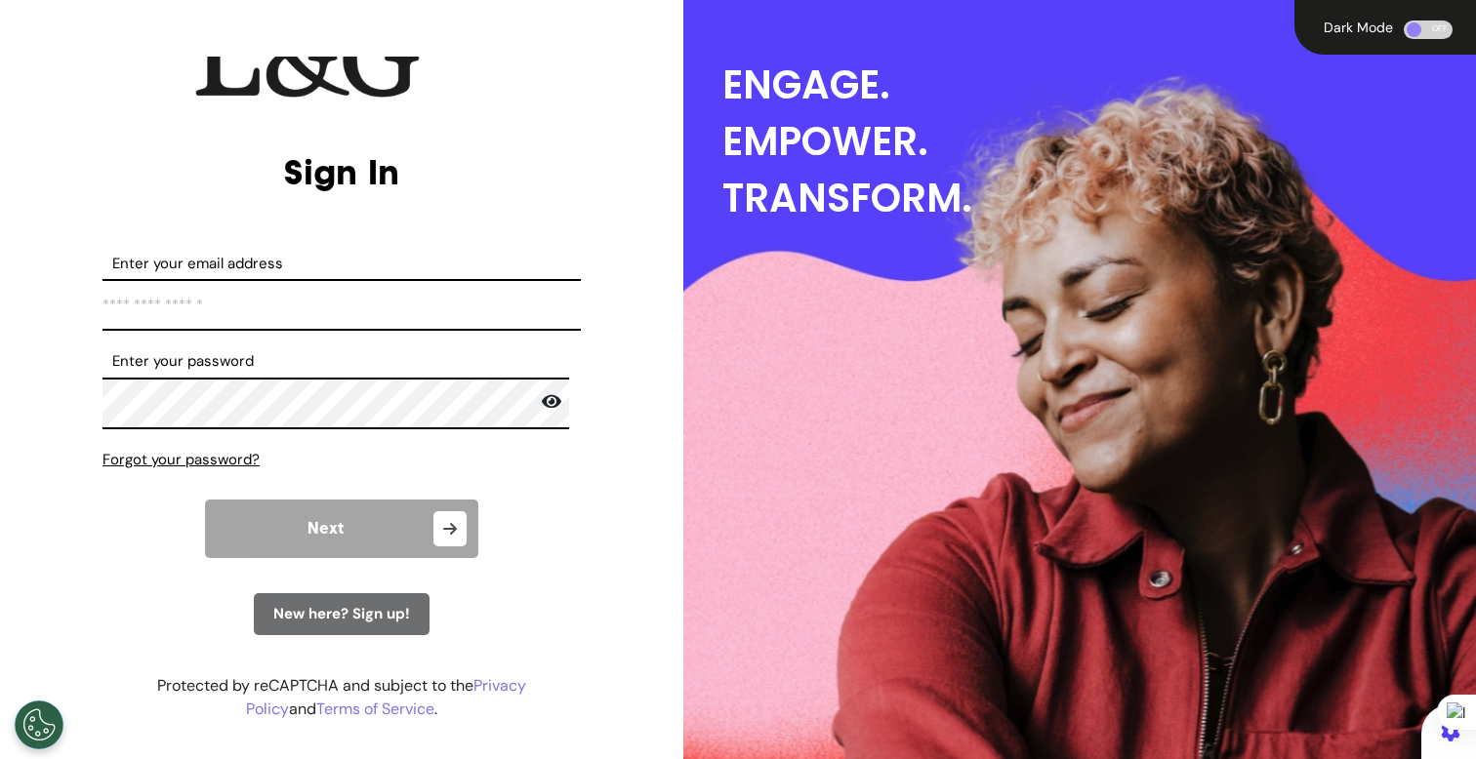
click at [510, 578] on form "Enter your email address *Email address must be valid. Enter your password Pass…" at bounding box center [341, 444] width 478 height 383
click at [339, 622] on span "New here? Sign up!" at bounding box center [341, 614] width 137 height 20
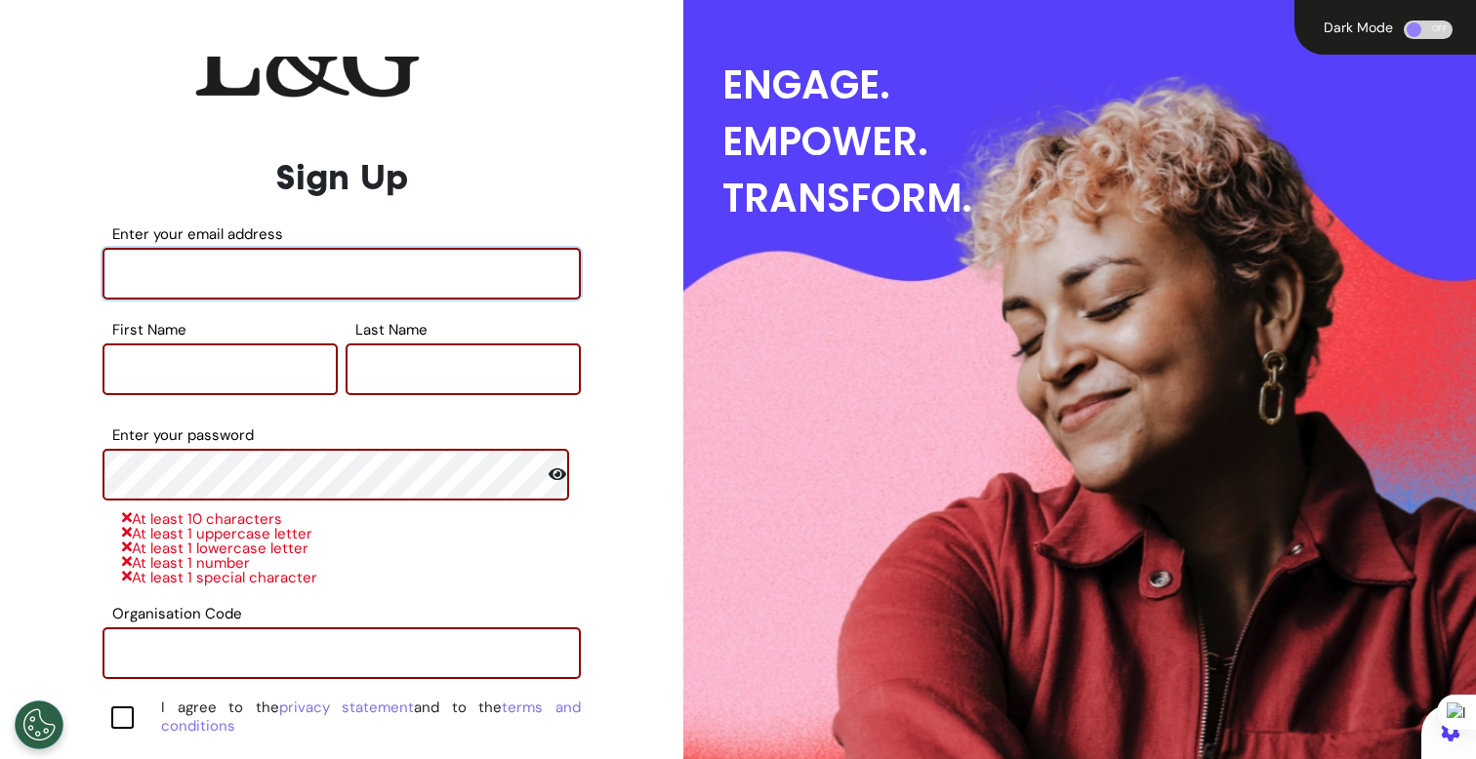
click at [296, 269] on input "Enter your email address" at bounding box center [341, 274] width 478 height 52
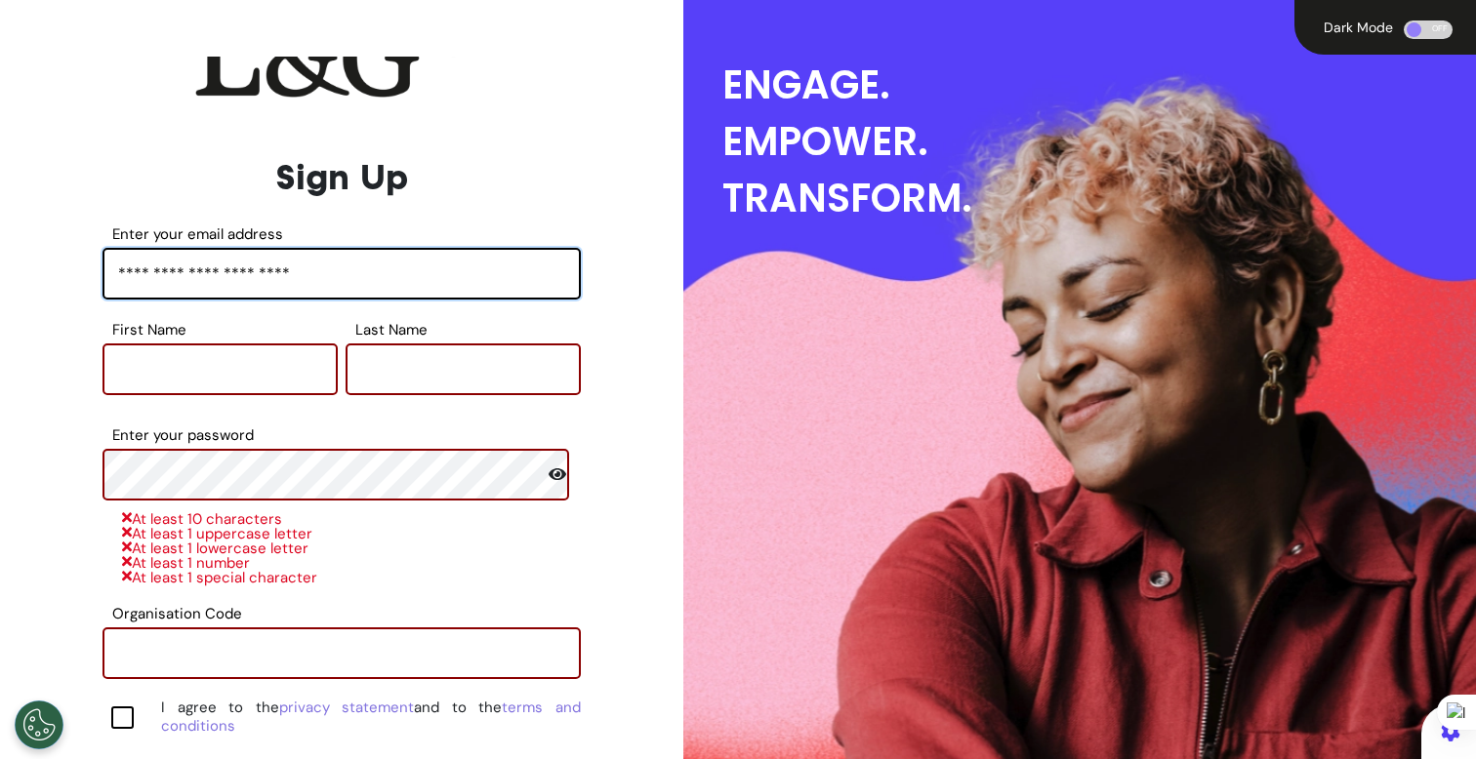
type input "**********"
click at [239, 369] on input "First Name" at bounding box center [219, 370] width 235 height 52
type input "*****"
click at [394, 368] on input "Last Name" at bounding box center [463, 370] width 235 height 52
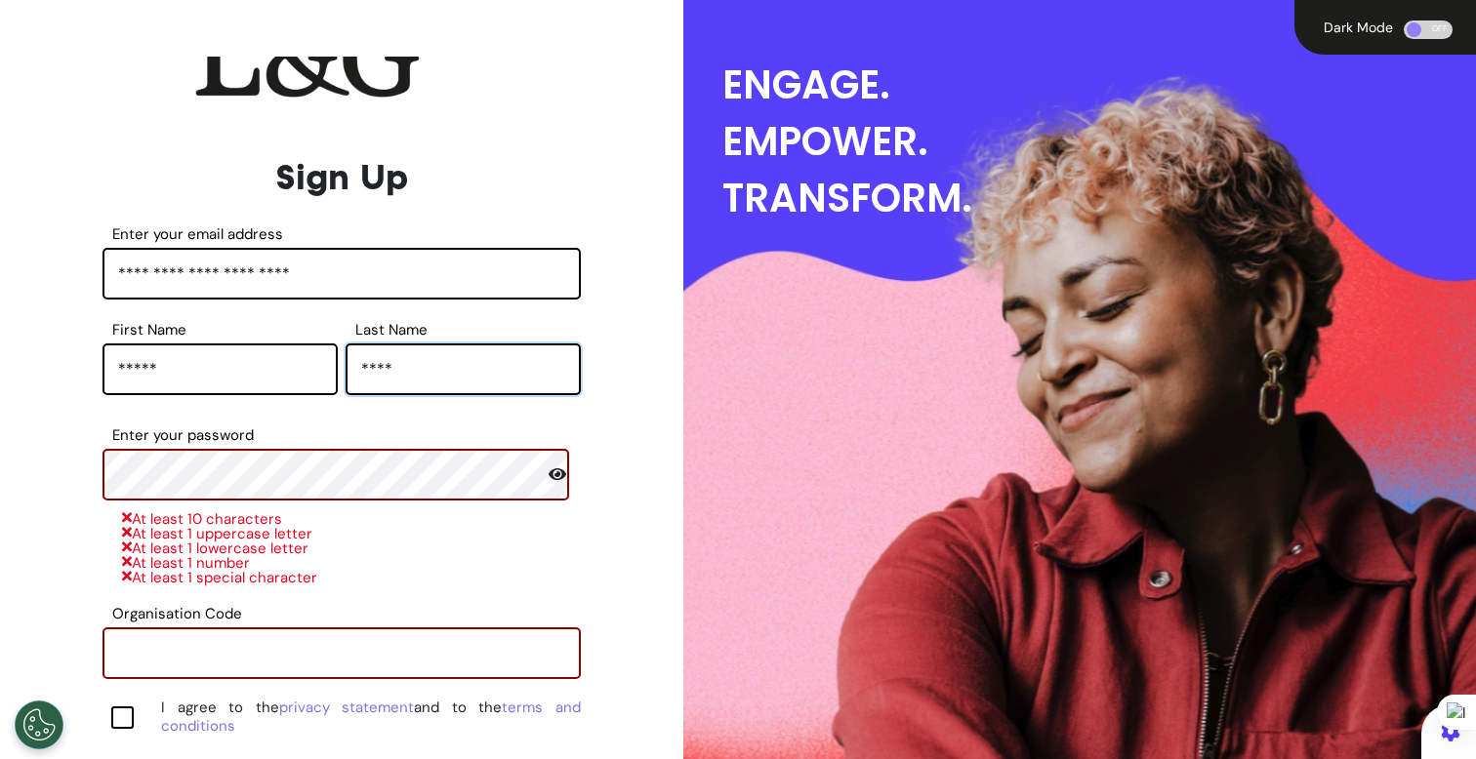
type input "****"
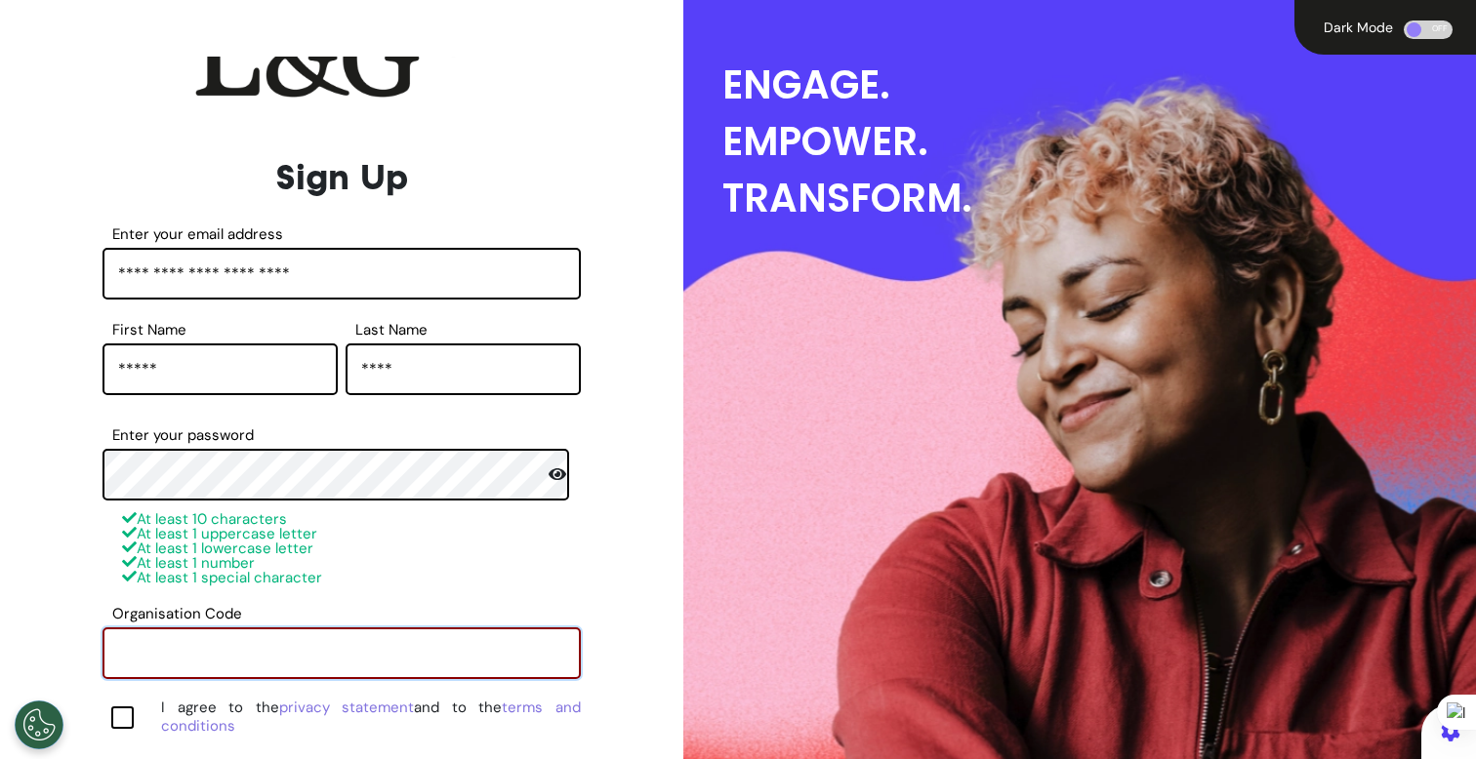
click at [245, 651] on input "Organisation Code" at bounding box center [341, 654] width 478 height 52
paste input "******"
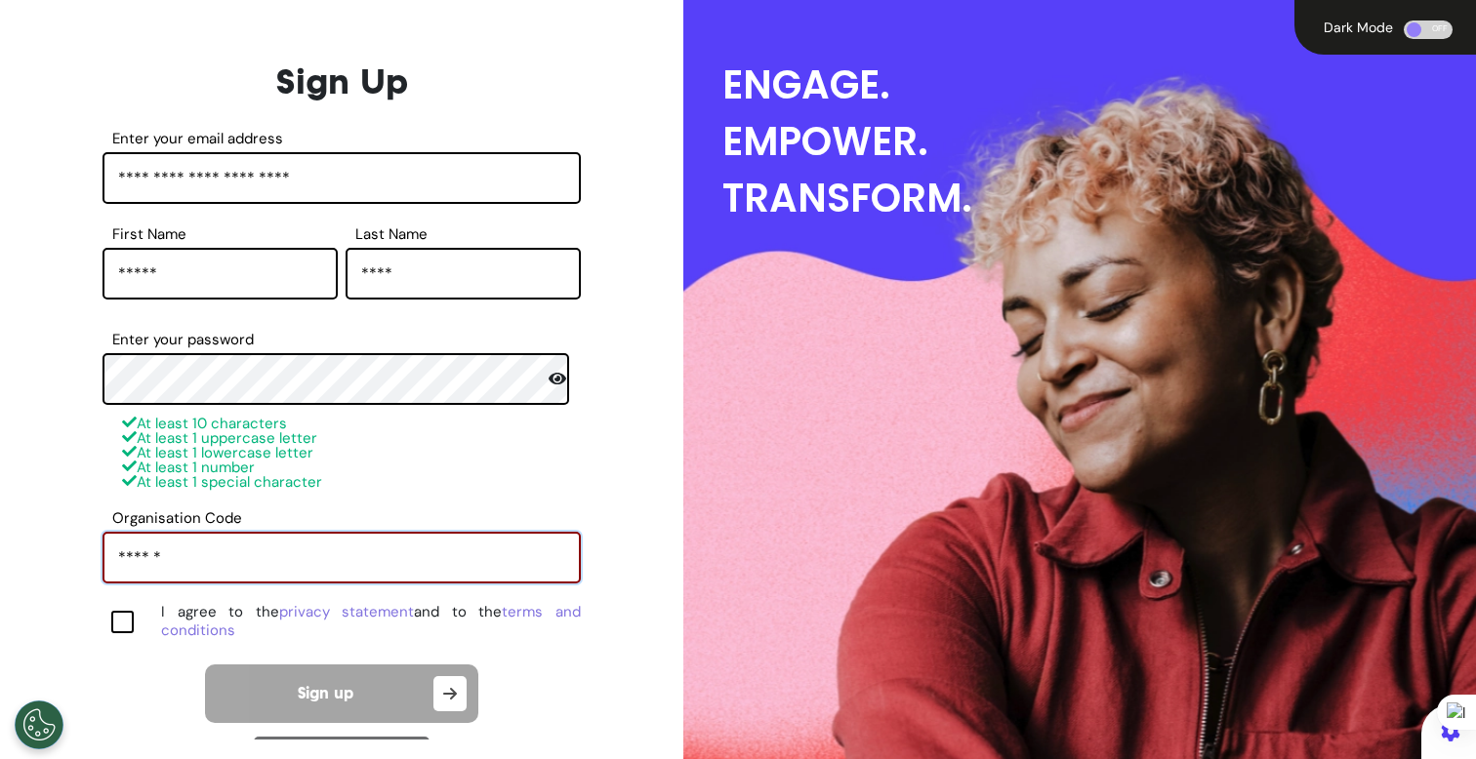
scroll to position [283, 0]
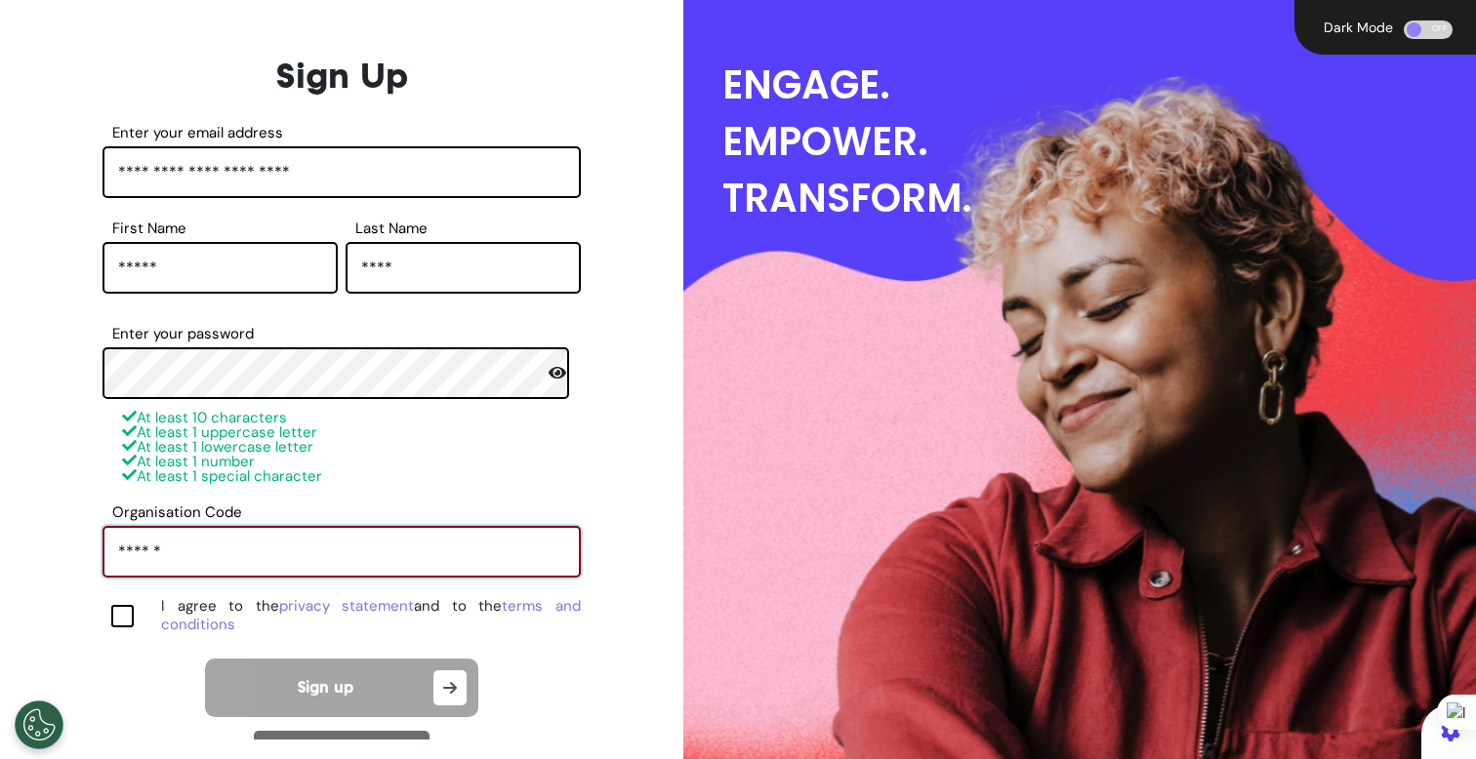
type input "******"
click at [127, 611] on div at bounding box center [122, 616] width 22 height 22
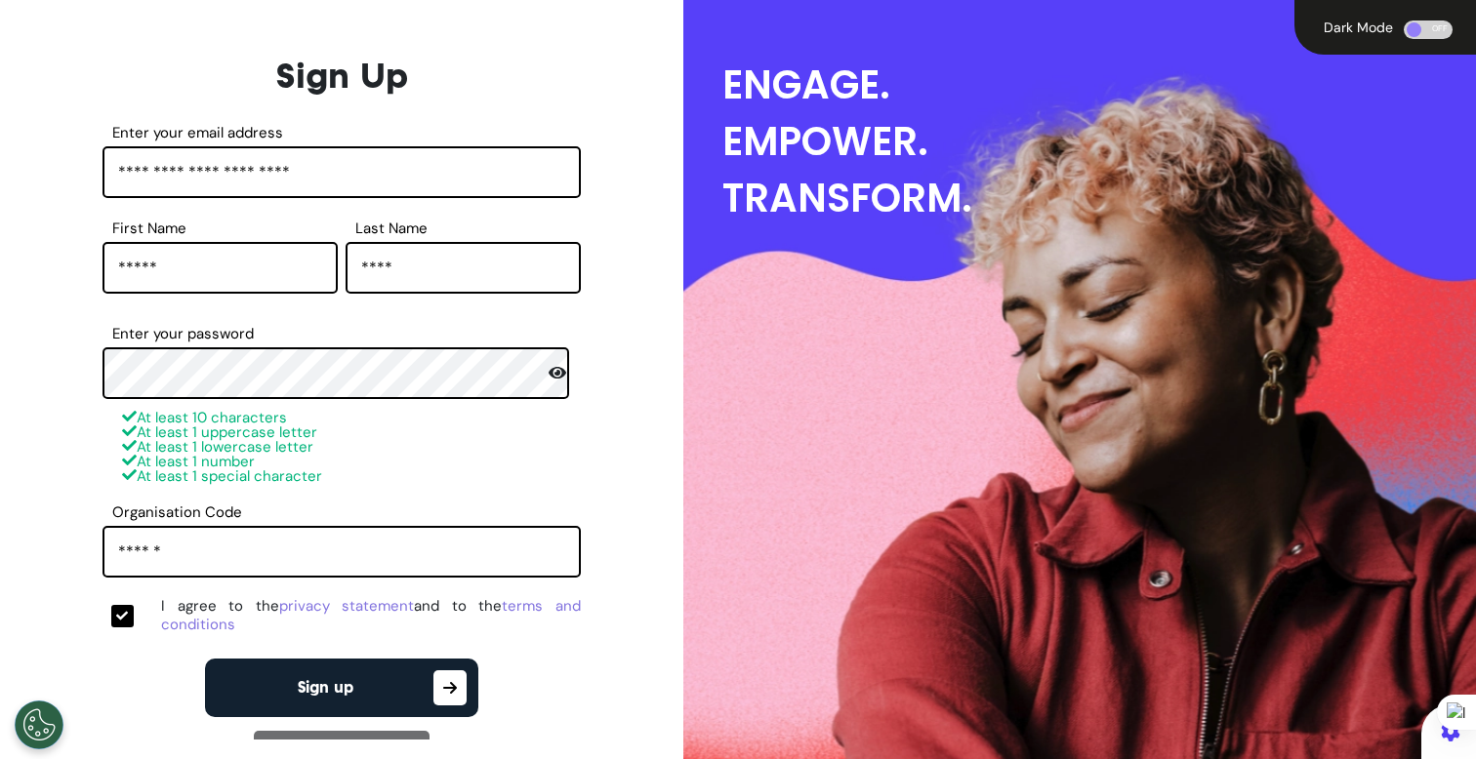
click at [29, 507] on div "**********" at bounding box center [342, 398] width 674 height 683
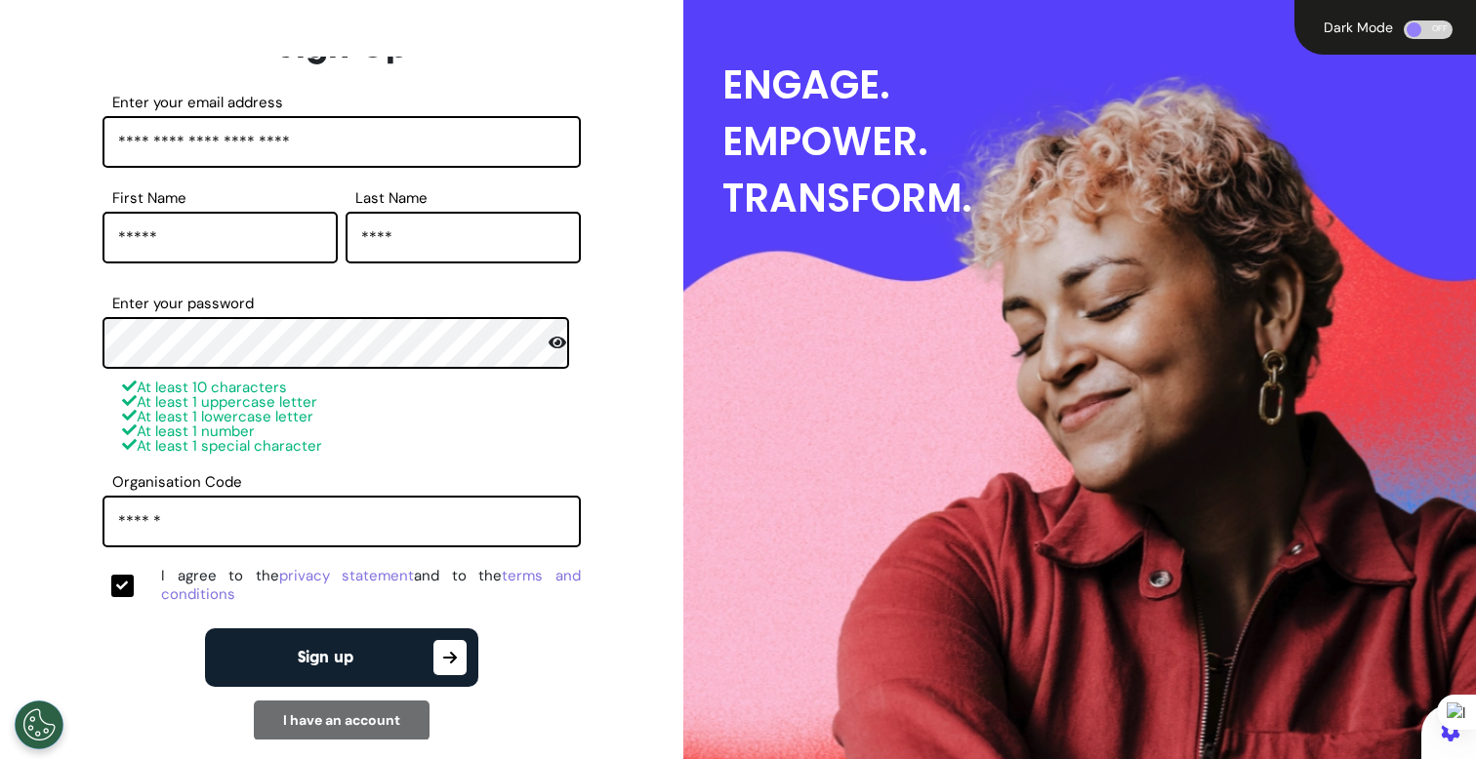
scroll to position [314, 0]
click at [386, 643] on button "Sign up" at bounding box center [341, 657] width 273 height 59
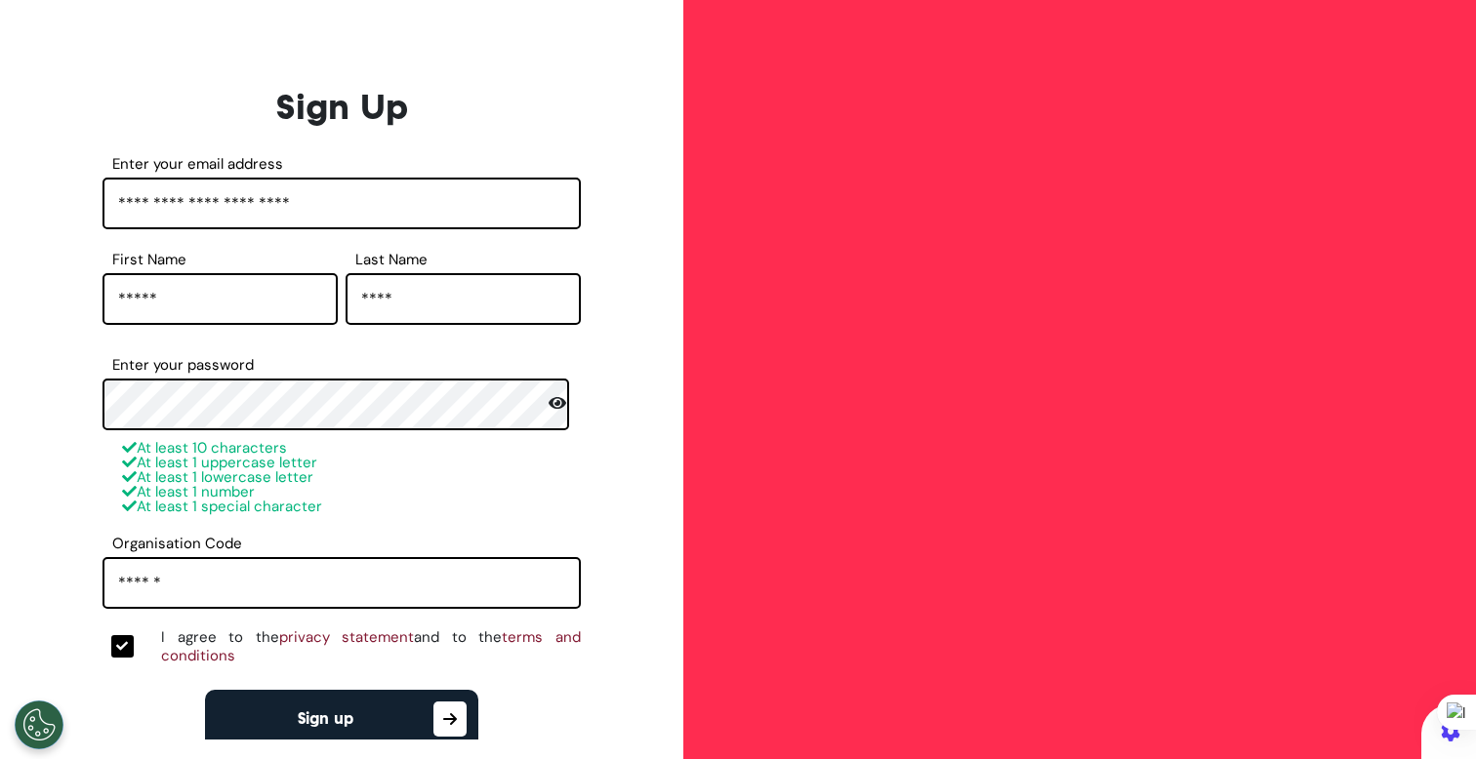
scroll to position [168, 0]
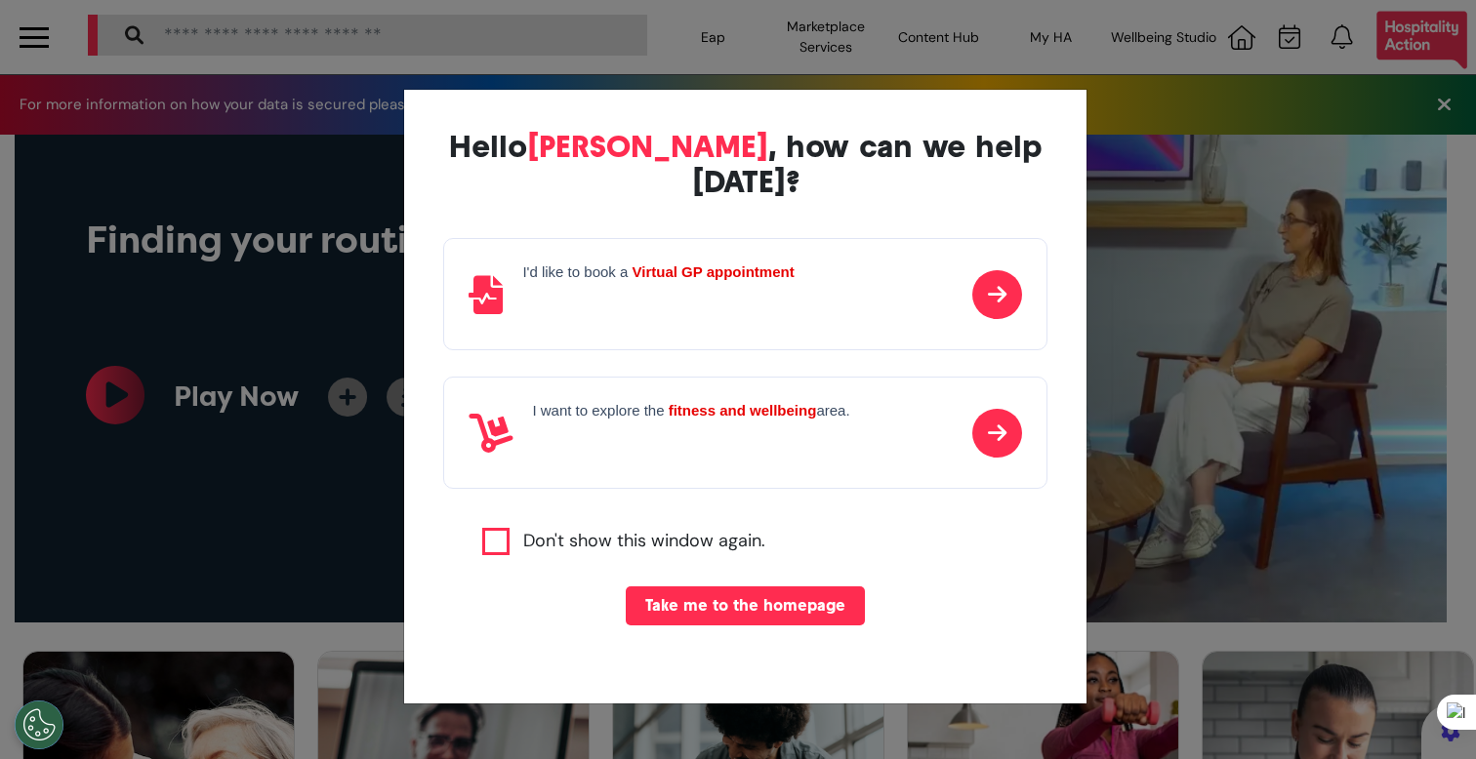
scroll to position [0, 737]
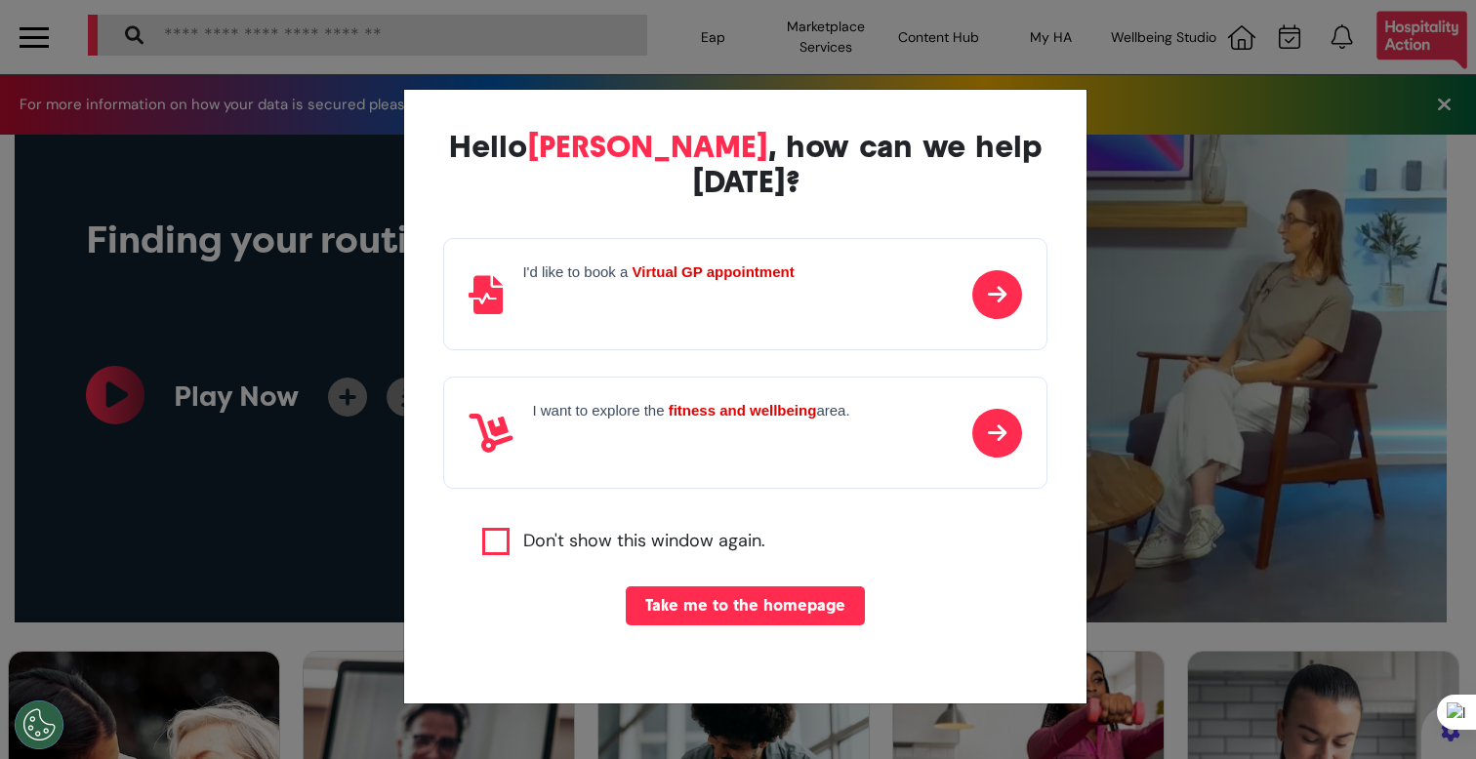
click at [1168, 453] on div "Hello Ahmed , how can we help today? I'd like to book a Virtual GP appointment …" at bounding box center [738, 379] width 1476 height 759
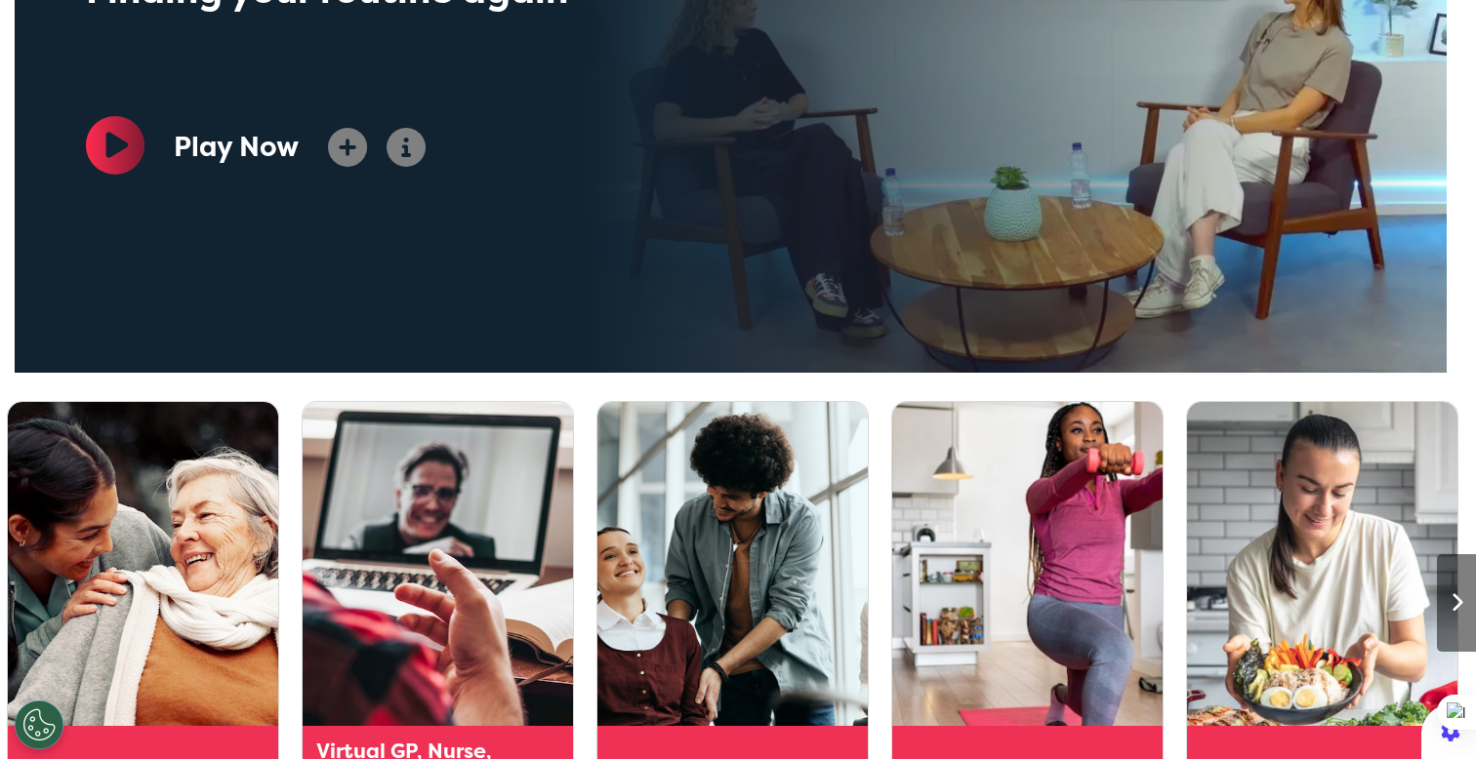
scroll to position [1015, 0]
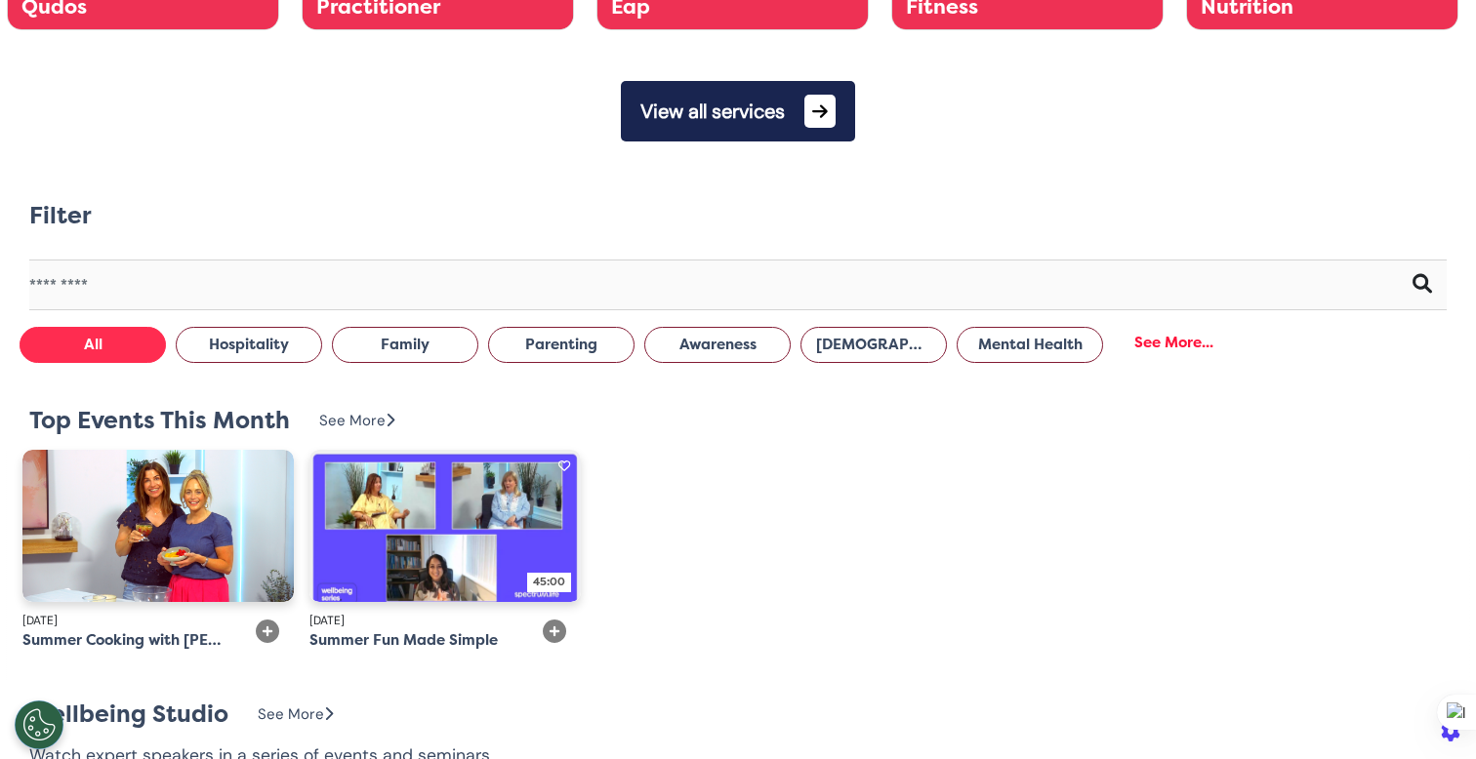
click at [804, 112] on span at bounding box center [819, 111] width 31 height 33
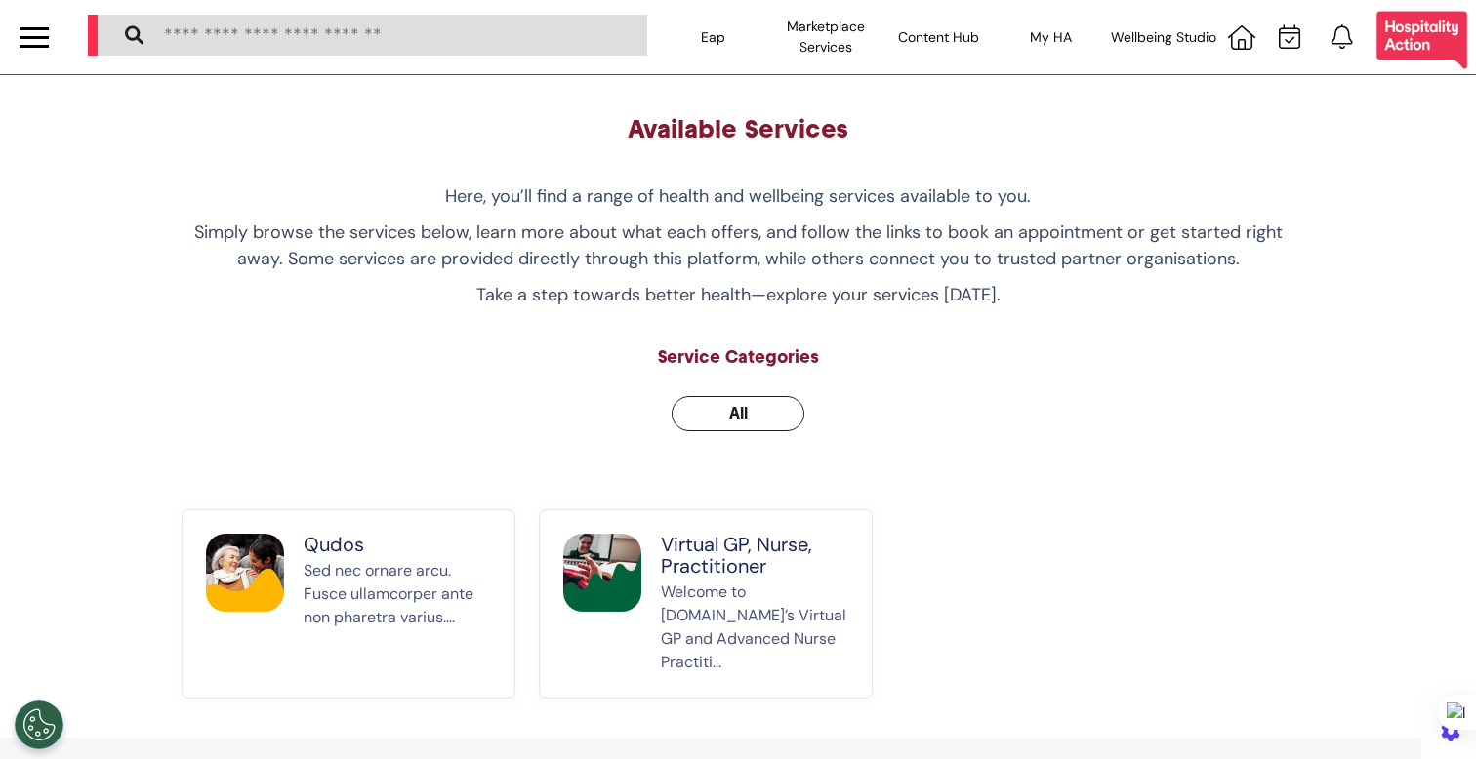
click at [765, 587] on p "Welcome to Spectrum.Life’s Virtual GP and Advanced Nurse Practiti..." at bounding box center [754, 628] width 187 height 94
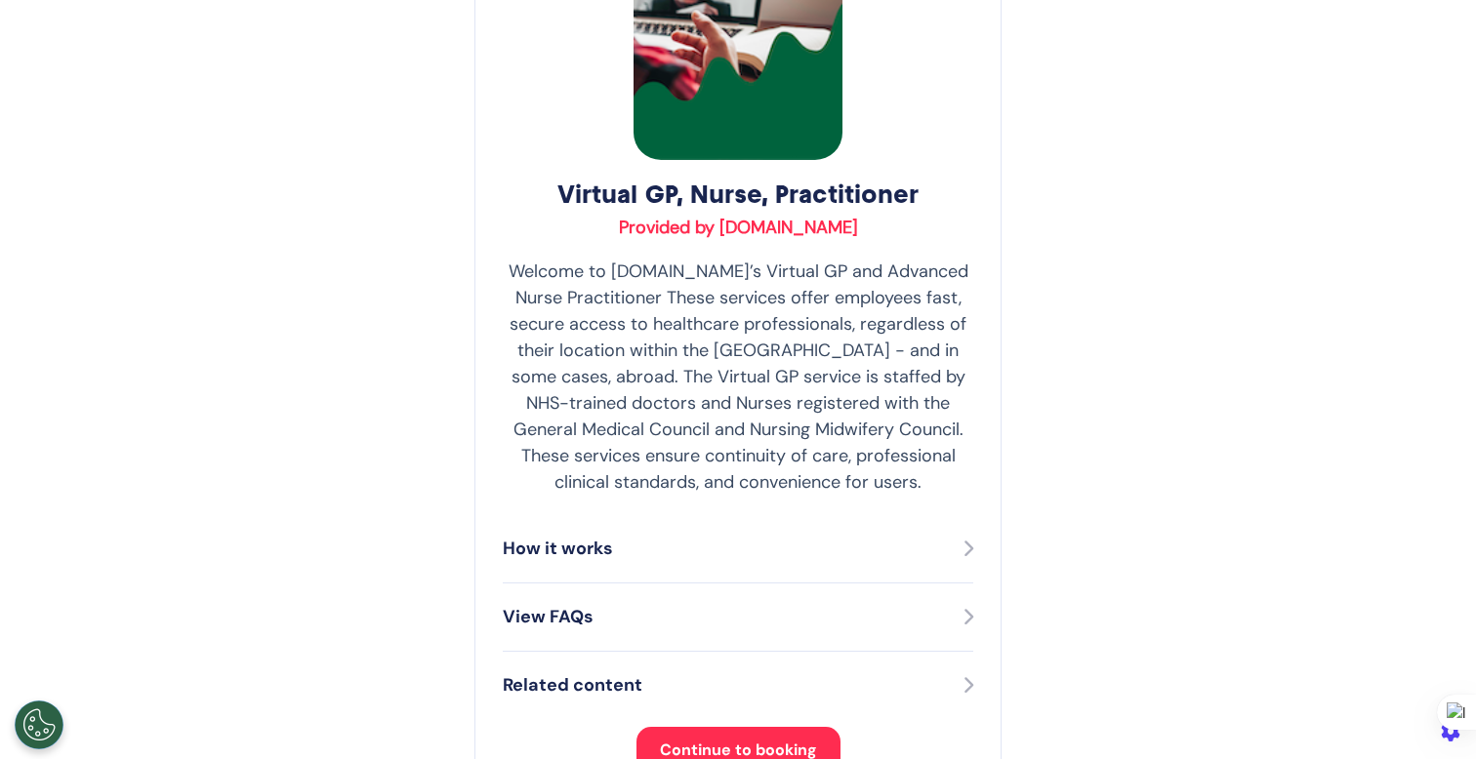
scroll to position [390, 0]
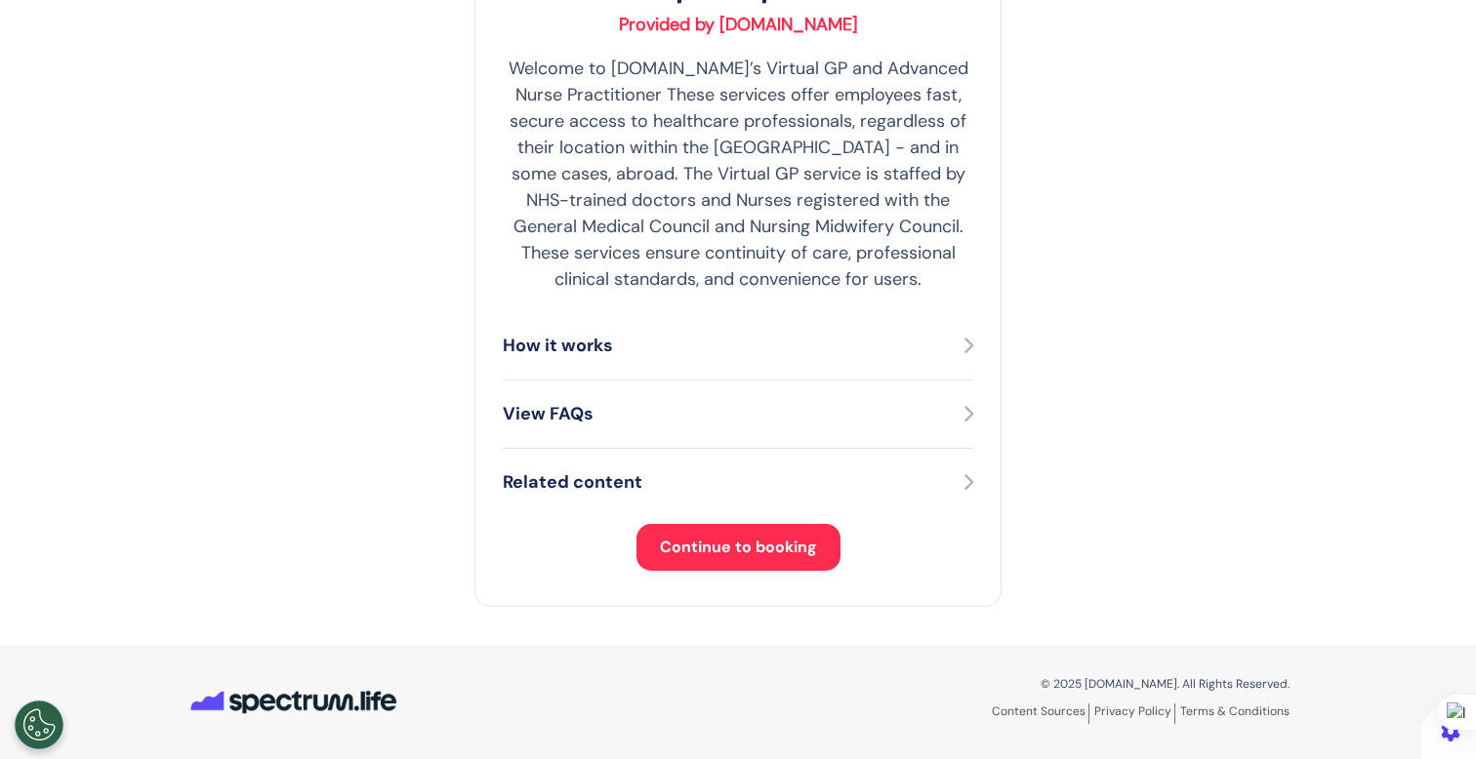
click at [726, 560] on button "Continue to booking" at bounding box center [738, 547] width 204 height 47
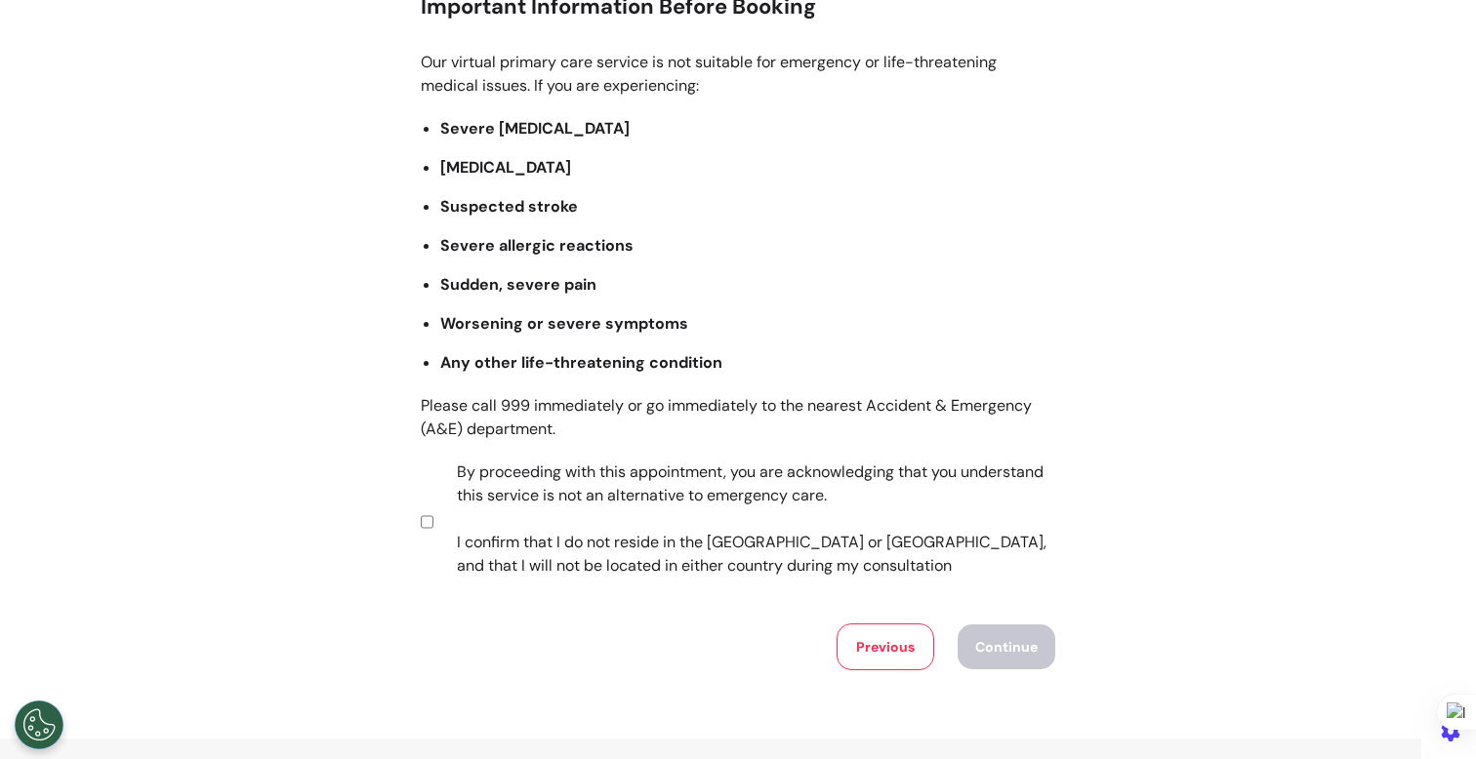
scroll to position [287, 0]
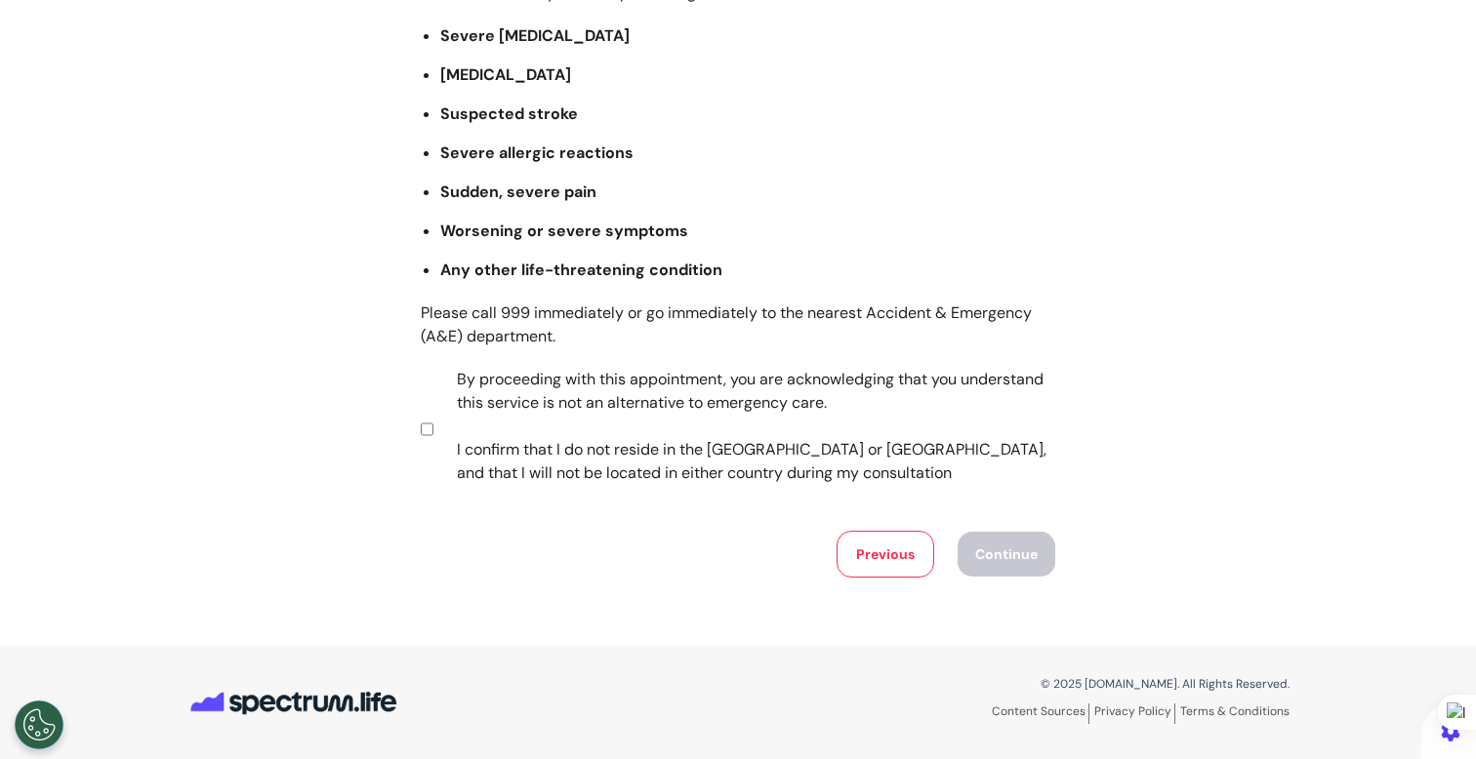
click at [616, 393] on label "By proceeding with this appointment, you are acknowledging that you understand …" at bounding box center [742, 426] width 611 height 117
click at [987, 553] on button "Continue" at bounding box center [1007, 554] width 98 height 45
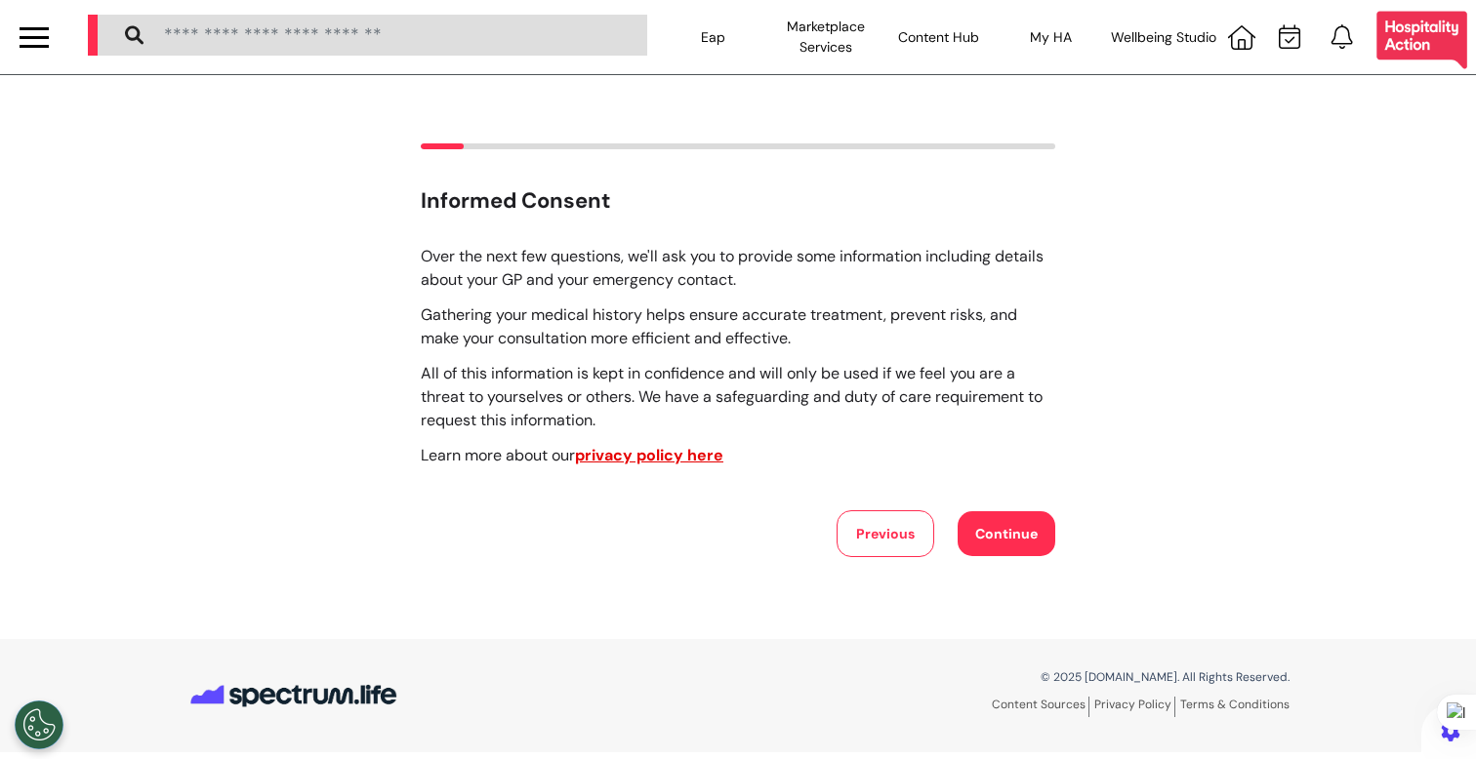
click at [1010, 532] on button "Continue" at bounding box center [1007, 534] width 98 height 45
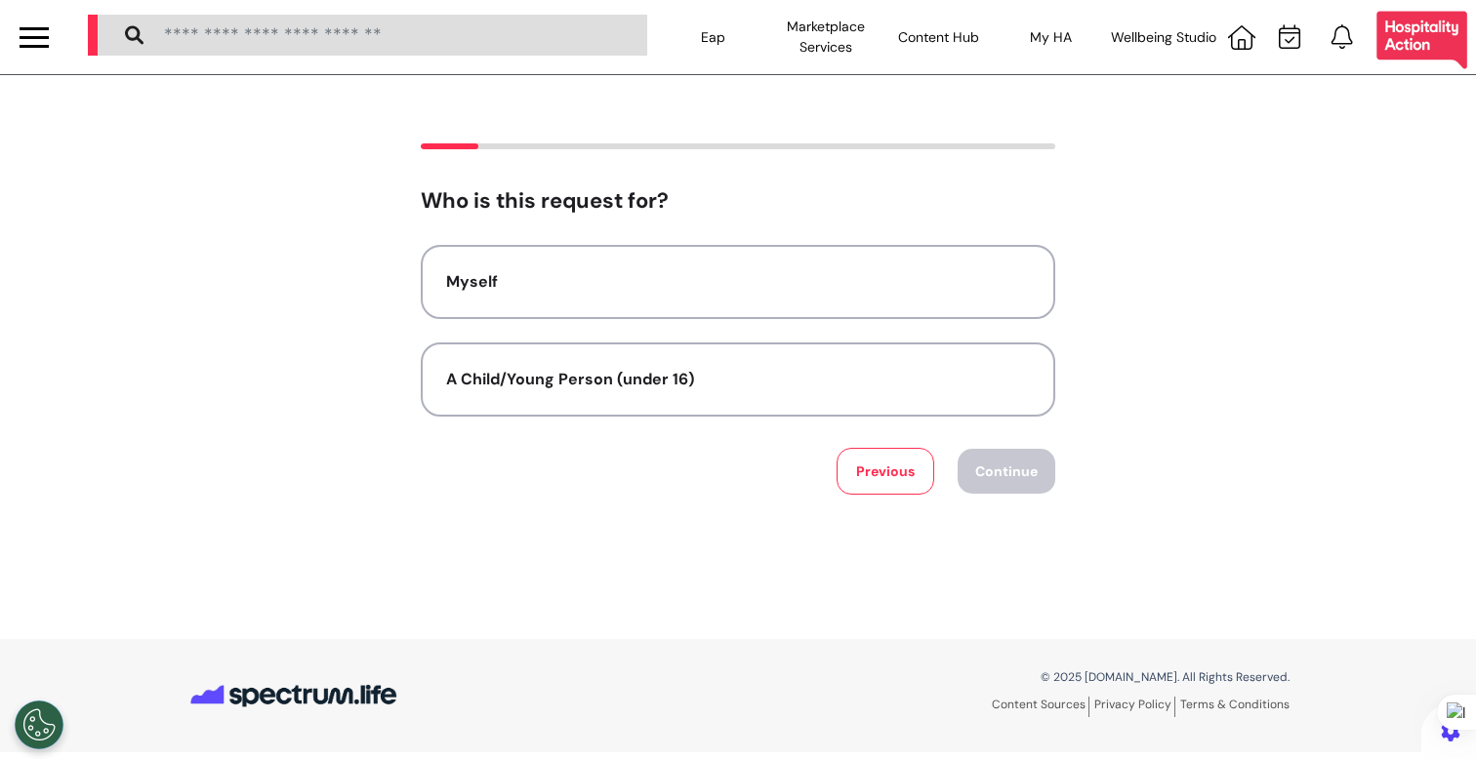
click at [47, 47] on div at bounding box center [34, 46] width 29 height 3
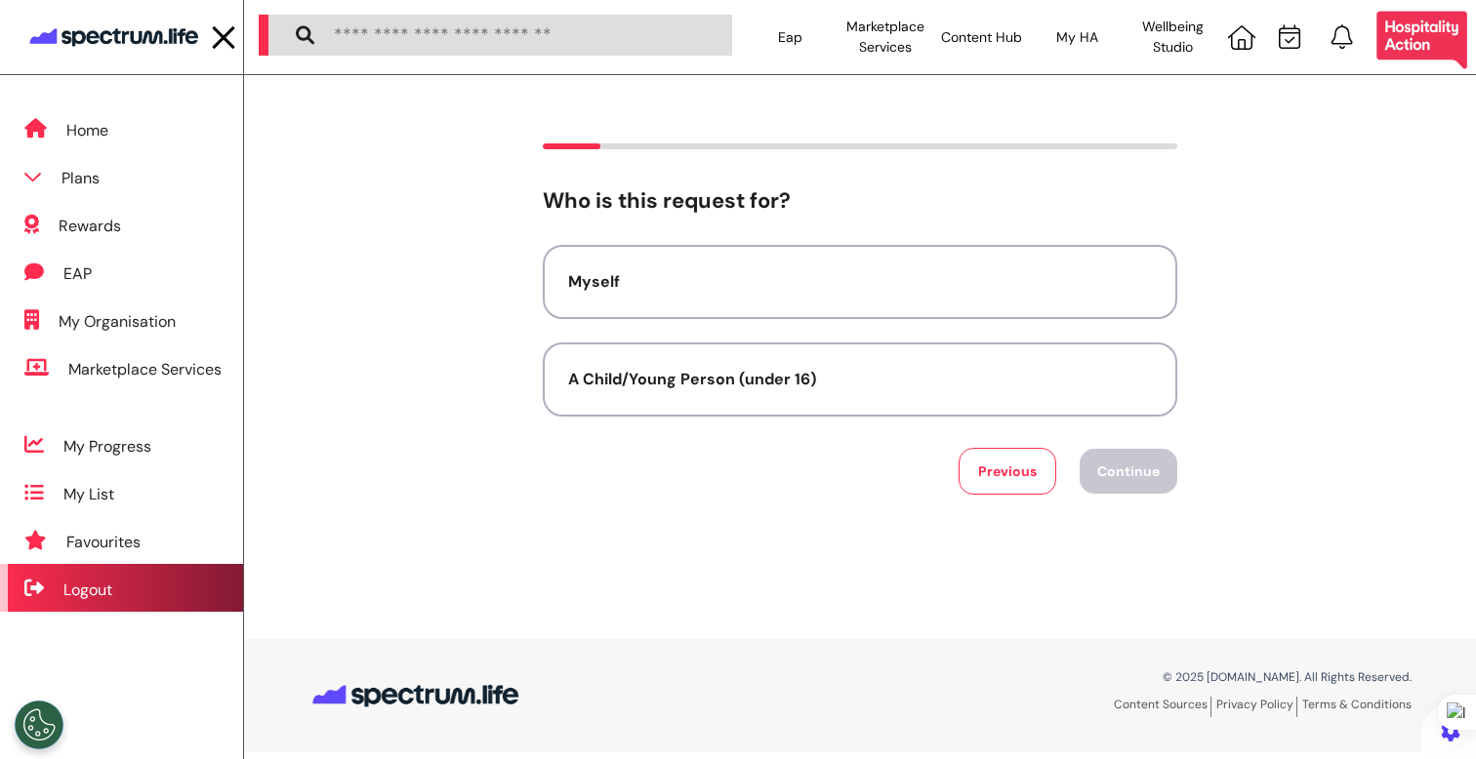
click at [101, 592] on div "Logout" at bounding box center [87, 590] width 49 height 23
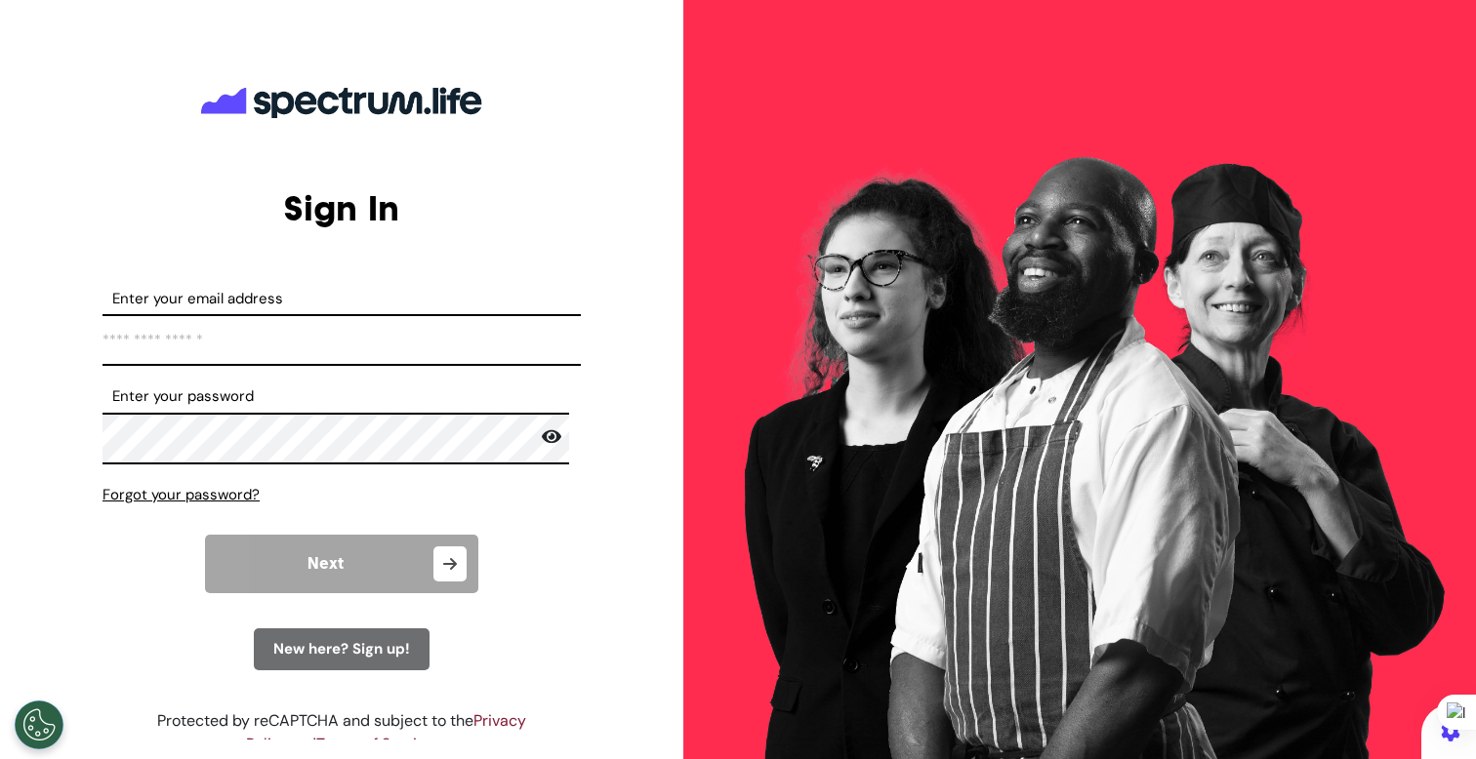
click at [364, 352] on input "Enter your email address" at bounding box center [341, 340] width 478 height 52
type input "**********"
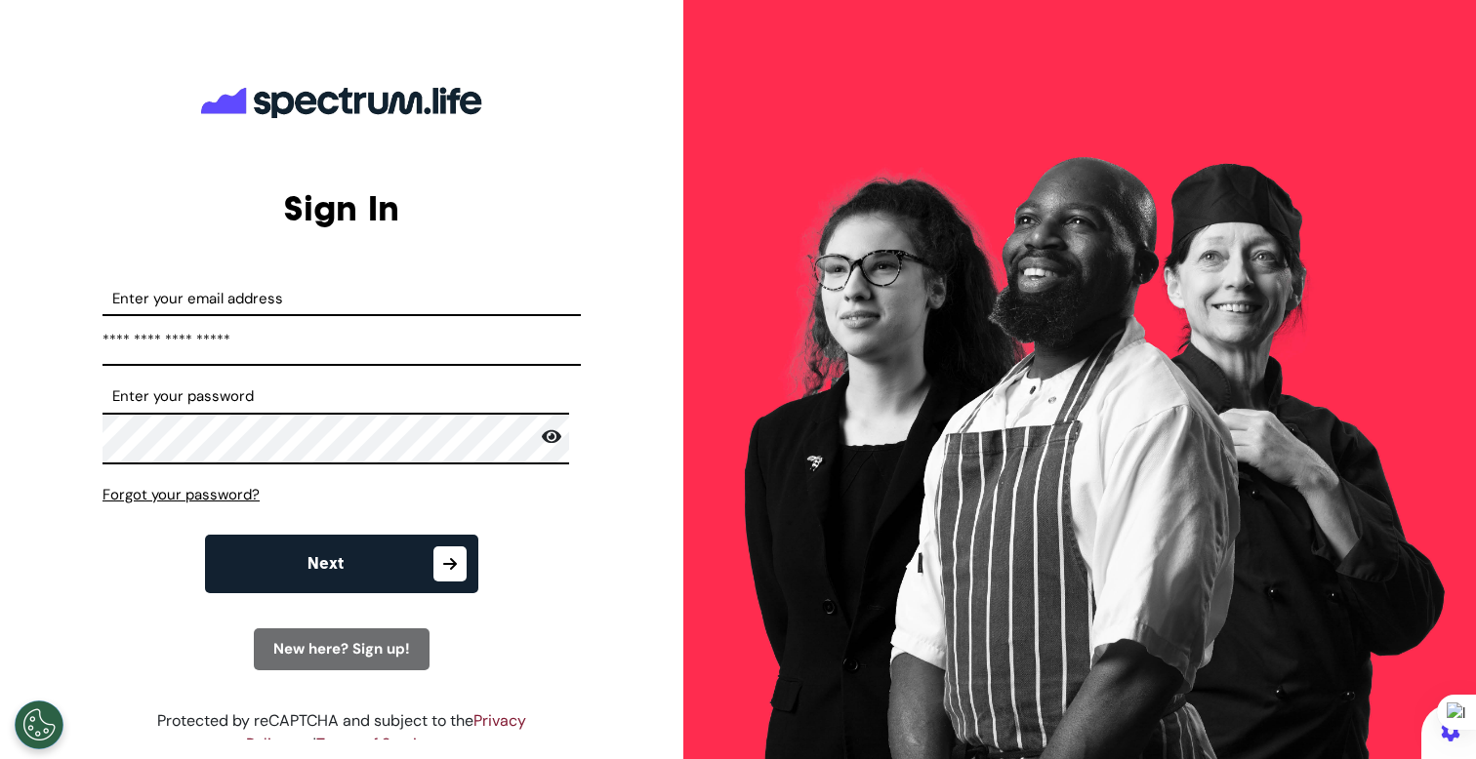
click at [354, 562] on button "Next" at bounding box center [341, 564] width 273 height 59
